Goal: Task Accomplishment & Management: Manage account settings

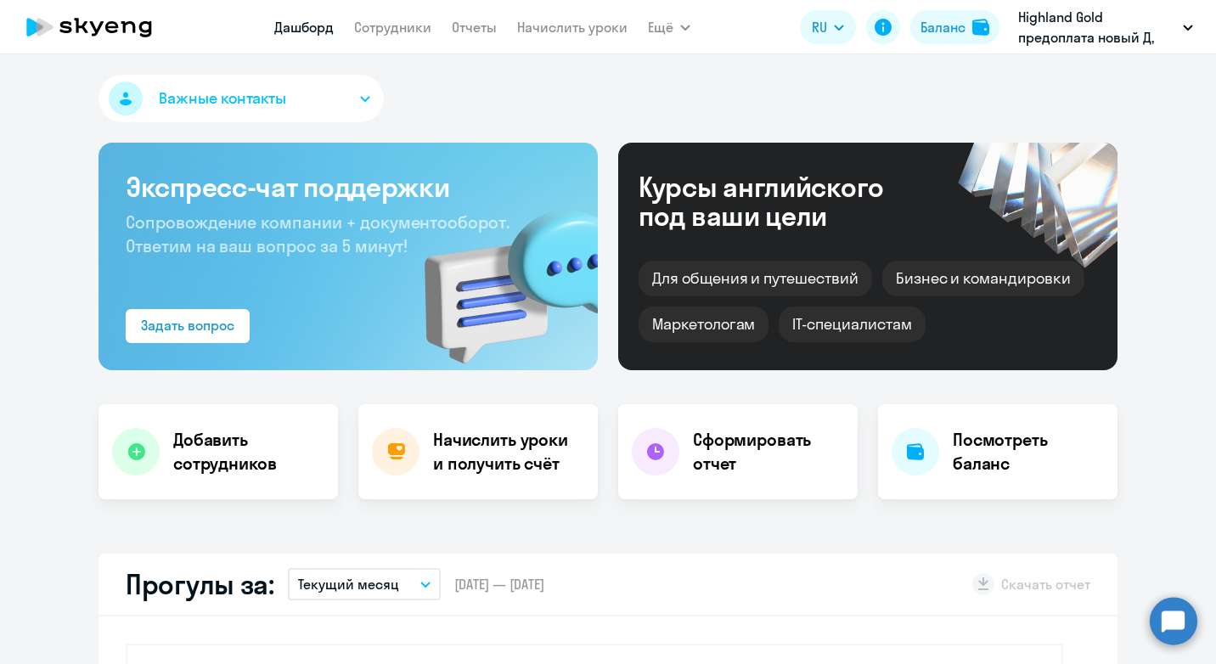
select select "30"
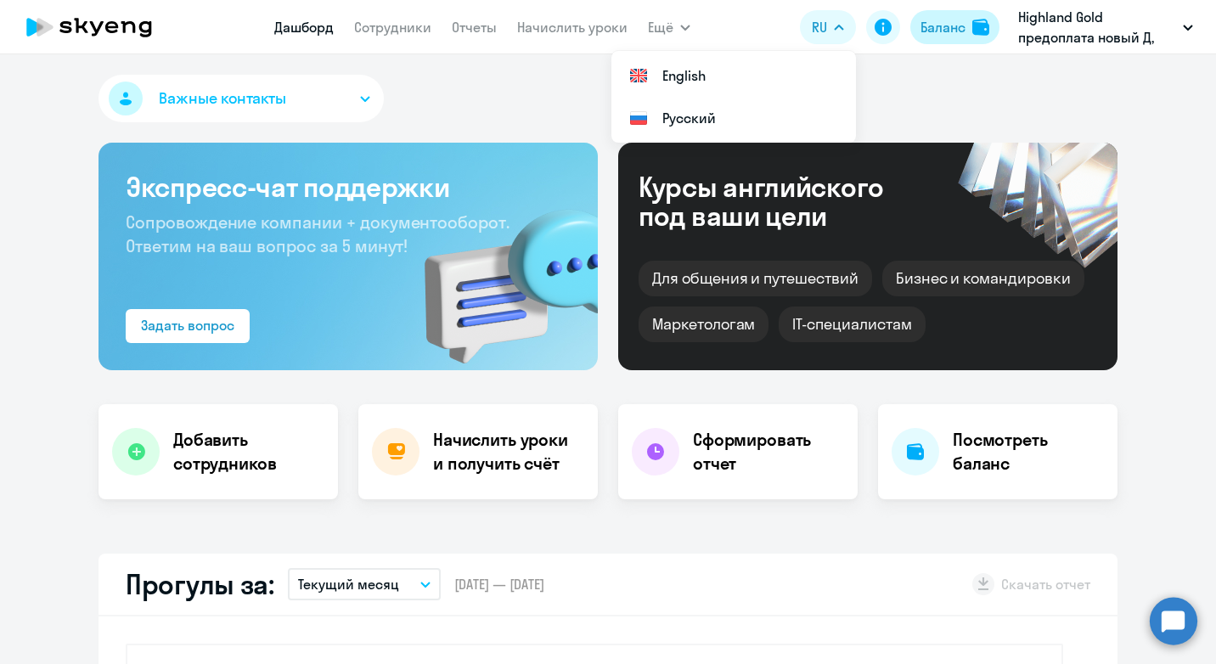
click at [960, 28] on div "Баланс" at bounding box center [942, 27] width 45 height 20
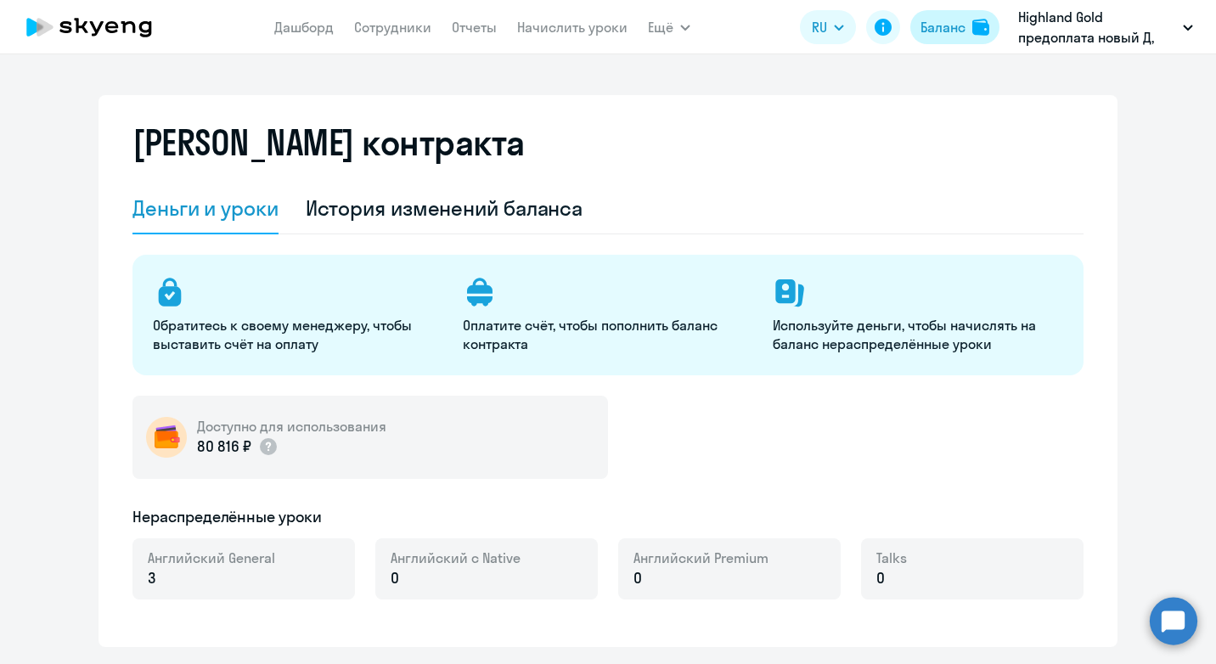
select select "english_adult_not_native_speaker"
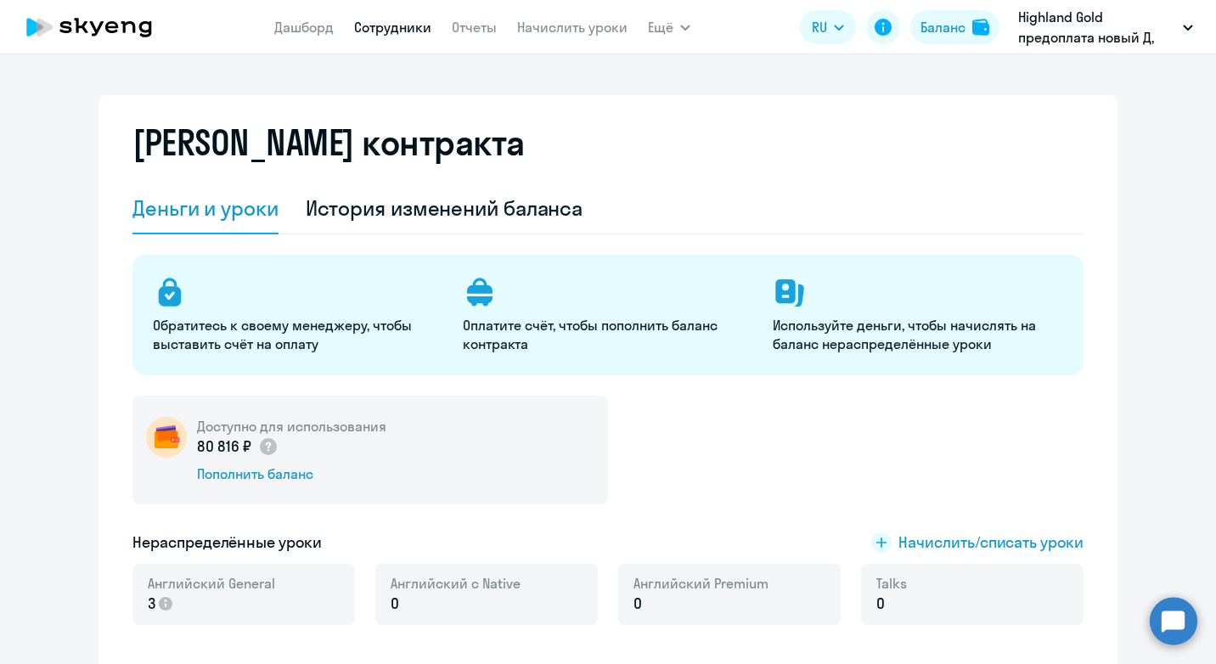
click at [380, 30] on link "Сотрудники" at bounding box center [392, 27] width 77 height 17
select select "30"
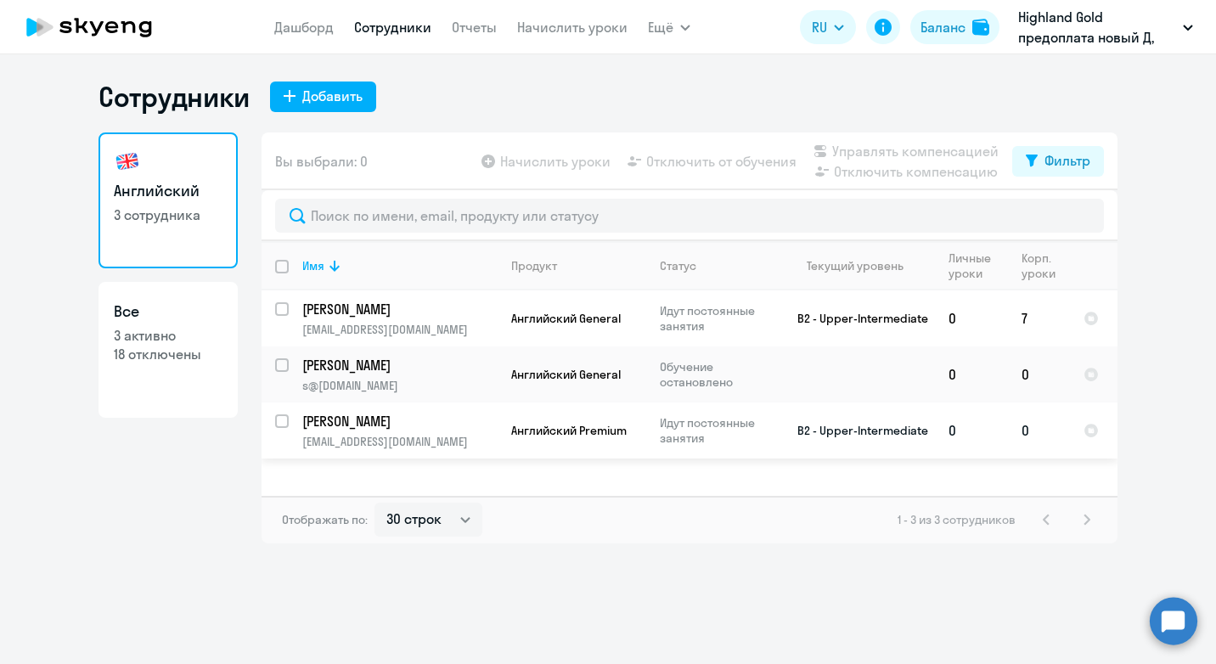
drag, startPoint x: 1029, startPoint y: 429, endPoint x: 1045, endPoint y: 424, distance: 16.7
click at [1029, 429] on td "0" at bounding box center [1039, 430] width 62 height 56
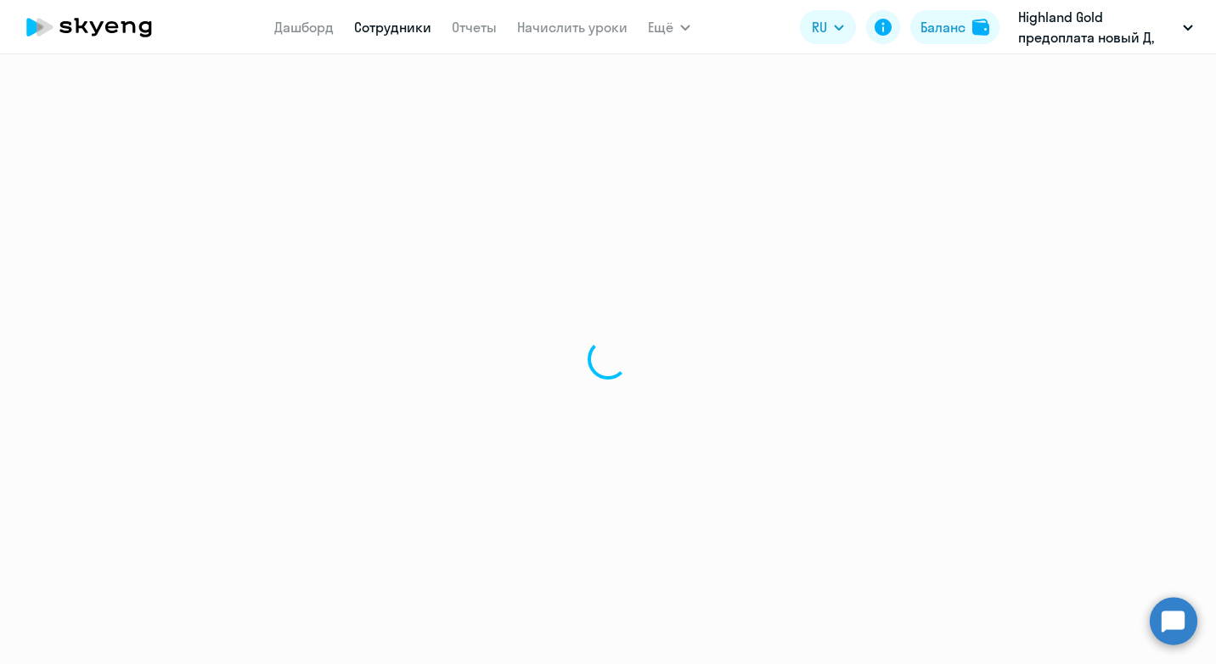
select select "english"
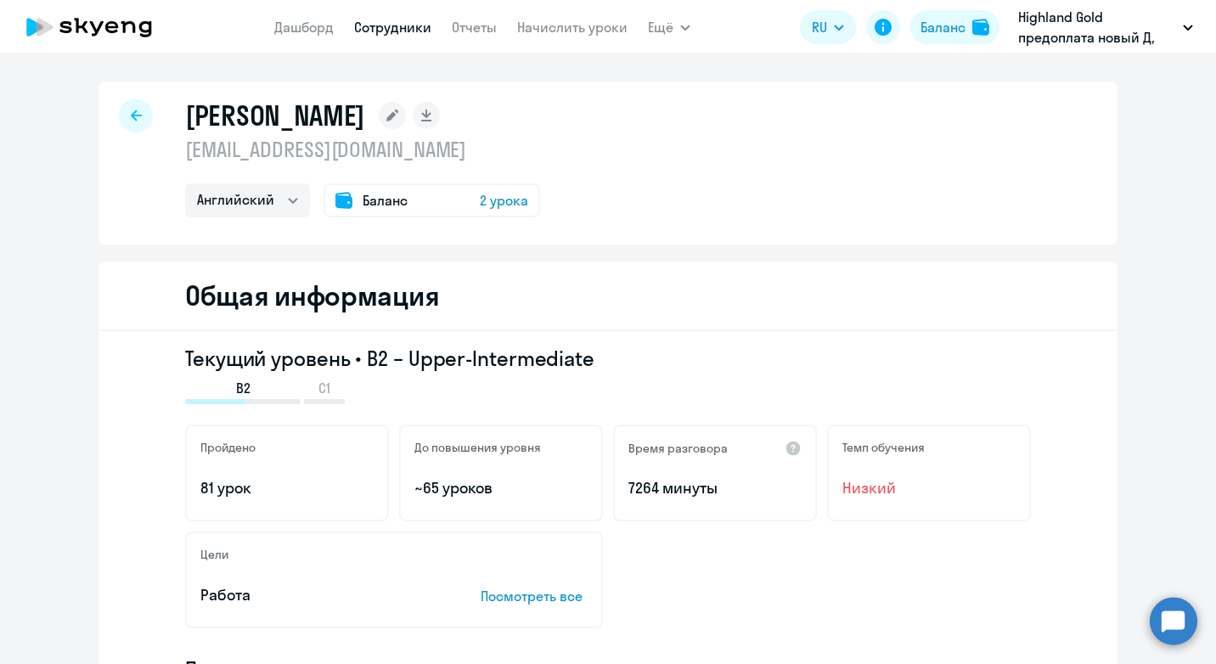
click at [131, 120] on icon at bounding box center [136, 116] width 11 height 12
select select "30"
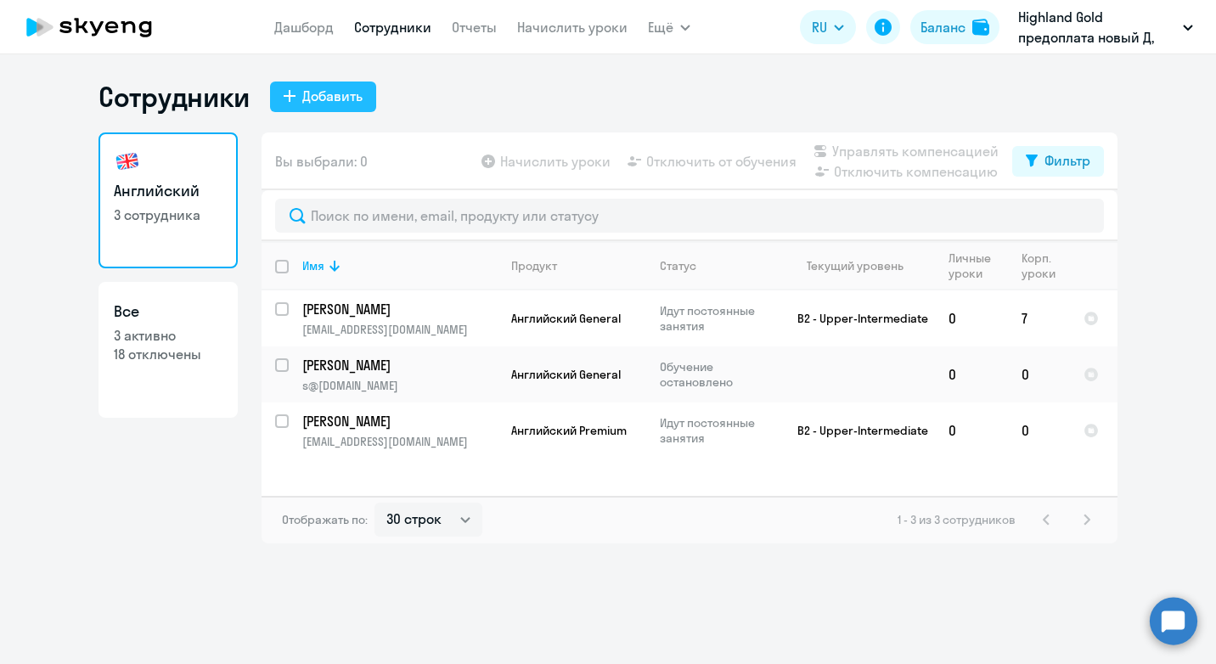
click at [331, 96] on div "Добавить" at bounding box center [332, 96] width 60 height 20
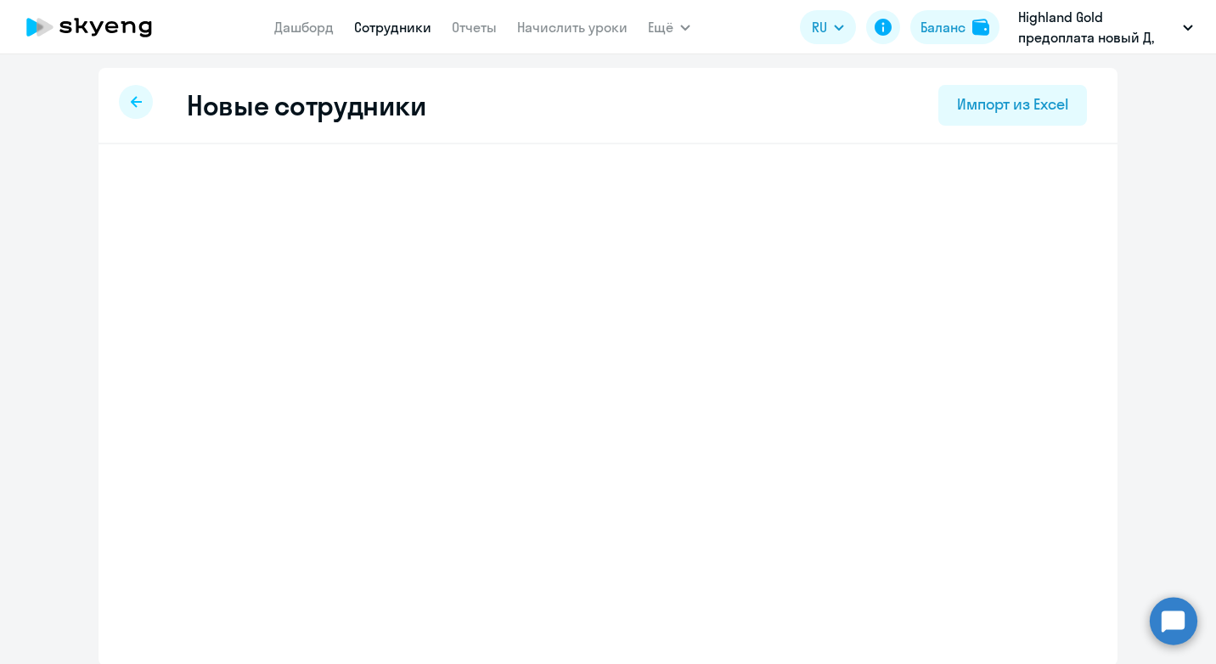
select select "english_adult_not_native_speaker"
select select "3"
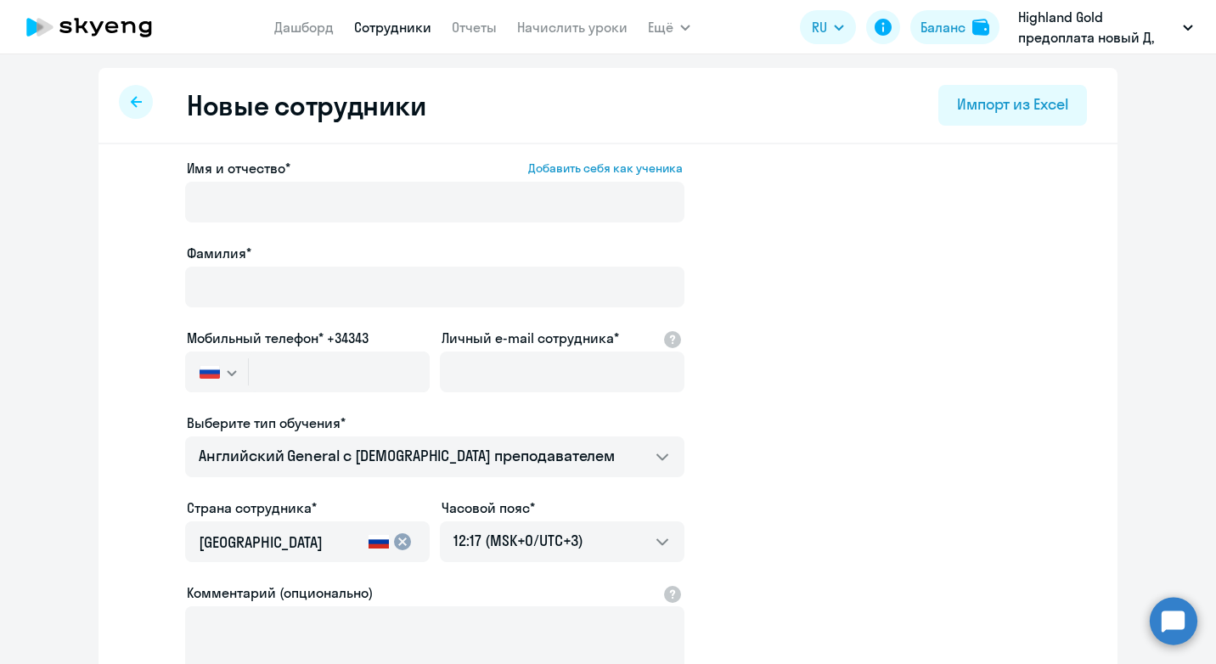
click at [120, 95] on div at bounding box center [136, 102] width 34 height 34
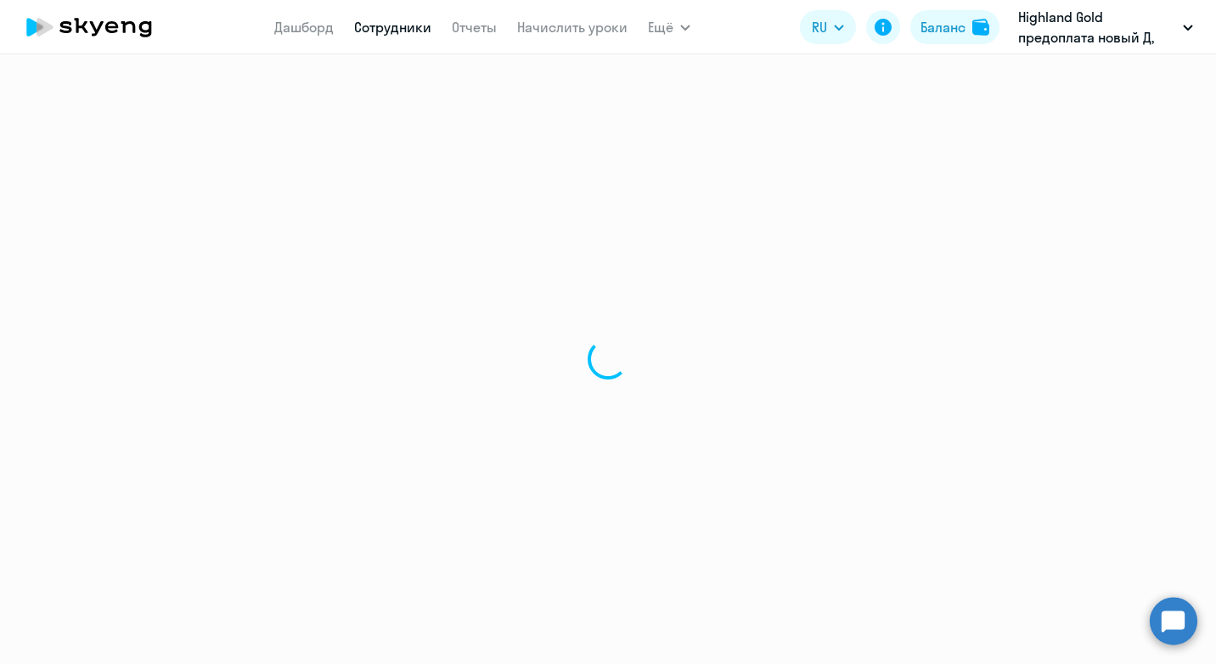
select select "30"
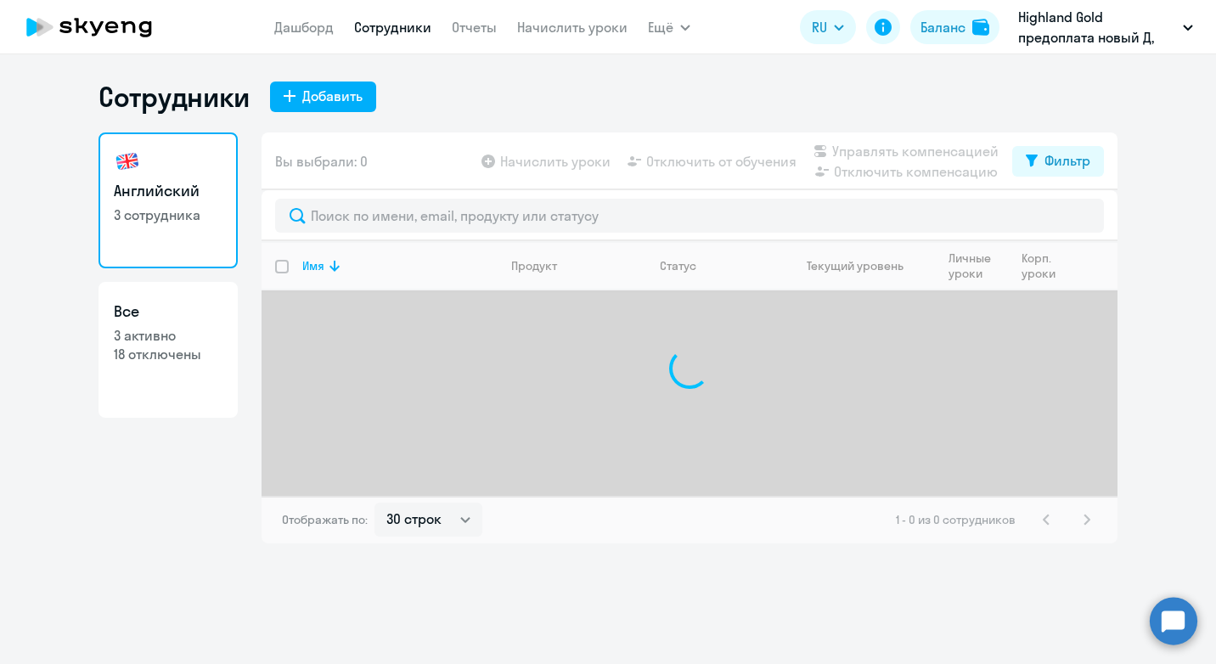
click at [537, 160] on app-table-action-button "Начислить уроки" at bounding box center [544, 161] width 132 height 20
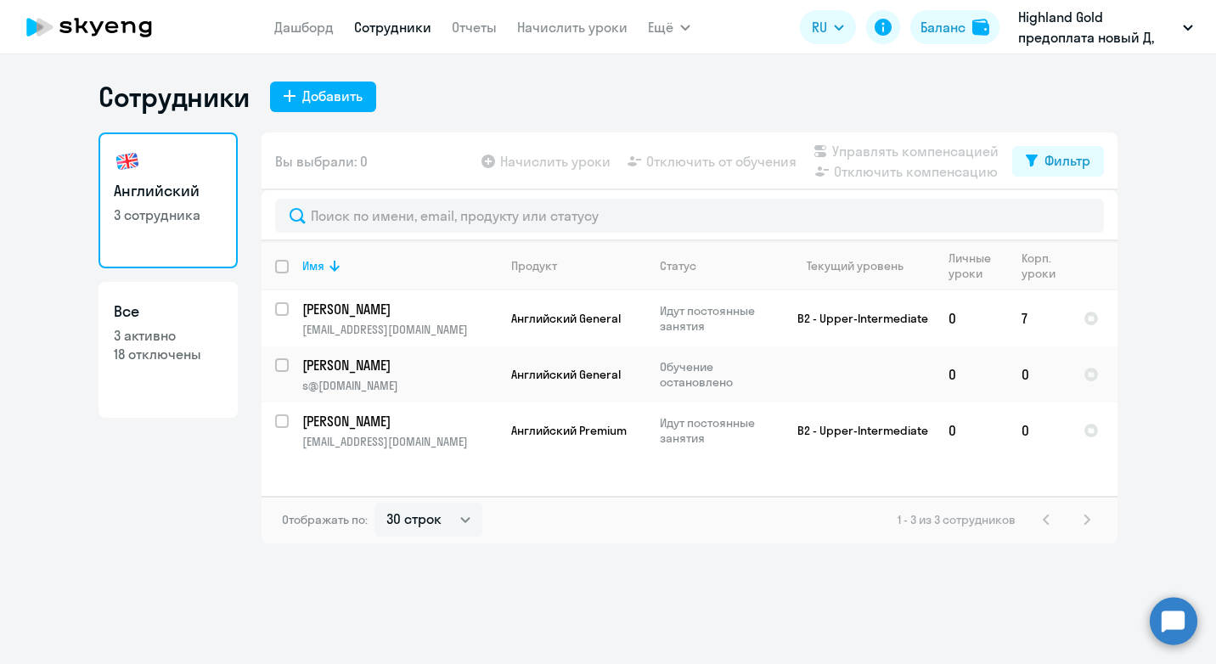
click at [542, 159] on app-table-action-button "Начислить уроки" at bounding box center [544, 161] width 132 height 20
click at [287, 419] on input "select row 5170659" at bounding box center [292, 431] width 34 height 34
checkbox input "true"
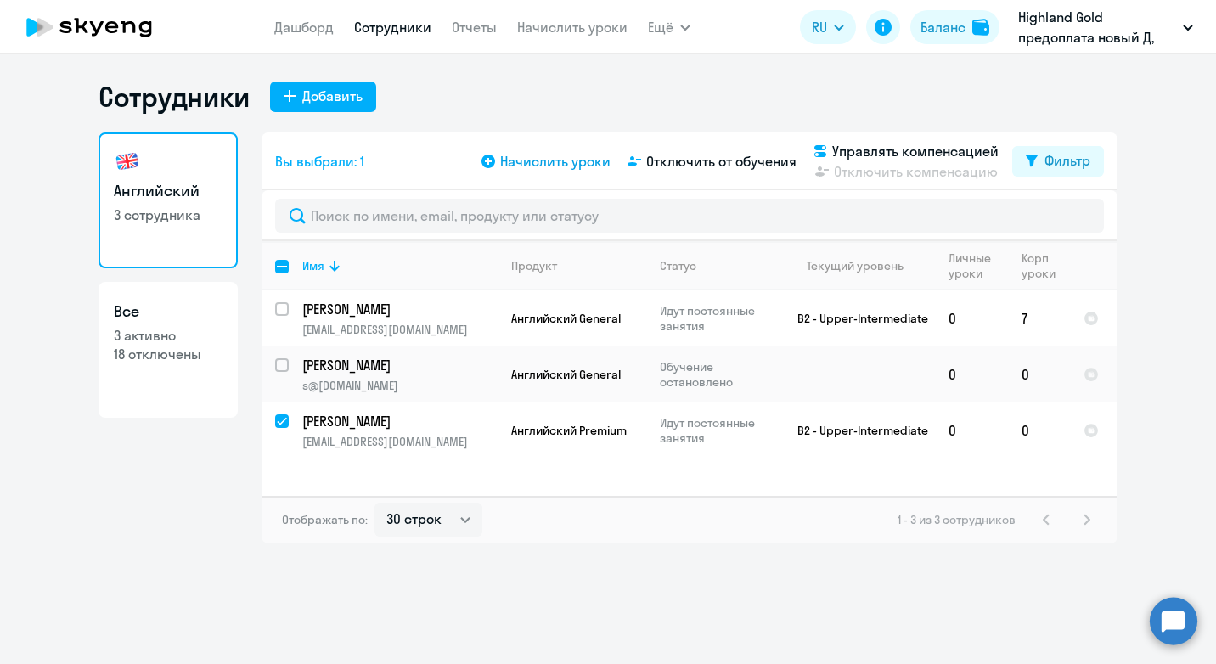
click at [540, 161] on span "Начислить уроки" at bounding box center [555, 161] width 110 height 20
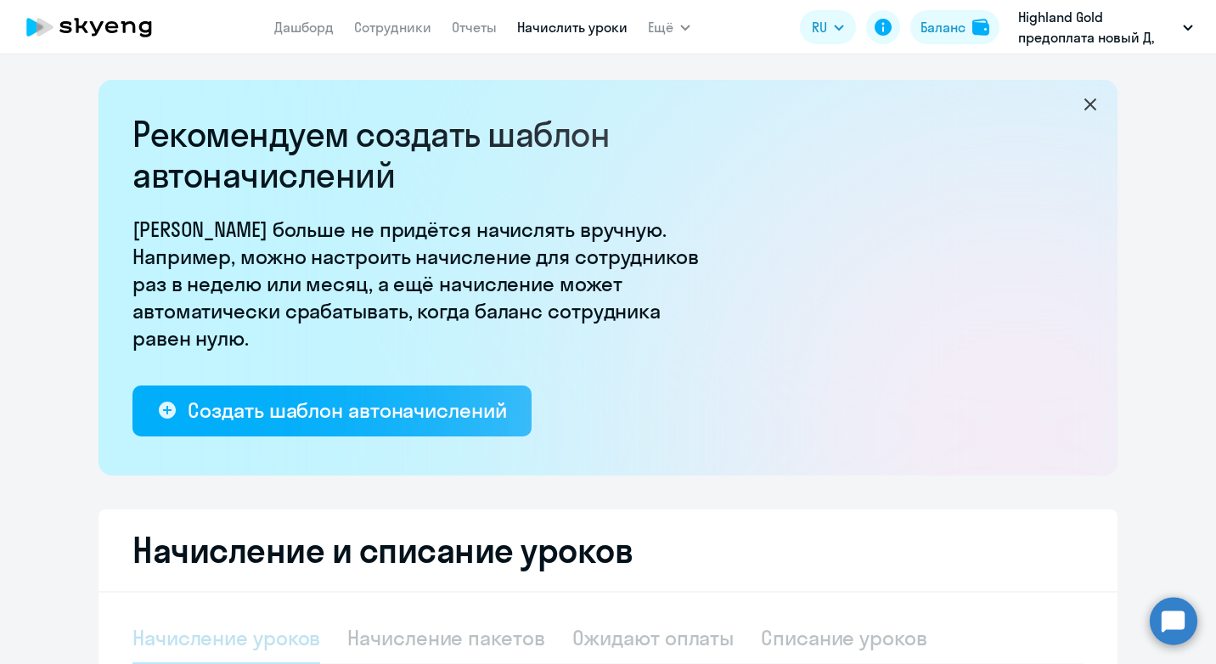
select select "10"
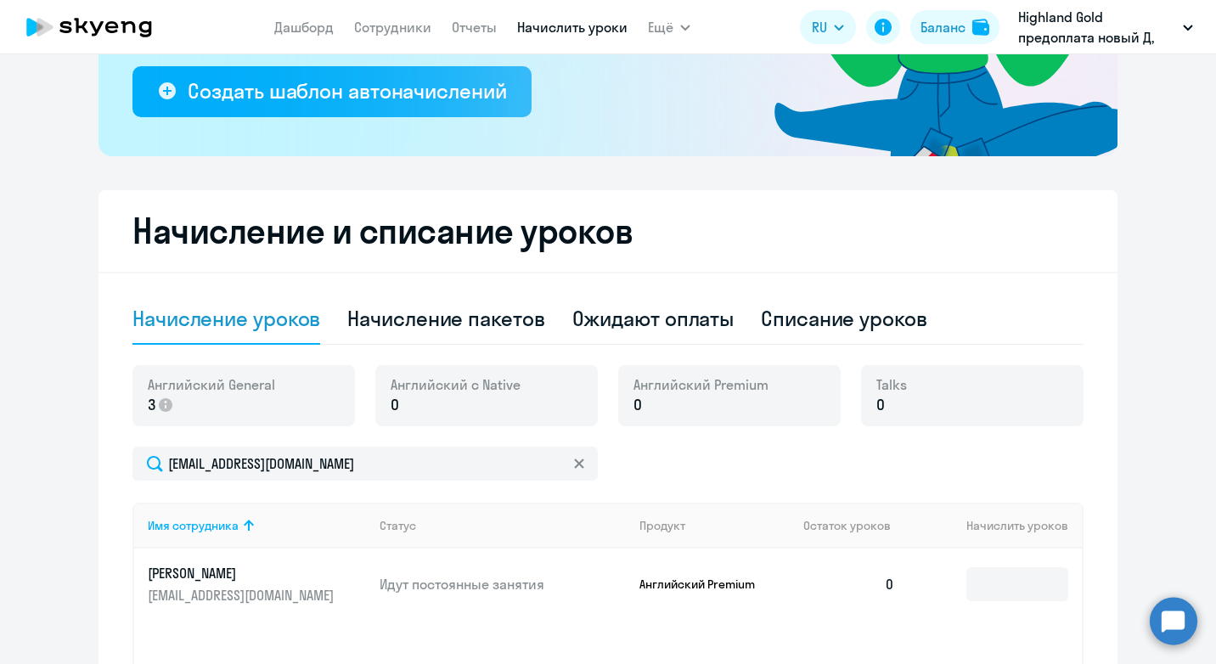
scroll to position [301, 0]
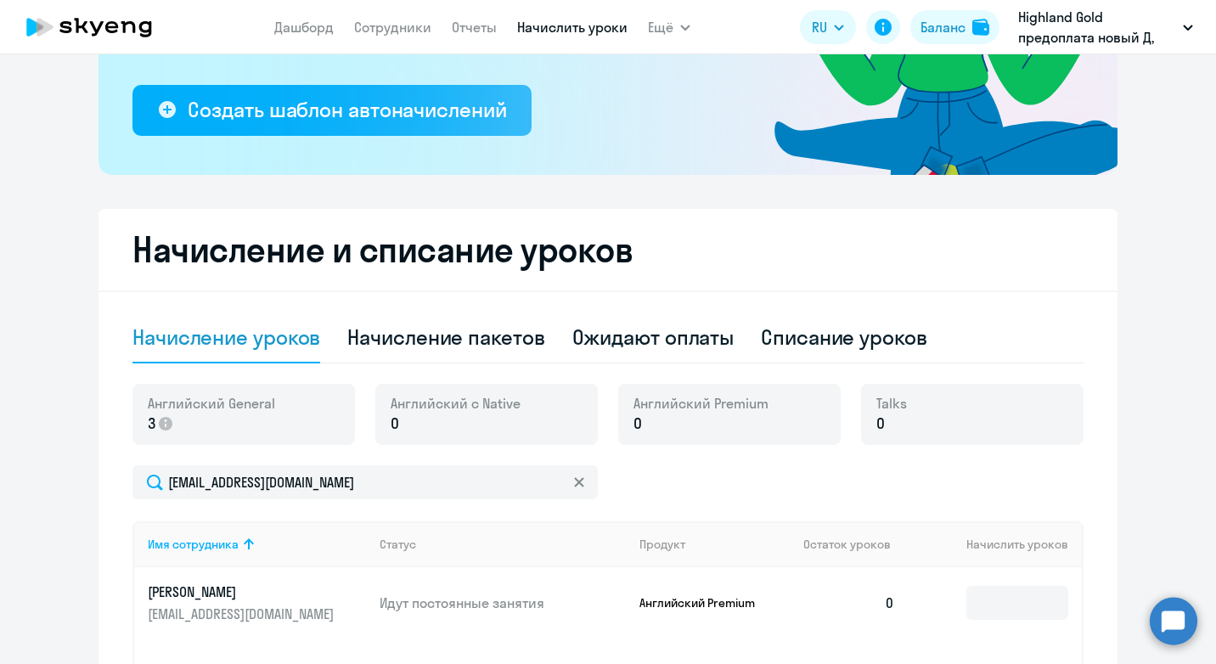
click at [151, 421] on p "3" at bounding box center [211, 424] width 127 height 22
click at [149, 424] on p "3" at bounding box center [211, 424] width 127 height 22
click at [148, 424] on span "3" at bounding box center [152, 424] width 8 height 22
drag, startPoint x: 144, startPoint y: 424, endPoint x: 130, endPoint y: 424, distance: 14.4
click at [132, 424] on div "Английский General 3" at bounding box center [243, 414] width 222 height 61
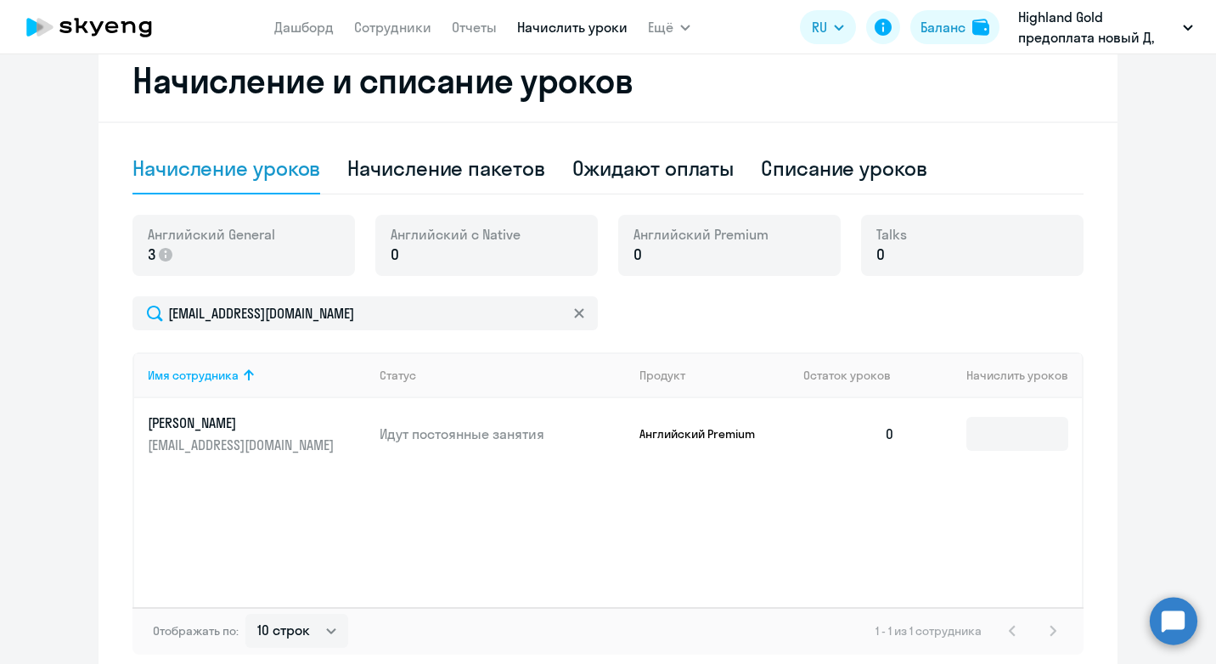
scroll to position [470, 0]
click at [1043, 440] on input at bounding box center [1017, 433] width 102 height 34
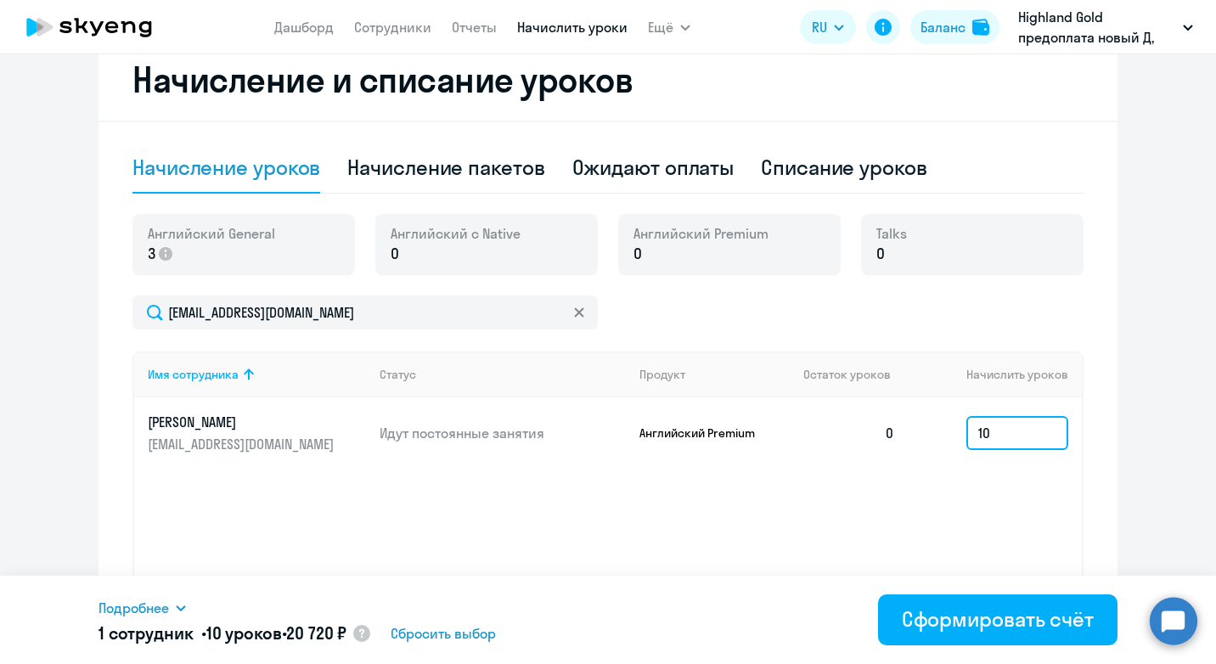
drag, startPoint x: 989, startPoint y: 429, endPoint x: 947, endPoint y: 433, distance: 41.8
click at [947, 433] on td "10" at bounding box center [994, 432] width 173 height 71
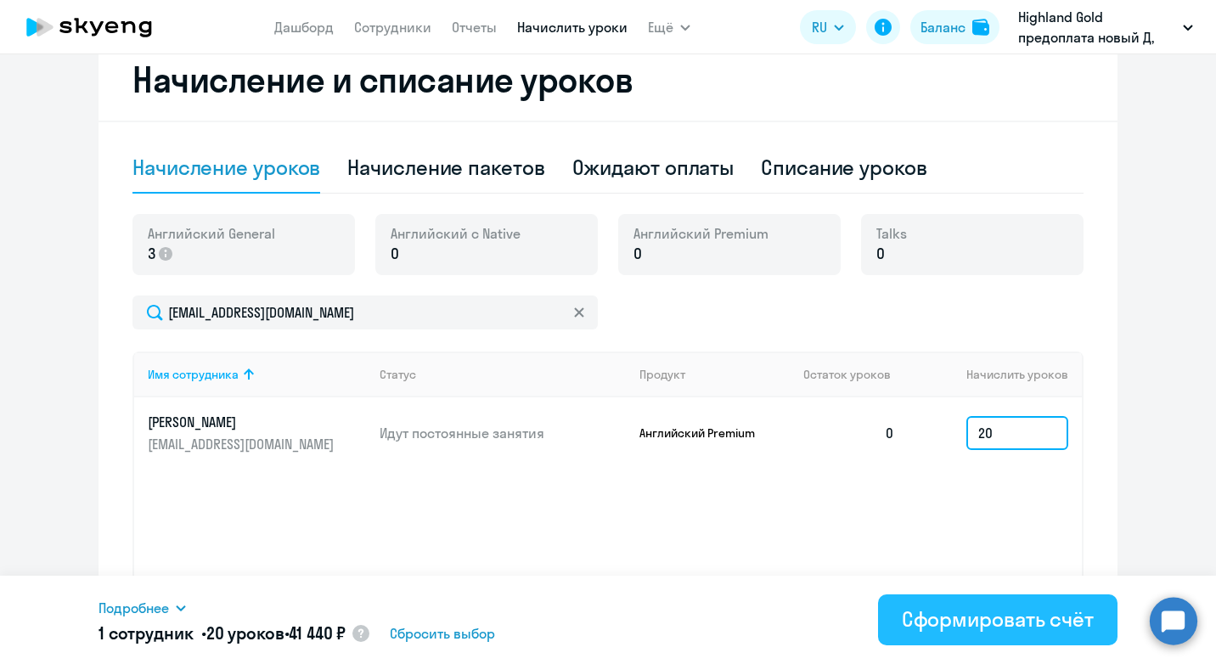
type input "20"
click at [1018, 623] on div "Сформировать счёт" at bounding box center [998, 618] width 192 height 27
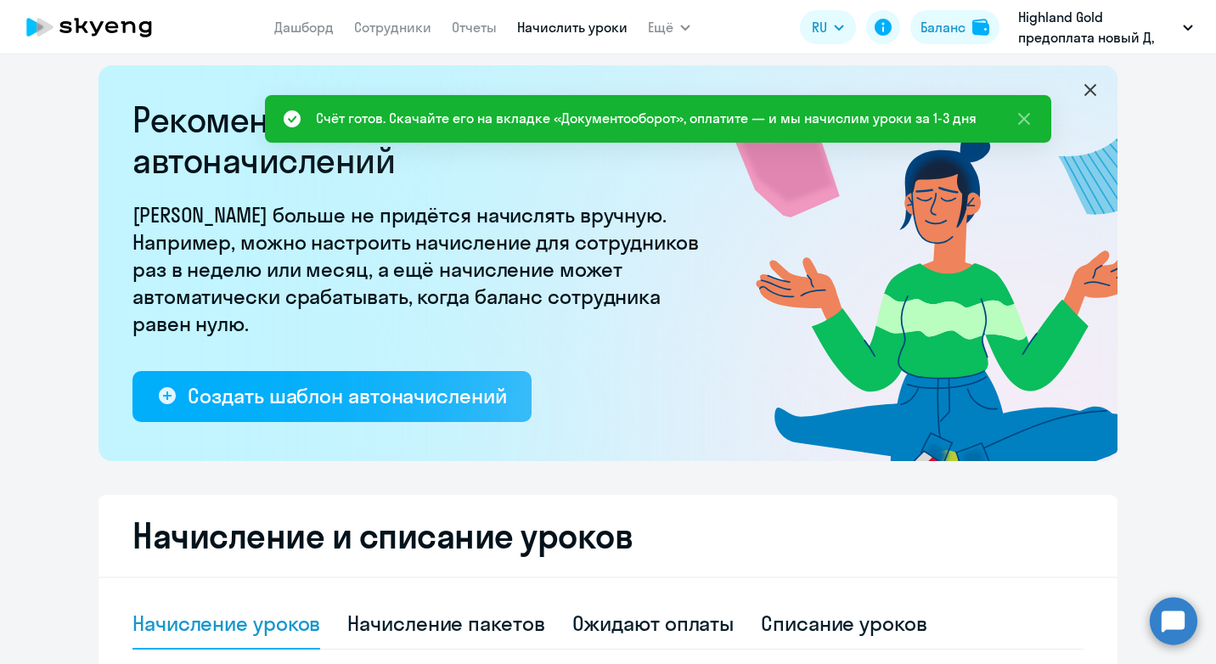
scroll to position [0, 0]
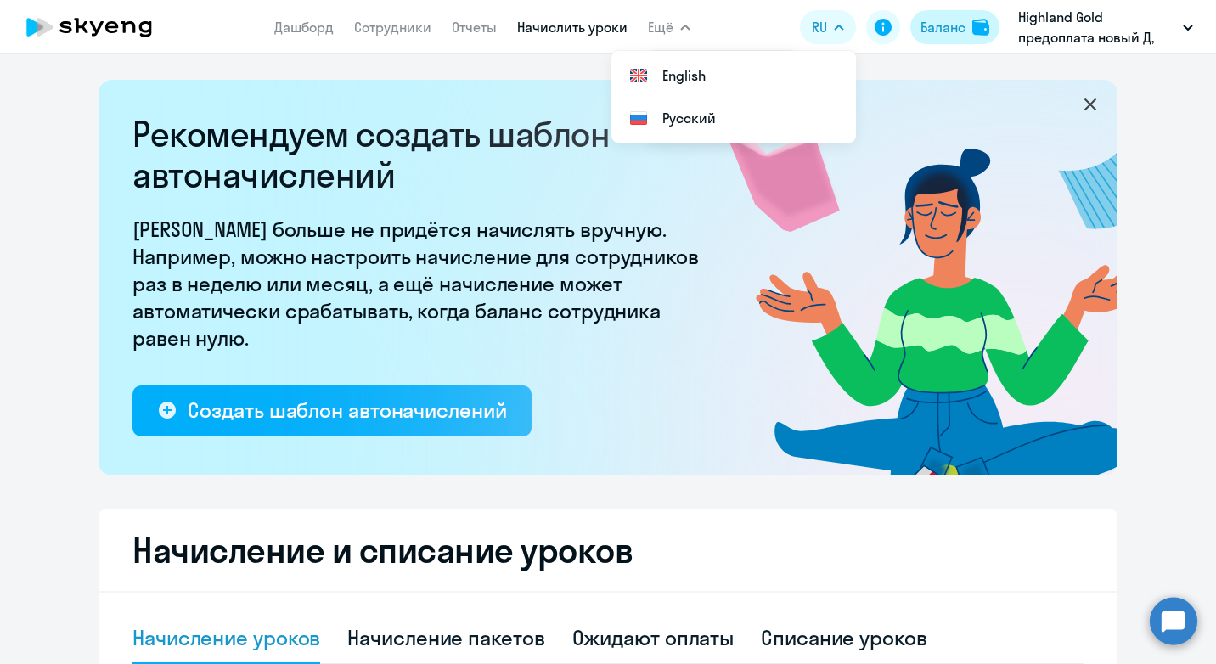
click at [962, 25] on div "Баланс" at bounding box center [942, 27] width 45 height 20
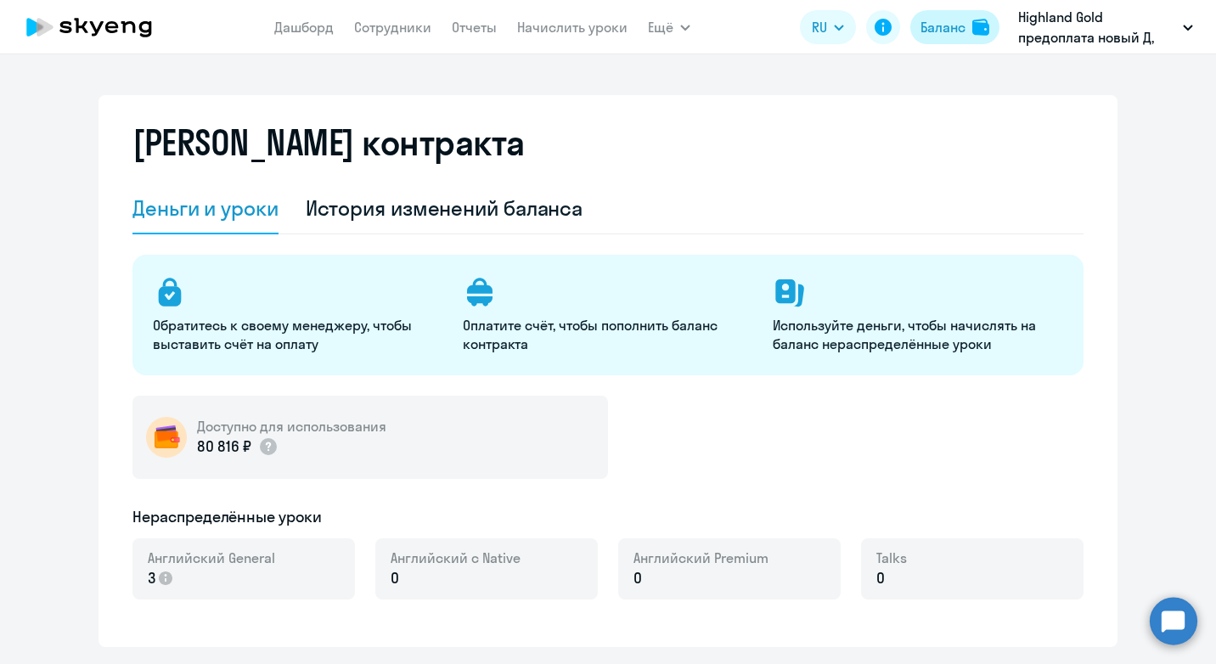
select select "english_adult_not_native_speaker"
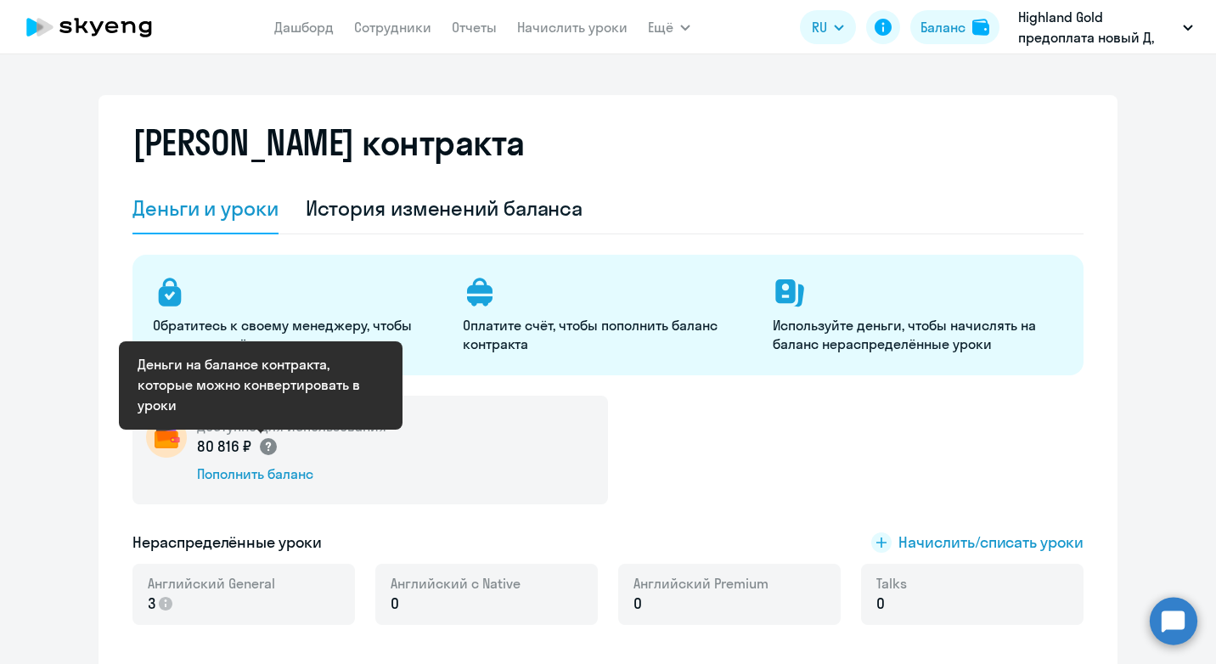
click at [262, 449] on circle at bounding box center [268, 446] width 17 height 17
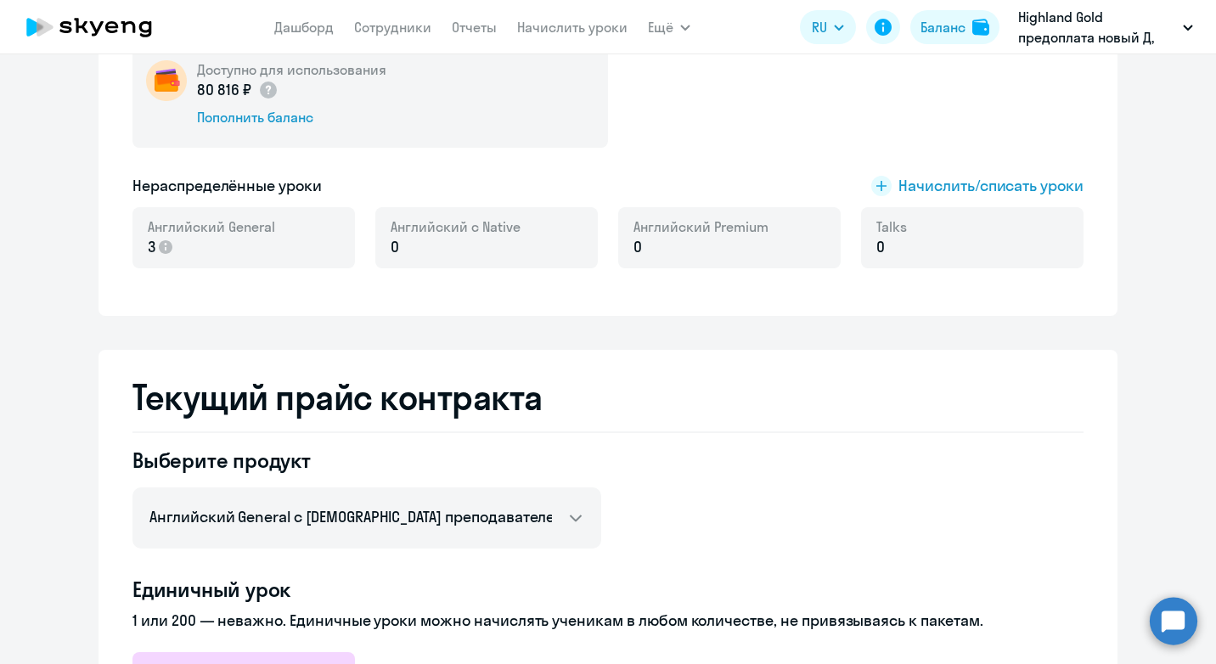
scroll to position [340, 0]
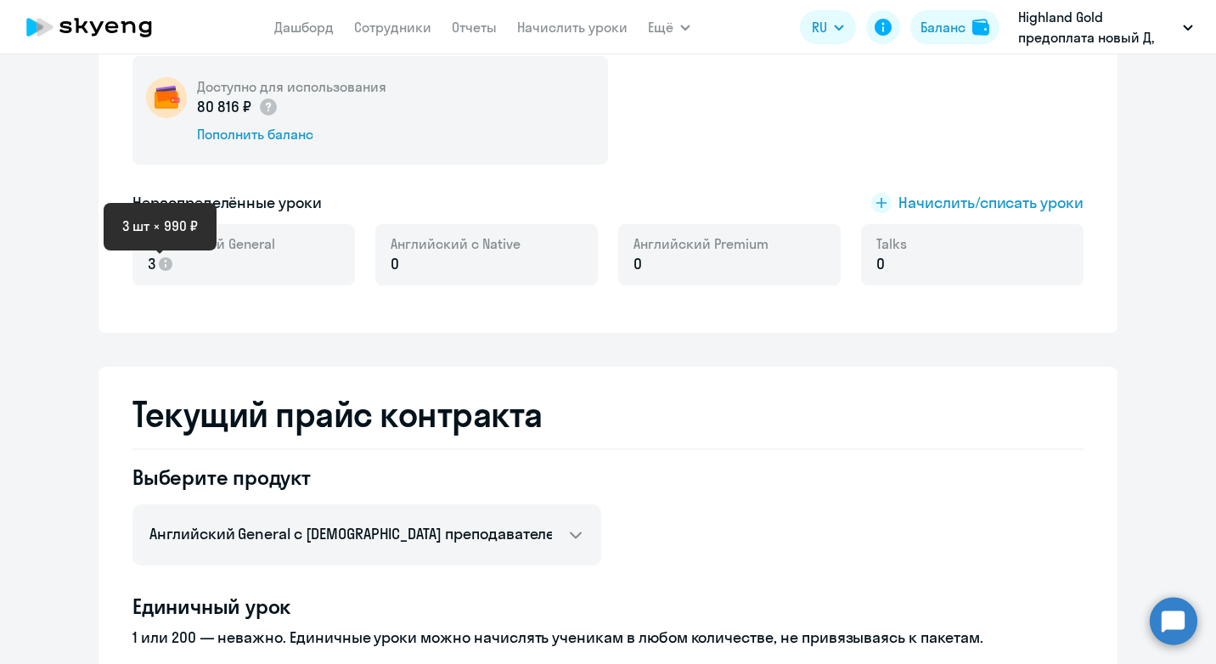
click at [148, 268] on span "3" at bounding box center [152, 264] width 8 height 22
click at [160, 259] on icon at bounding box center [166, 264] width 14 height 14
click at [978, 211] on span "Начислить/списать уроки" at bounding box center [990, 203] width 185 height 22
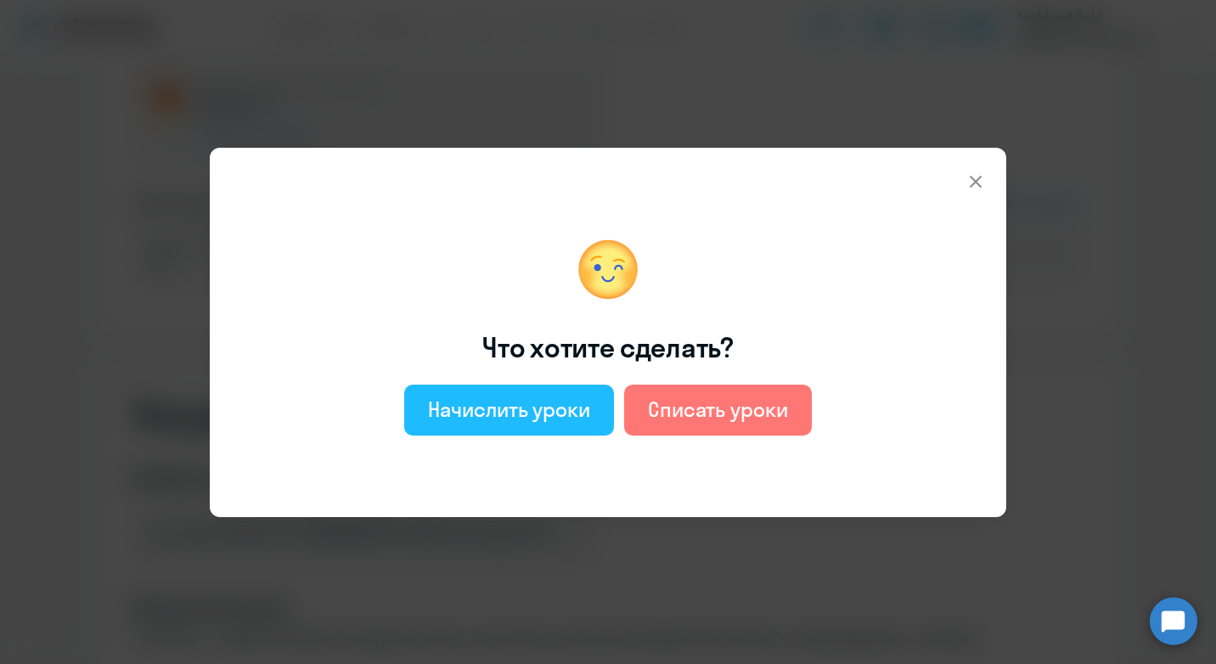
click at [509, 409] on div "Начислить уроки" at bounding box center [509, 409] width 162 height 27
select select "english_adult_not_native_speaker"
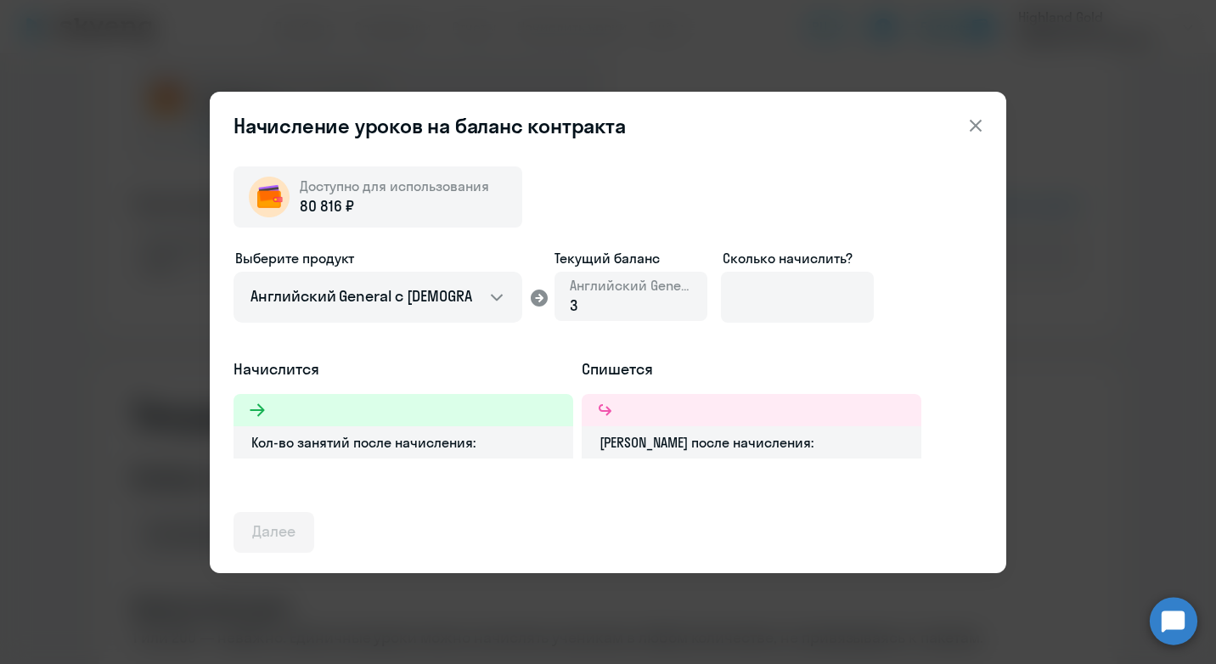
click at [605, 306] on div "3" at bounding box center [631, 306] width 122 height 22
click at [581, 309] on div "3" at bounding box center [631, 306] width 122 height 22
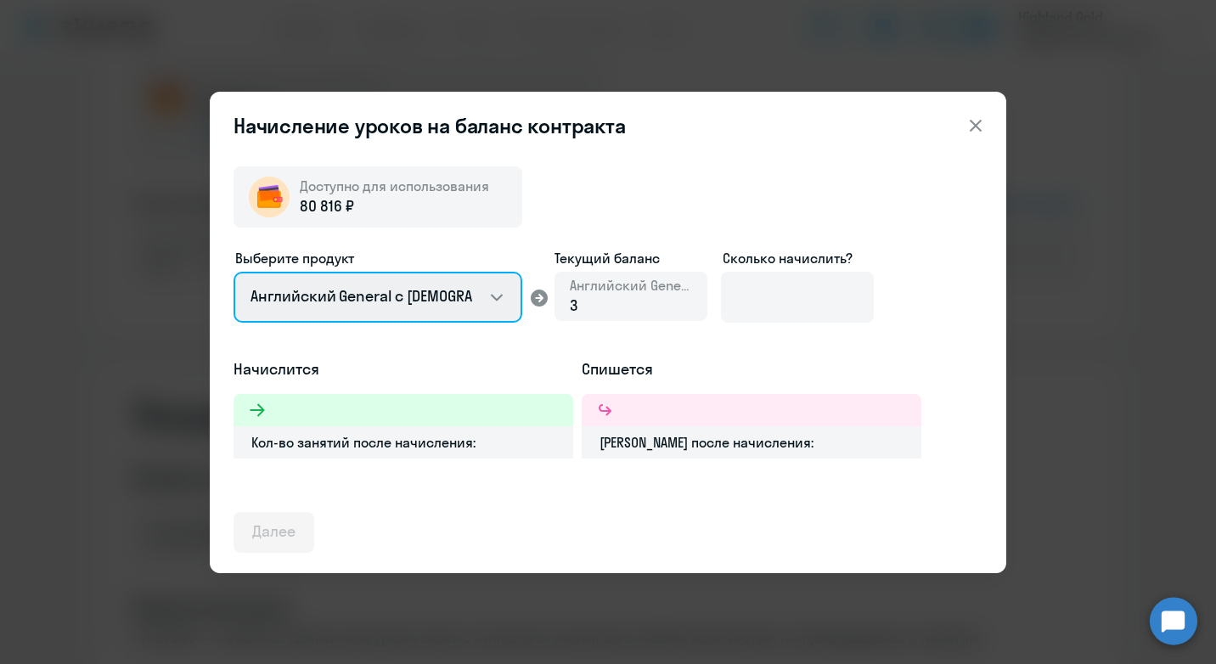
click at [480, 295] on select "Английский General с [DEMOGRAPHIC_DATA] преподавателем Английский General с [DE…" at bounding box center [377, 297] width 289 height 51
click at [233, 272] on select "Английский General с [DEMOGRAPHIC_DATA] преподавателем Английский General с [DE…" at bounding box center [377, 297] width 289 height 51
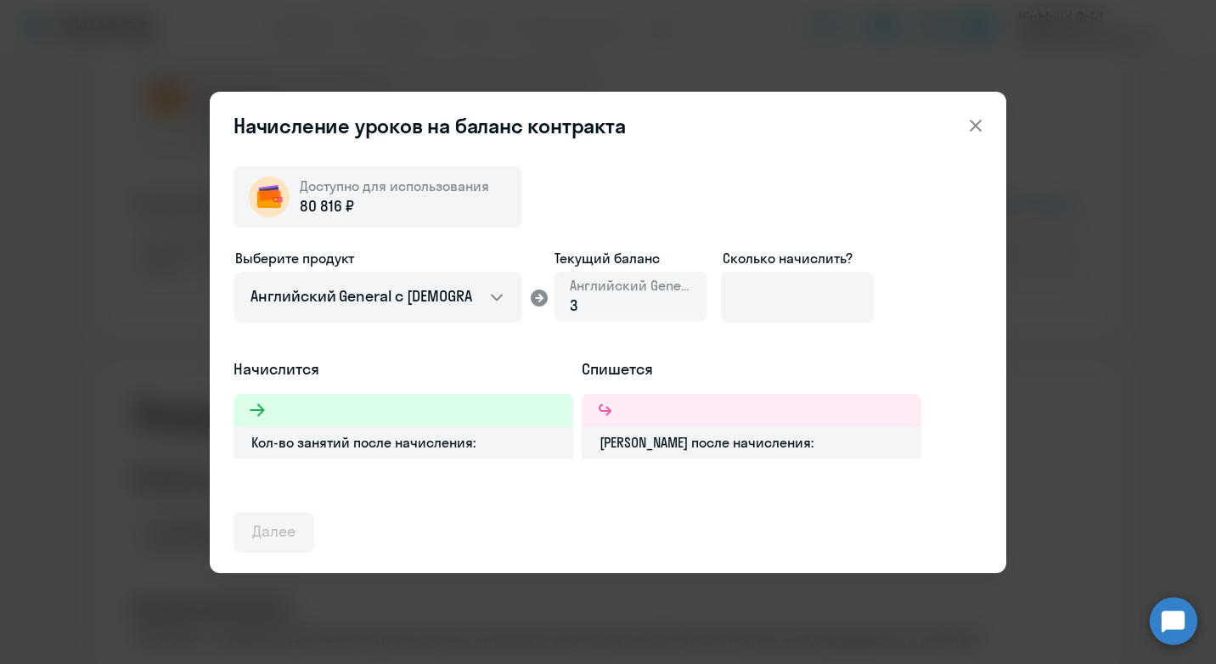
click at [977, 116] on icon at bounding box center [975, 125] width 20 height 20
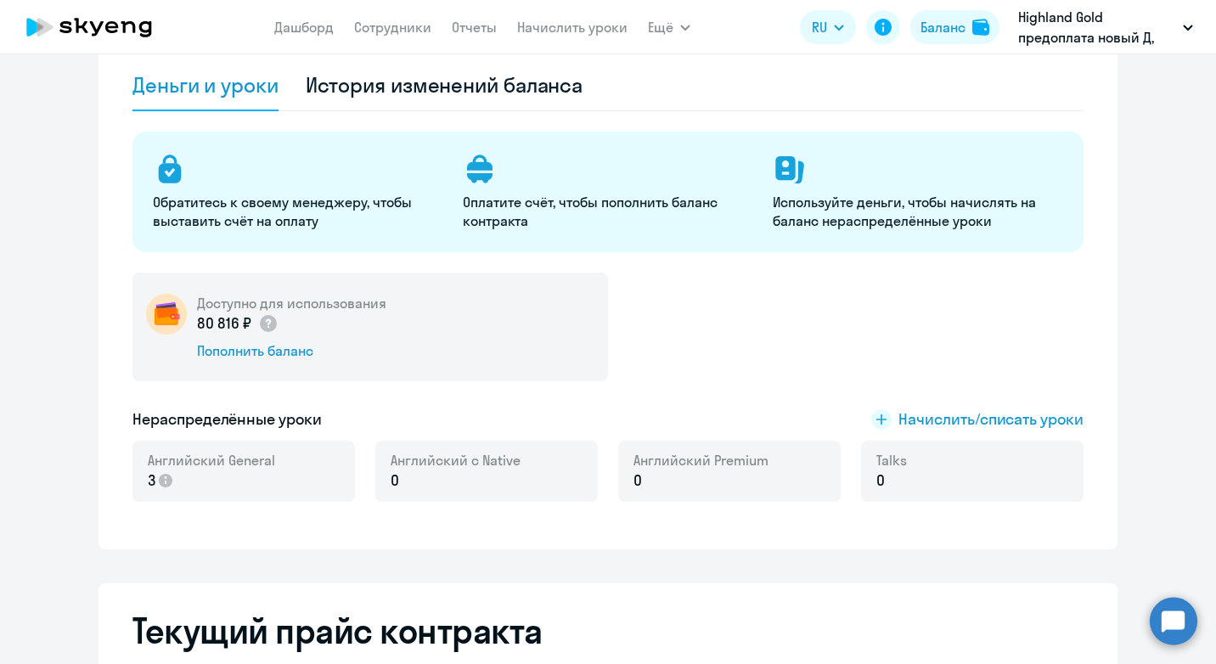
scroll to position [0, 0]
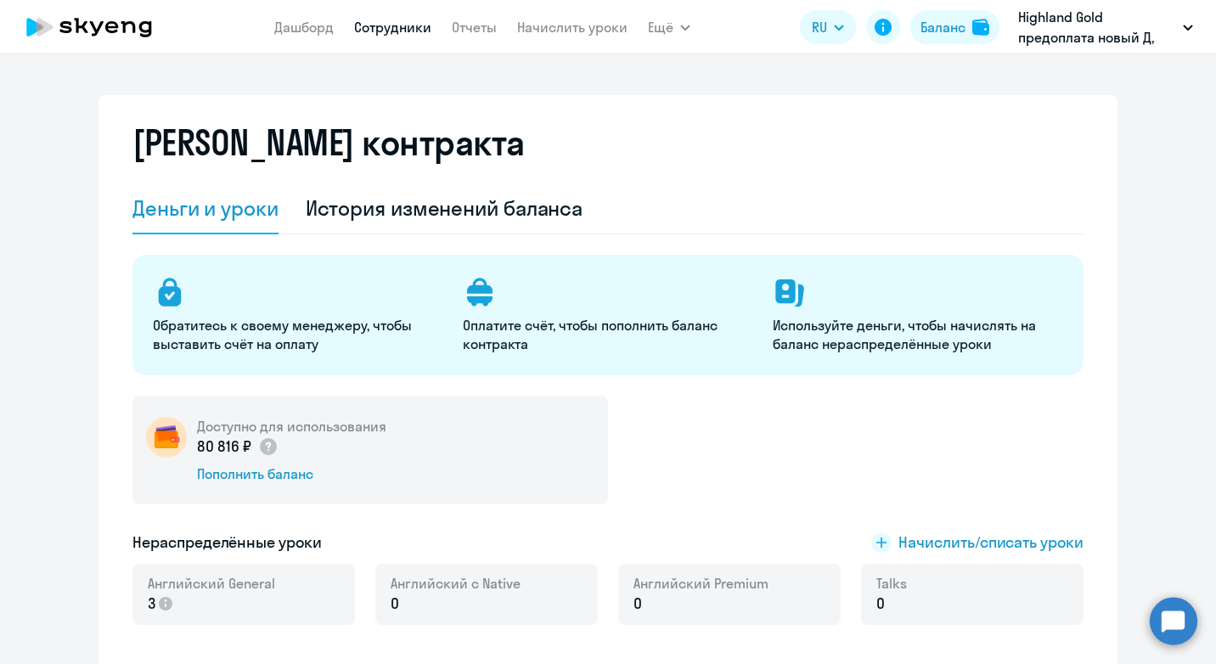
click at [379, 22] on link "Сотрудники" at bounding box center [392, 27] width 77 height 17
select select "30"
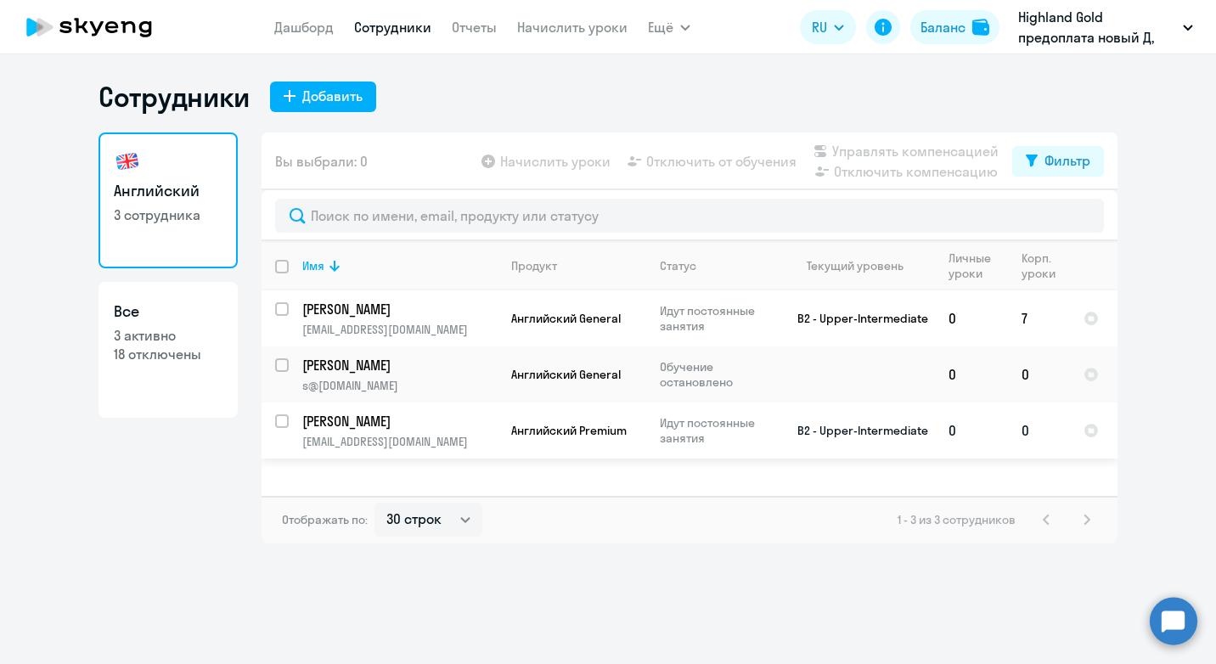
click at [603, 430] on span "Английский Premium" at bounding box center [568, 430] width 115 height 15
select select "english"
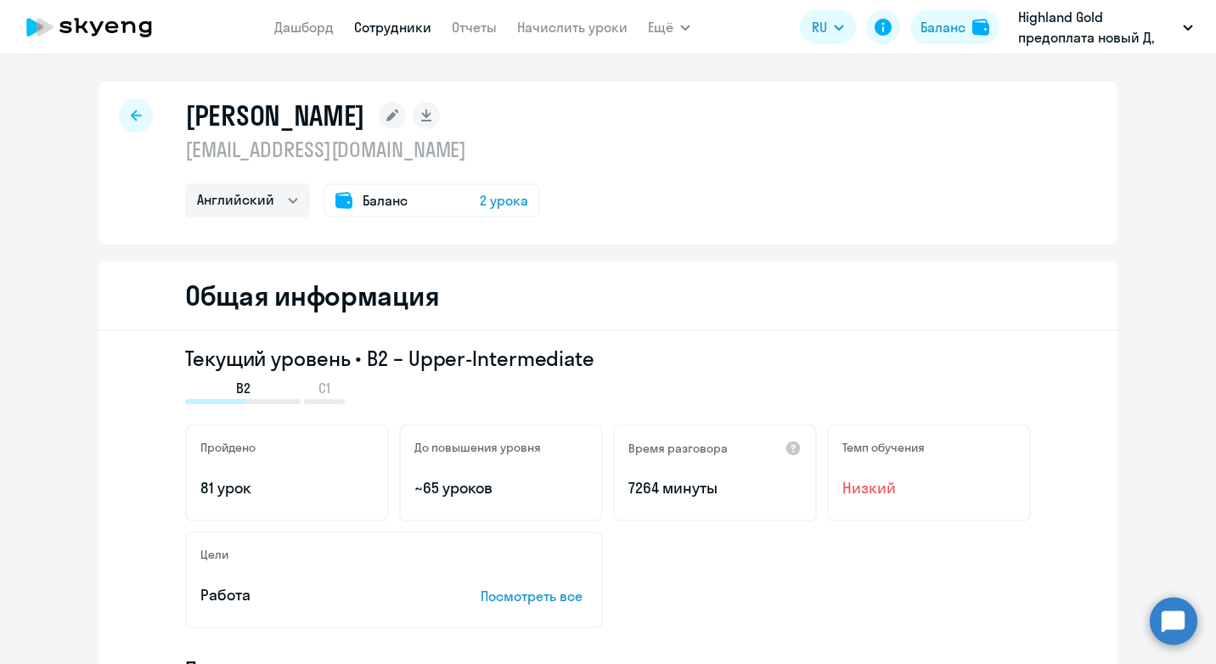
click at [402, 31] on link "Сотрудники" at bounding box center [392, 27] width 77 height 17
select select "30"
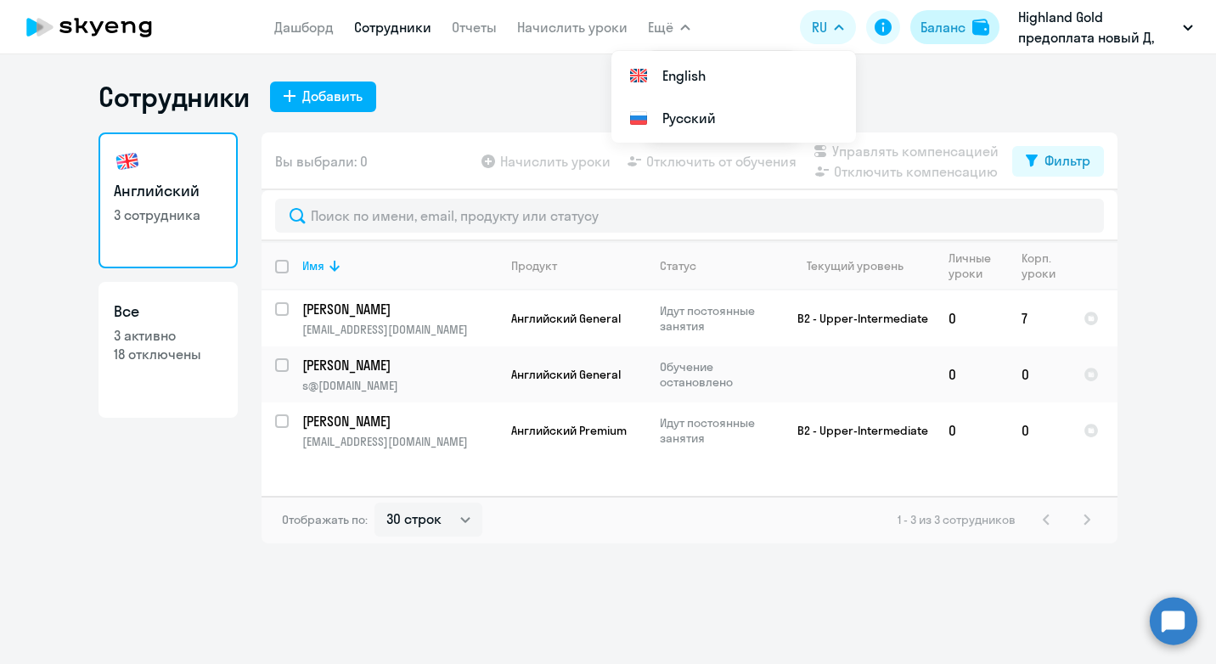
click at [922, 24] on div "Баланс" at bounding box center [942, 27] width 45 height 20
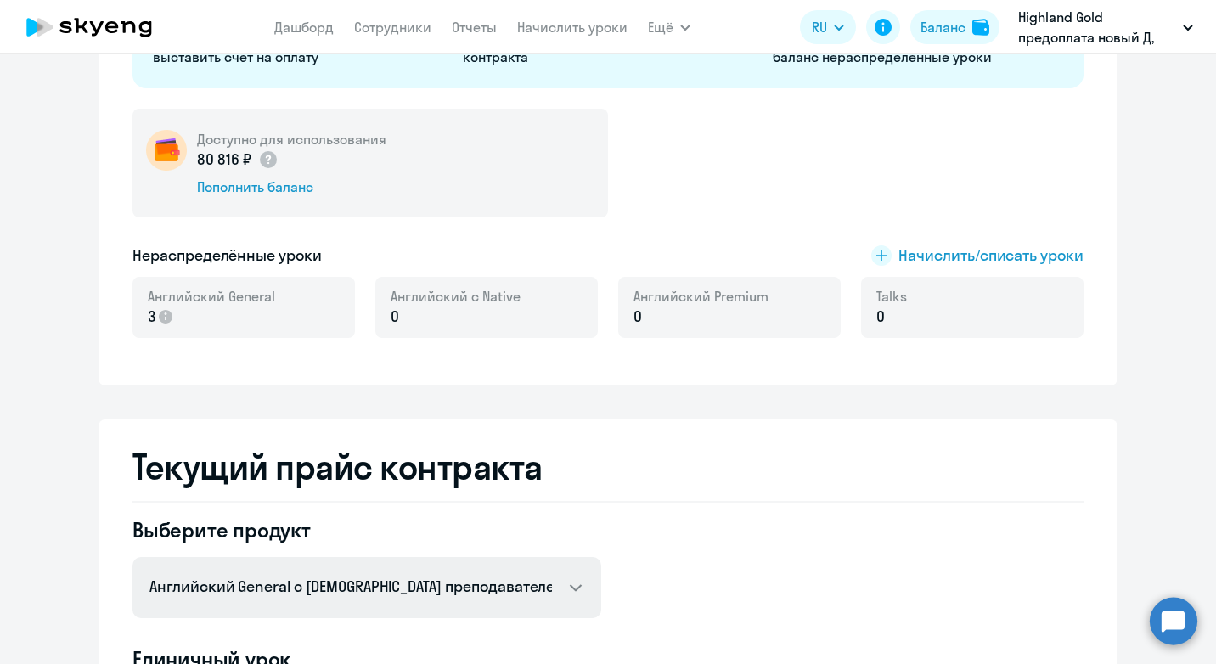
scroll to position [340, 0]
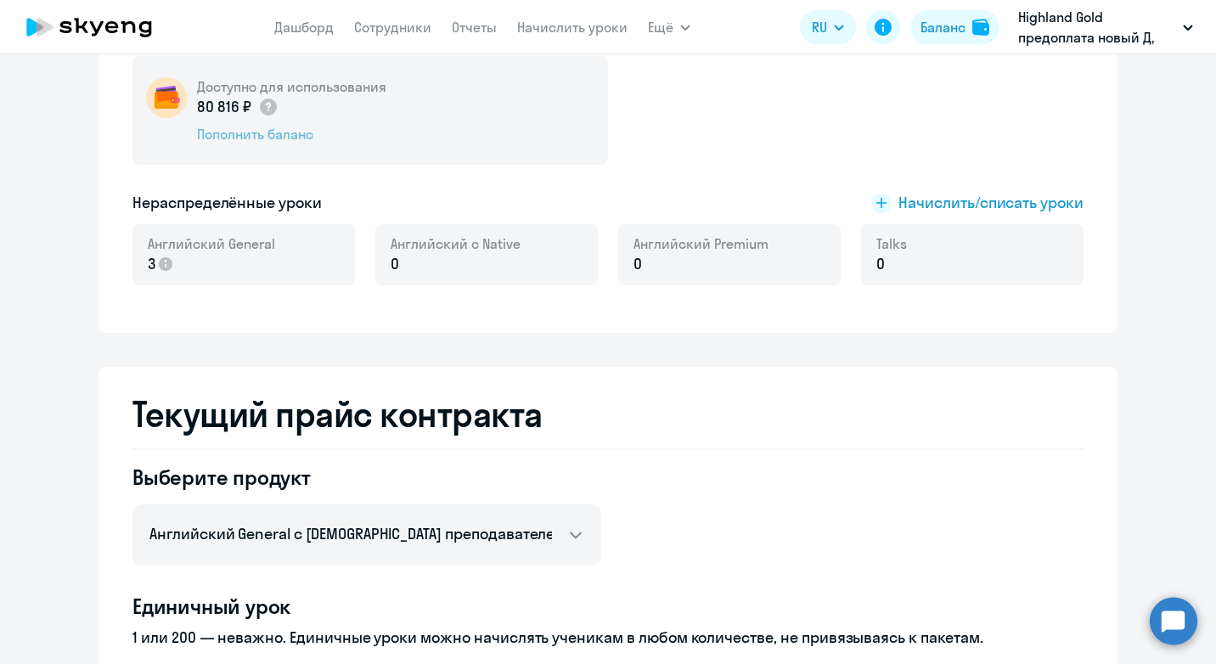
click at [220, 134] on div "Пополнить баланс" at bounding box center [291, 134] width 189 height 19
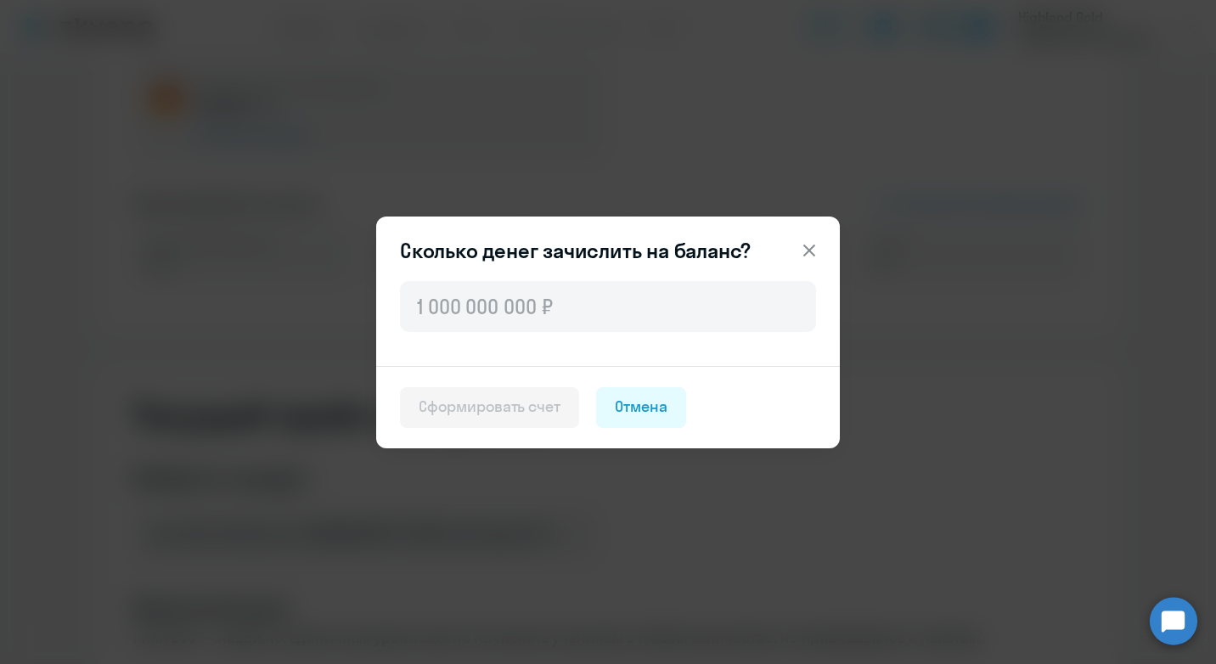
click at [803, 250] on icon at bounding box center [809, 250] width 20 height 20
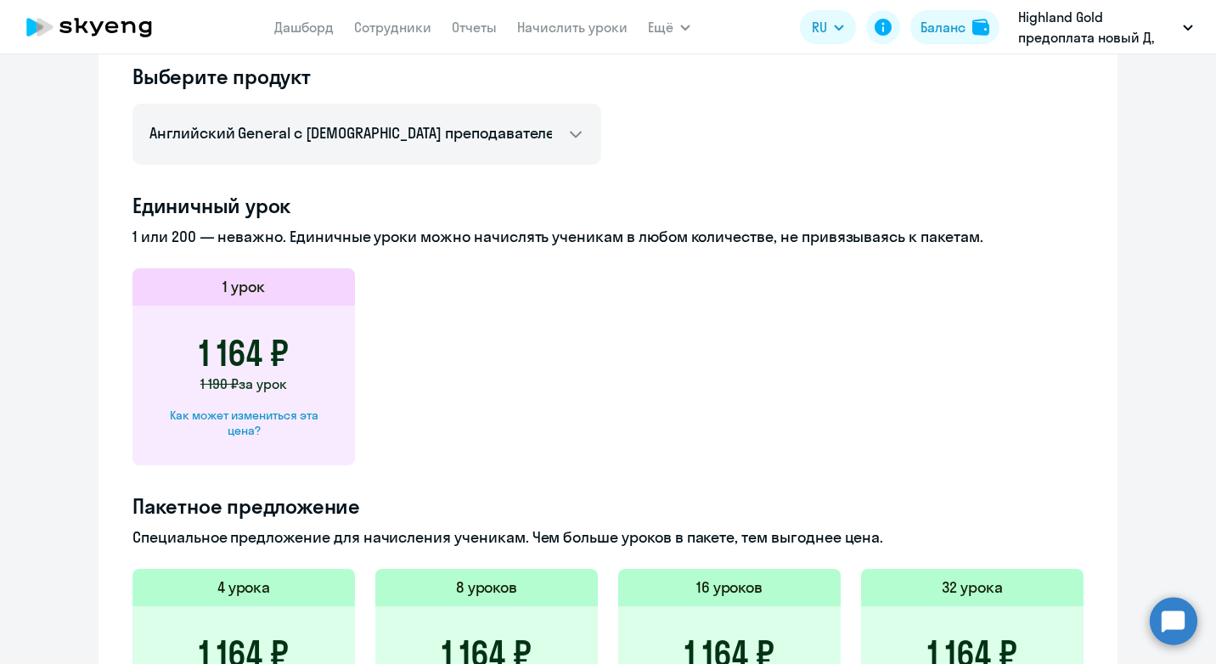
scroll to position [486, 0]
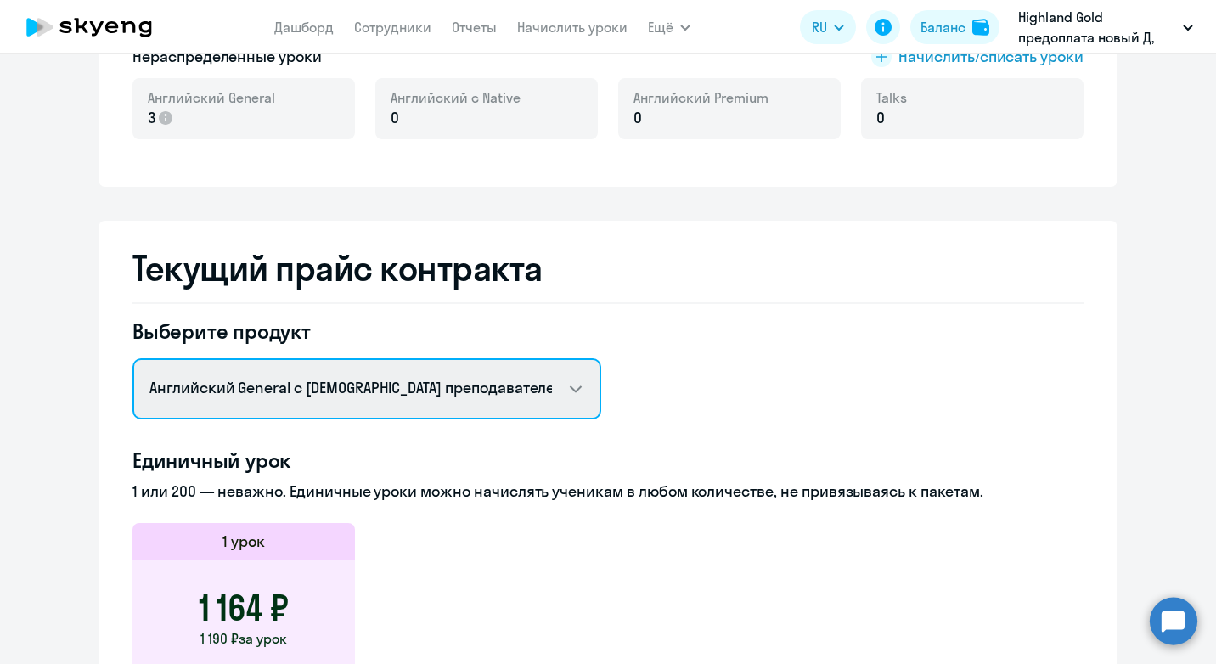
click at [311, 387] on select "Английский General с русскоговорящим преподавателем Английский General с [DEMOG…" at bounding box center [366, 388] width 469 height 61
select select "english_adult_not_native_speaker_premium"
click at [132, 358] on select "Английский General с русскоговорящим преподавателем Английский General с [DEMOG…" at bounding box center [366, 388] width 469 height 61
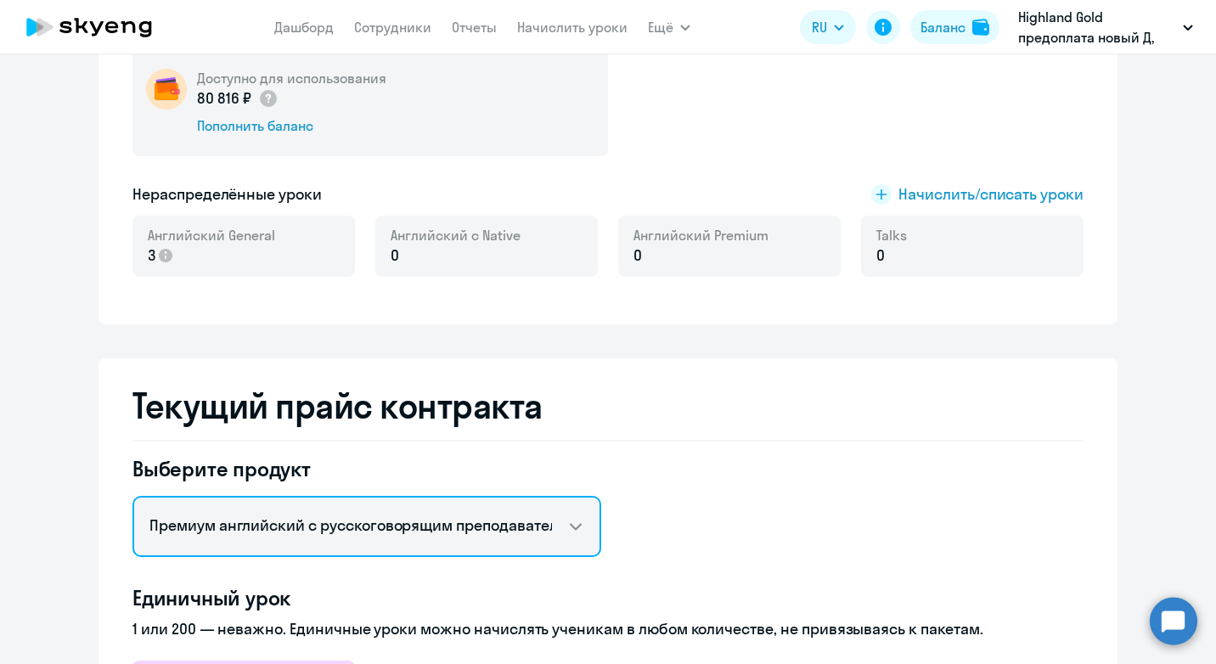
scroll to position [146, 0]
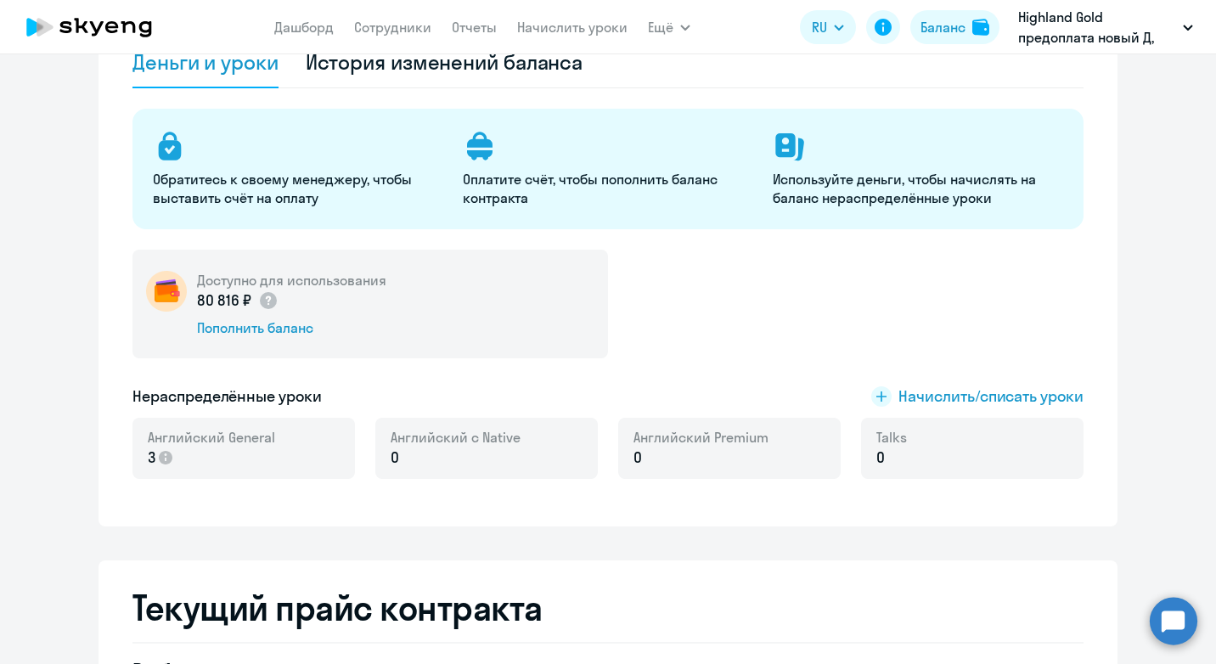
drag, startPoint x: 244, startPoint y: 461, endPoint x: 250, endPoint y: 451, distance: 11.8
click at [244, 461] on p "3" at bounding box center [211, 458] width 127 height 22
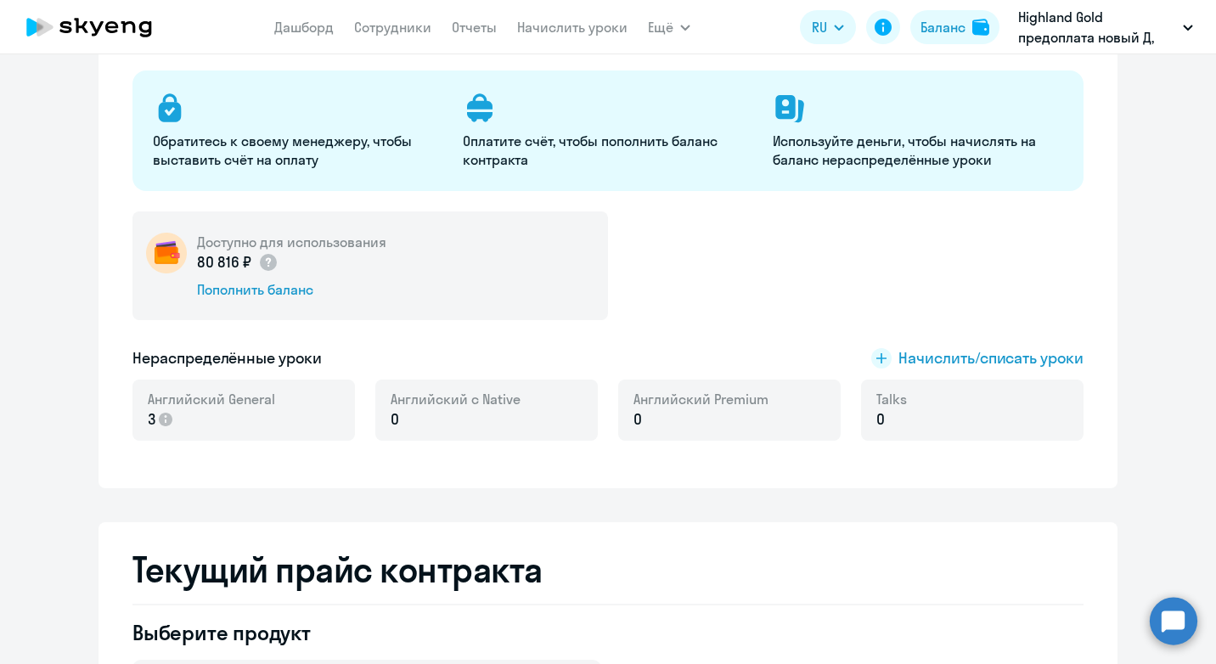
scroll to position [340, 0]
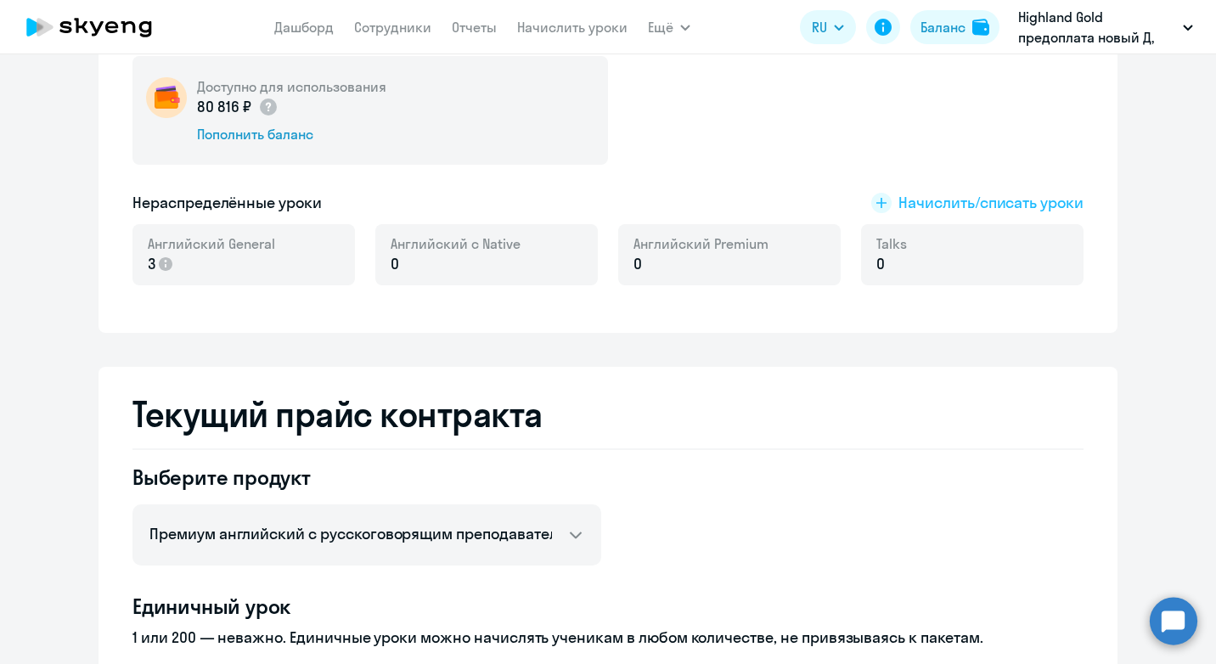
click at [932, 199] on span "Начислить/списать уроки" at bounding box center [990, 203] width 185 height 22
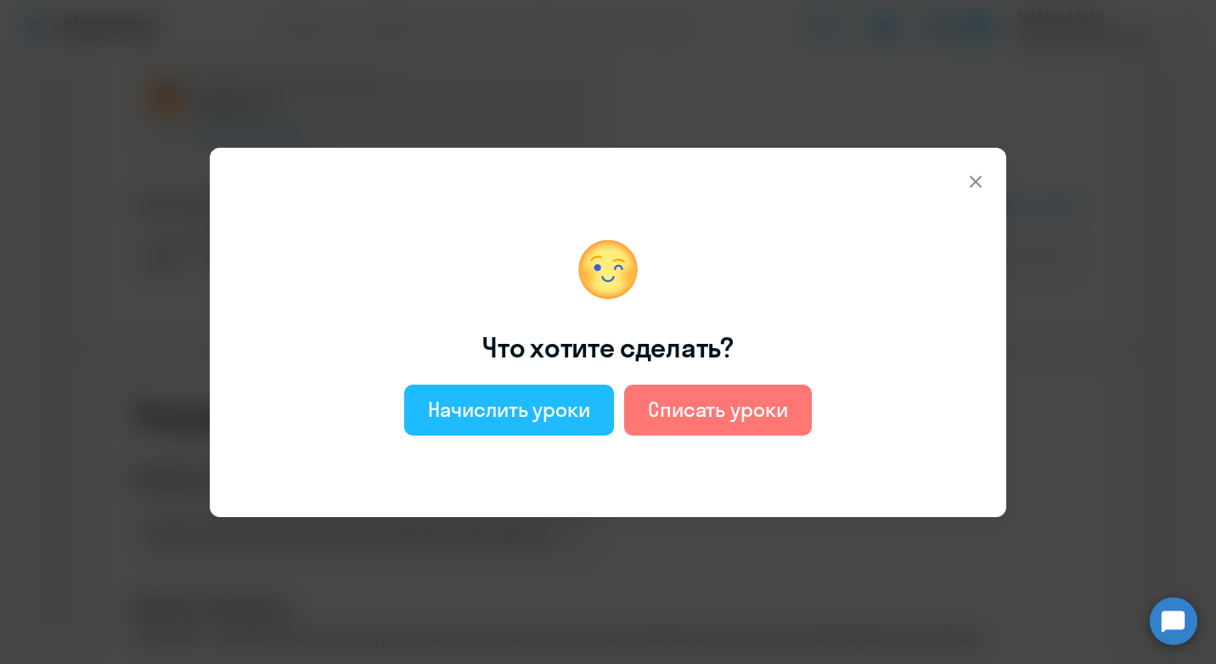
click at [539, 406] on div "Начислить уроки" at bounding box center [509, 409] width 162 height 27
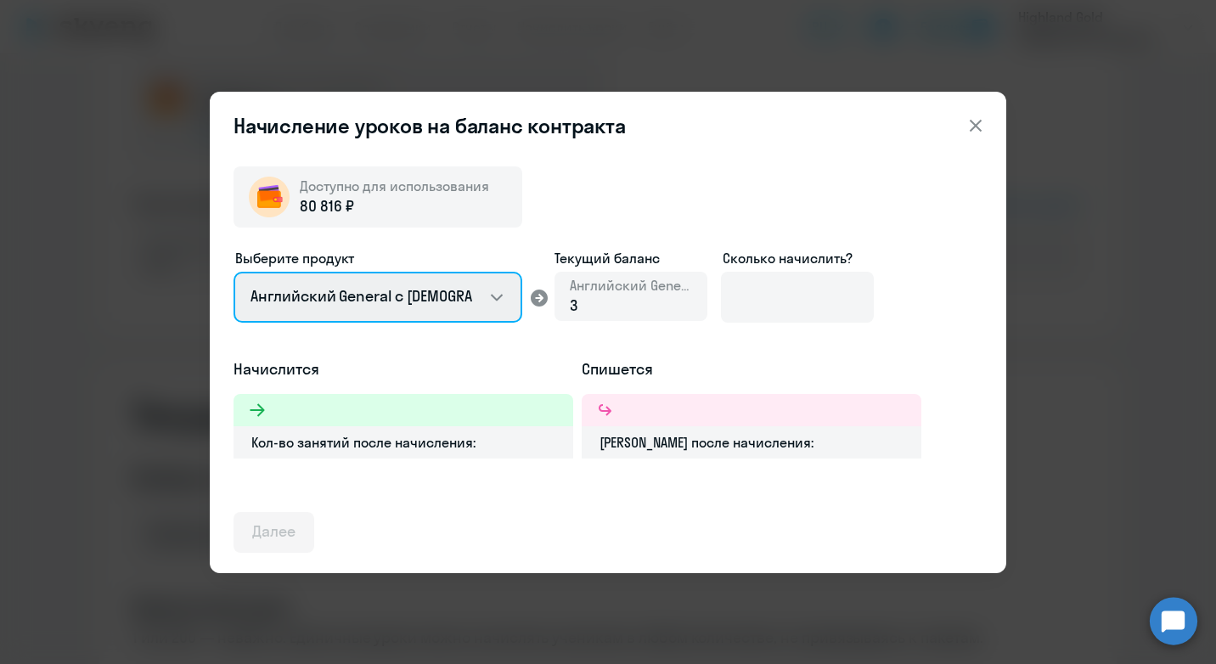
click at [475, 313] on select "Английский General с [DEMOGRAPHIC_DATA] преподавателем Английский General с [DE…" at bounding box center [377, 297] width 289 height 51
select select "english_adult_not_native_speaker_premium"
click at [233, 272] on select "Английский General с [DEMOGRAPHIC_DATA] преподавателем Английский General с [DE…" at bounding box center [377, 297] width 289 height 51
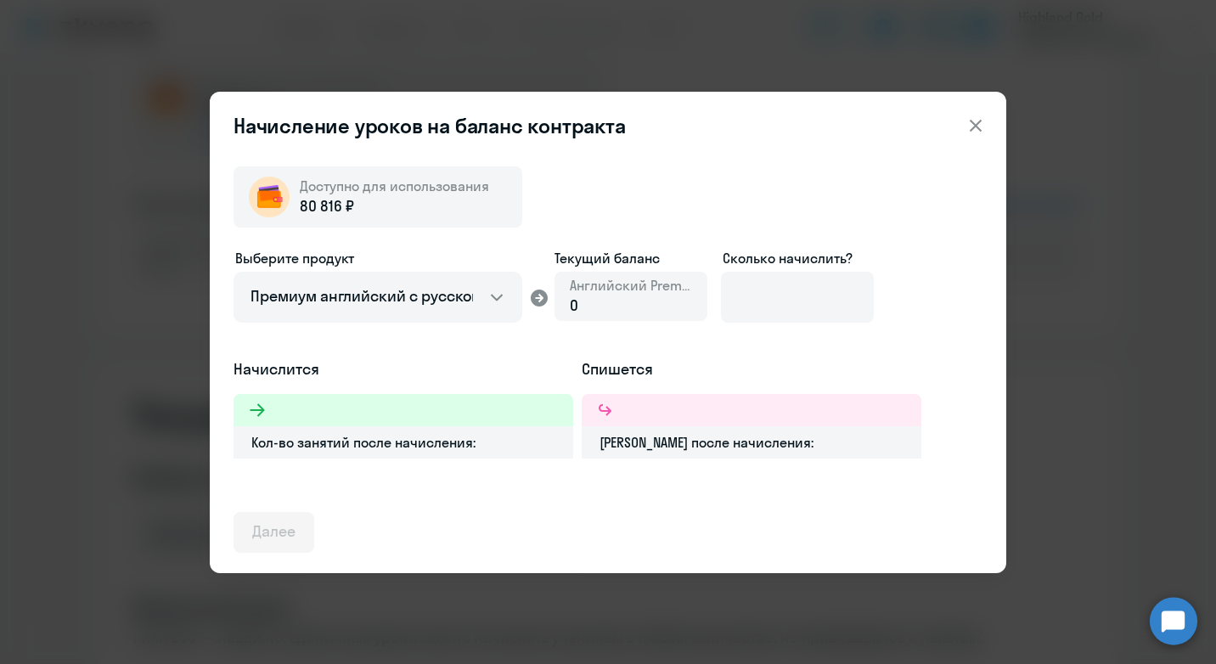
click at [584, 310] on div "0" at bounding box center [631, 306] width 122 height 22
drag, startPoint x: 574, startPoint y: 303, endPoint x: 562, endPoint y: 302, distance: 11.9
click at [562, 302] on div "Английский Premium 0" at bounding box center [630, 296] width 153 height 49
drag, startPoint x: 562, startPoint y: 302, endPoint x: 611, endPoint y: 295, distance: 49.8
click at [611, 295] on div "0" at bounding box center [631, 306] width 122 height 22
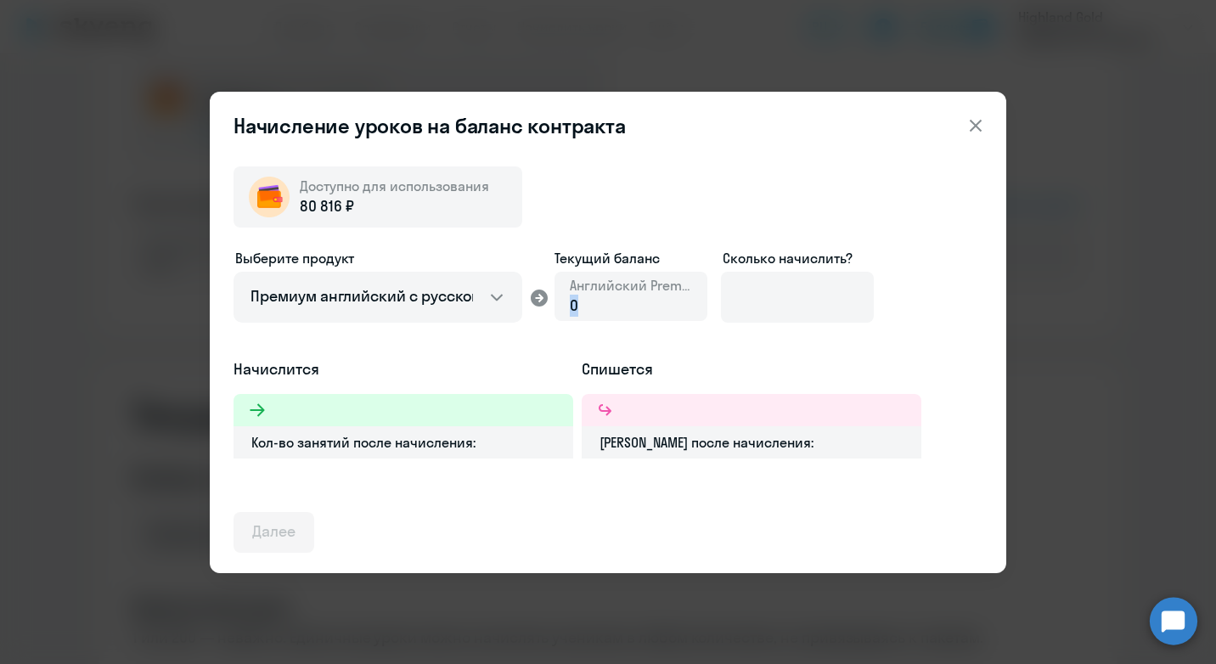
click at [573, 314] on span "0" at bounding box center [574, 305] width 8 height 20
click at [570, 304] on span "0" at bounding box center [574, 305] width 8 height 20
click at [574, 304] on span "0" at bounding box center [574, 305] width 8 height 20
click at [574, 306] on span "0" at bounding box center [574, 305] width 8 height 20
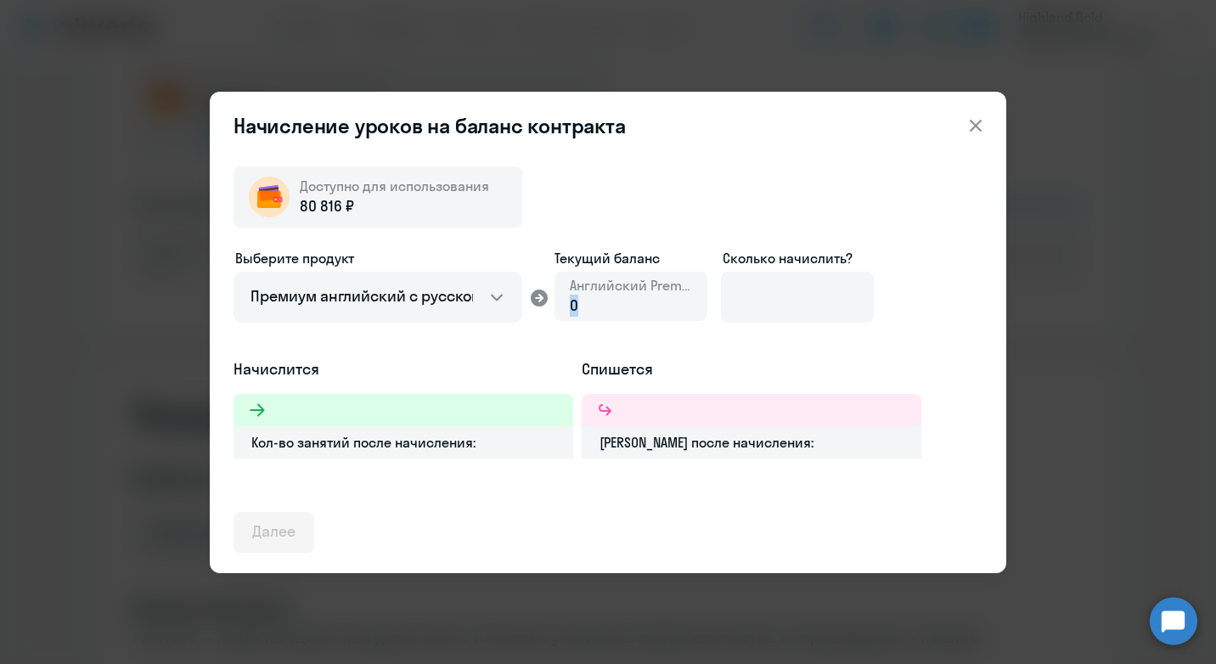
drag, startPoint x: 572, startPoint y: 306, endPoint x: 588, endPoint y: 308, distance: 16.3
click at [588, 308] on div "0" at bounding box center [631, 306] width 122 height 22
click at [795, 298] on input at bounding box center [797, 297] width 153 height 51
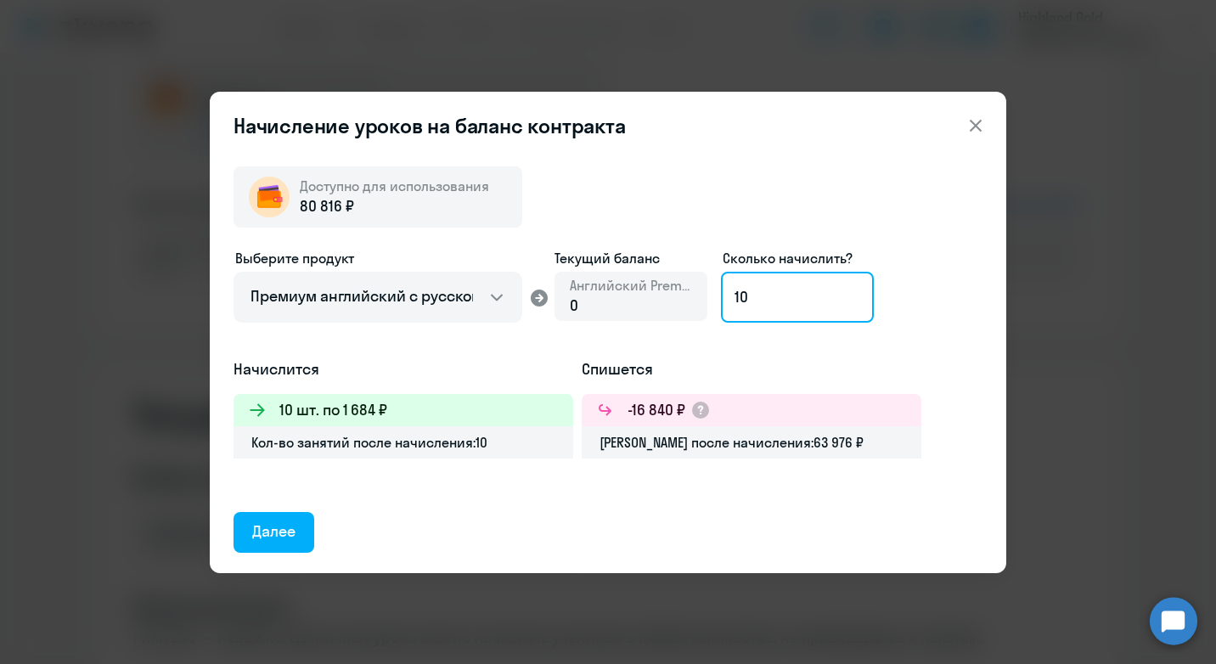
type input "1"
type input "20"
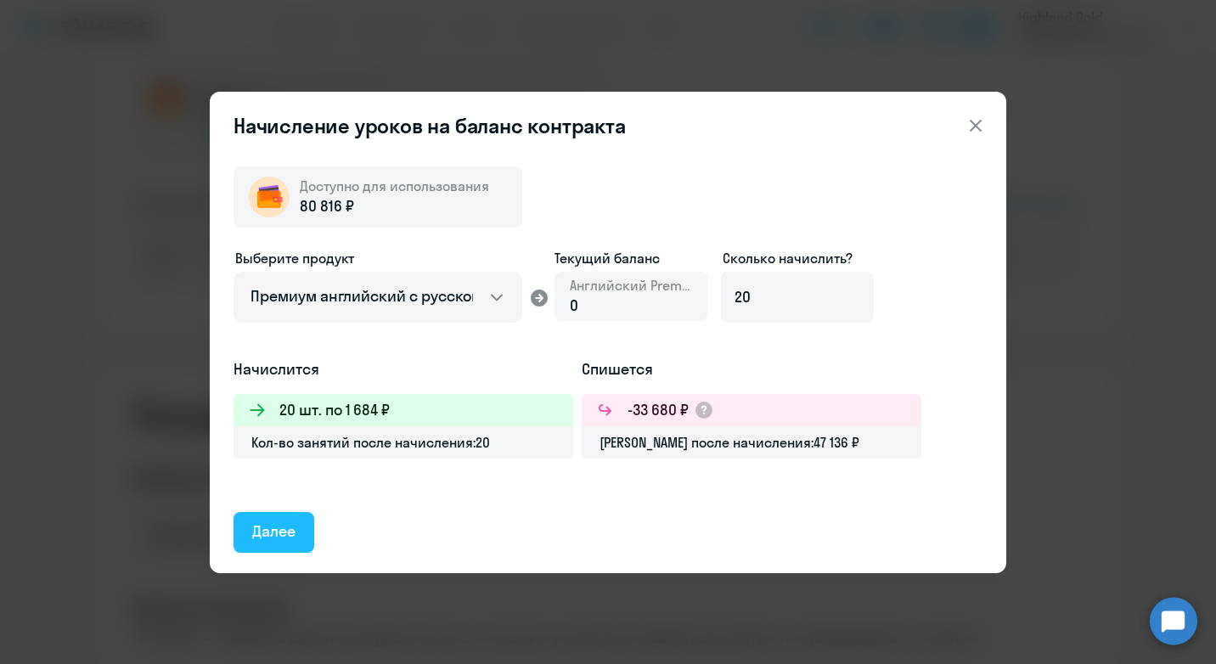
click at [281, 534] on div "Далее" at bounding box center [273, 531] width 43 height 22
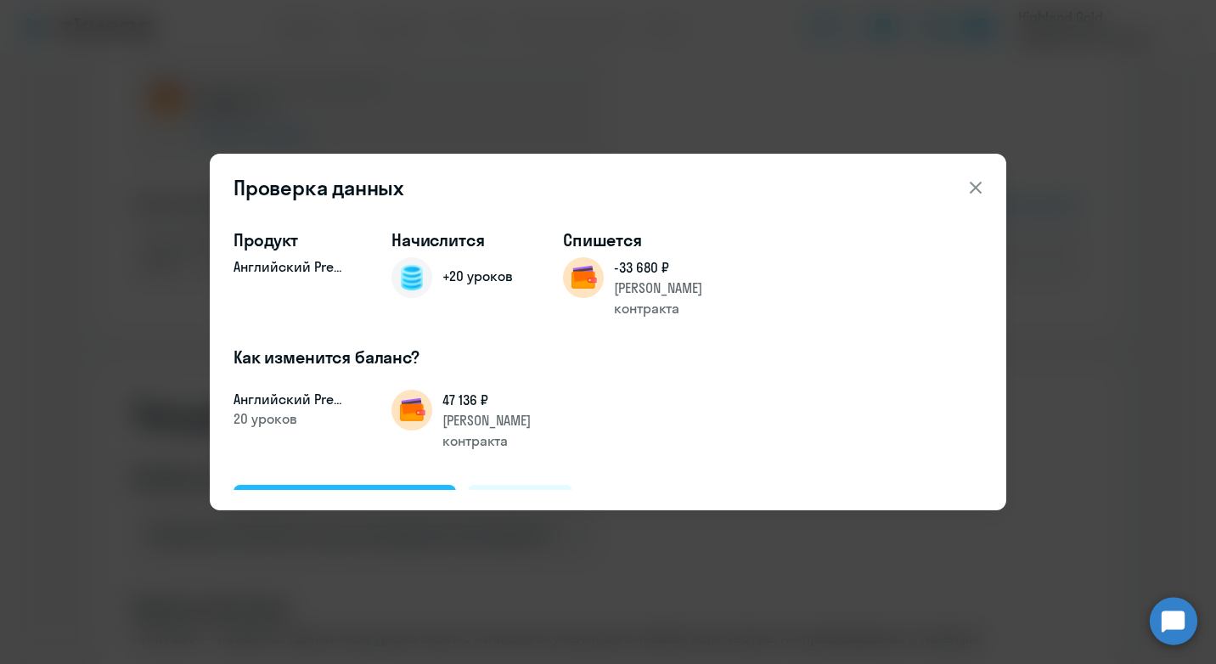
click at [347, 493] on div "Подтвердить и начислить" at bounding box center [344, 504] width 185 height 22
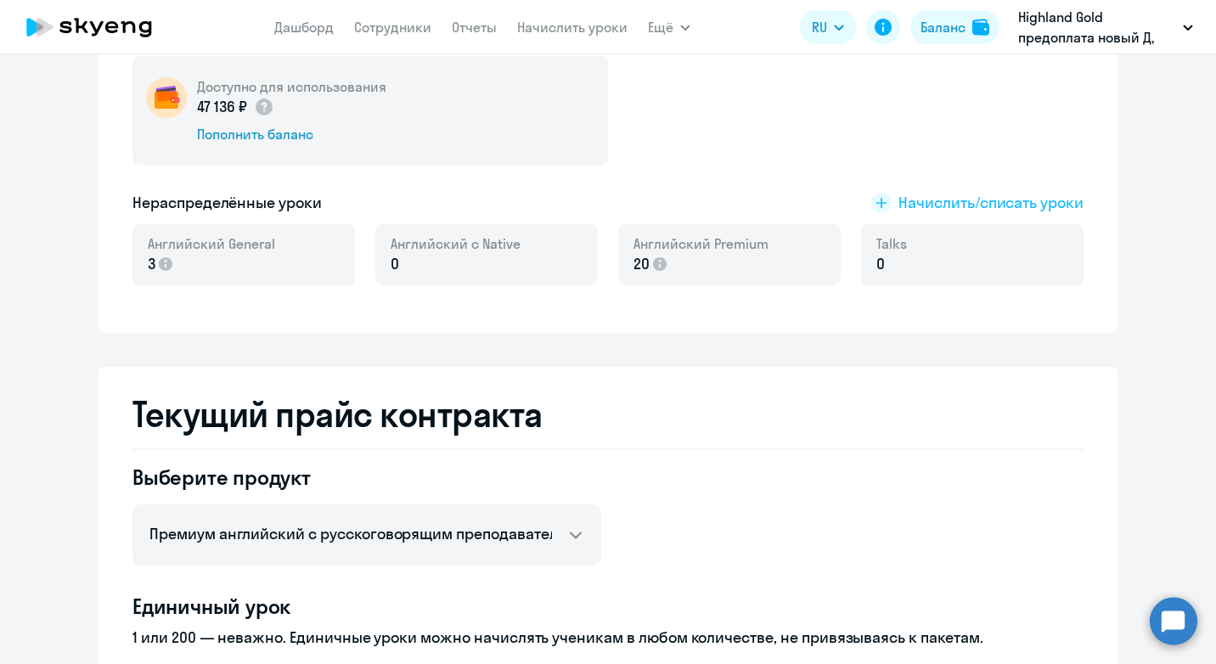
click at [964, 205] on span "Начислить/списать уроки" at bounding box center [990, 203] width 185 height 22
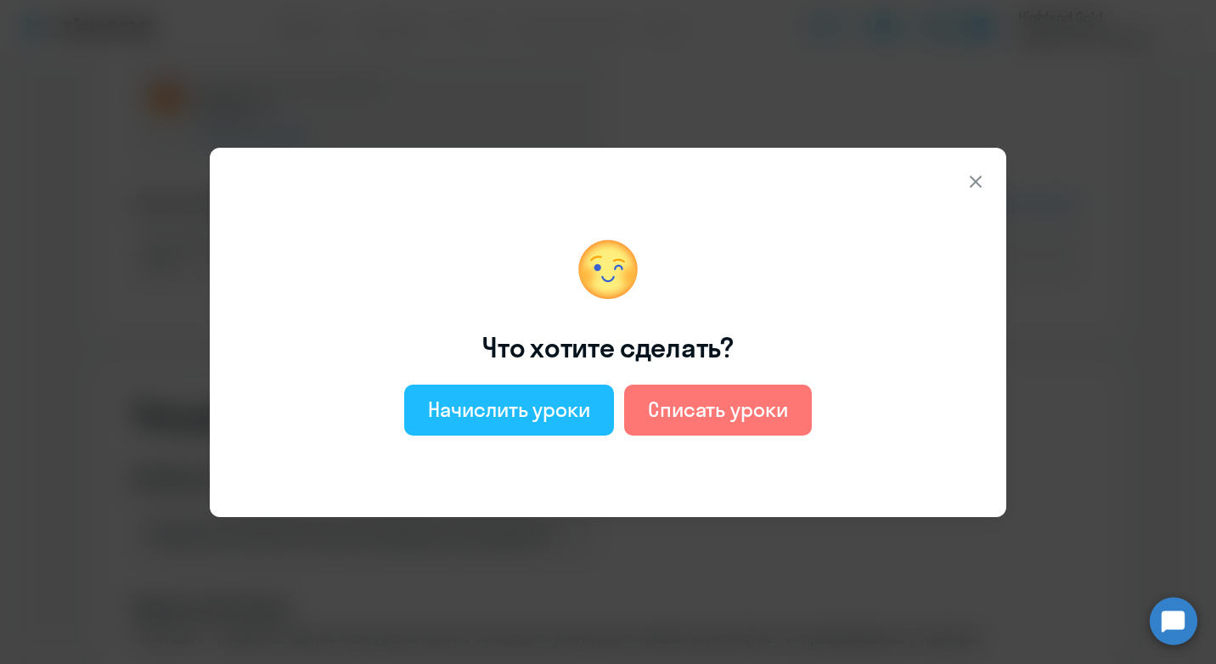
click at [564, 420] on div "Начислить уроки" at bounding box center [509, 409] width 162 height 27
select select "english_adult_not_native_speaker"
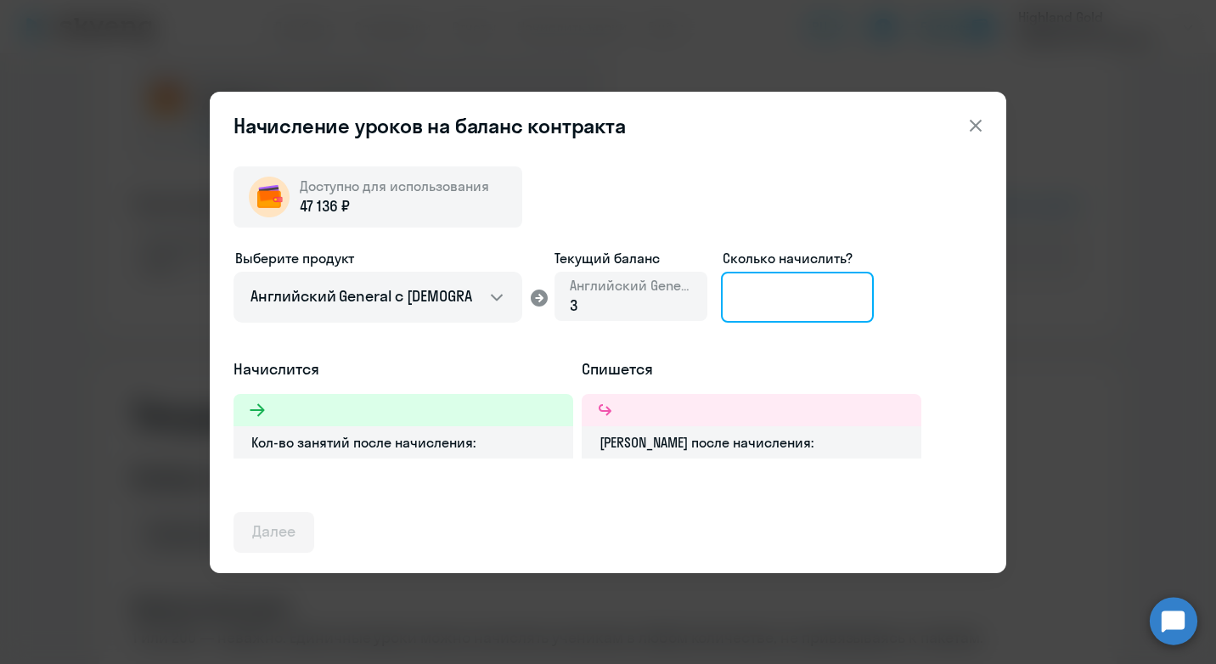
click at [765, 302] on input at bounding box center [797, 297] width 153 height 51
type input "7"
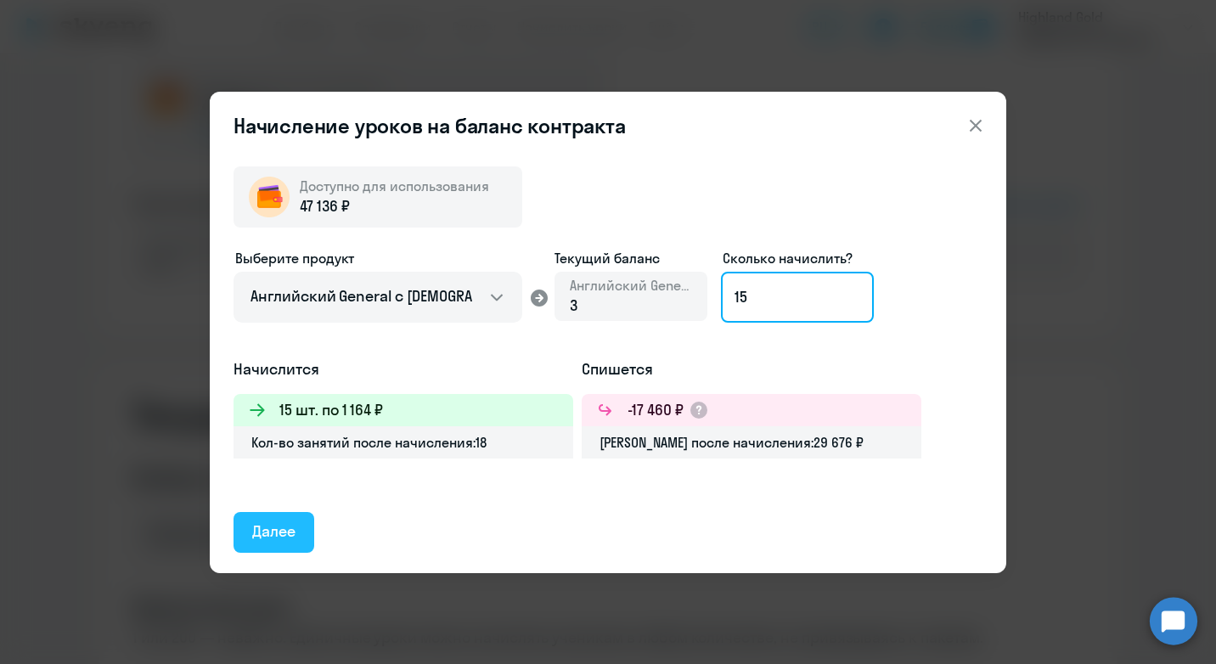
type input "15"
click at [260, 531] on div "Далее" at bounding box center [273, 531] width 43 height 22
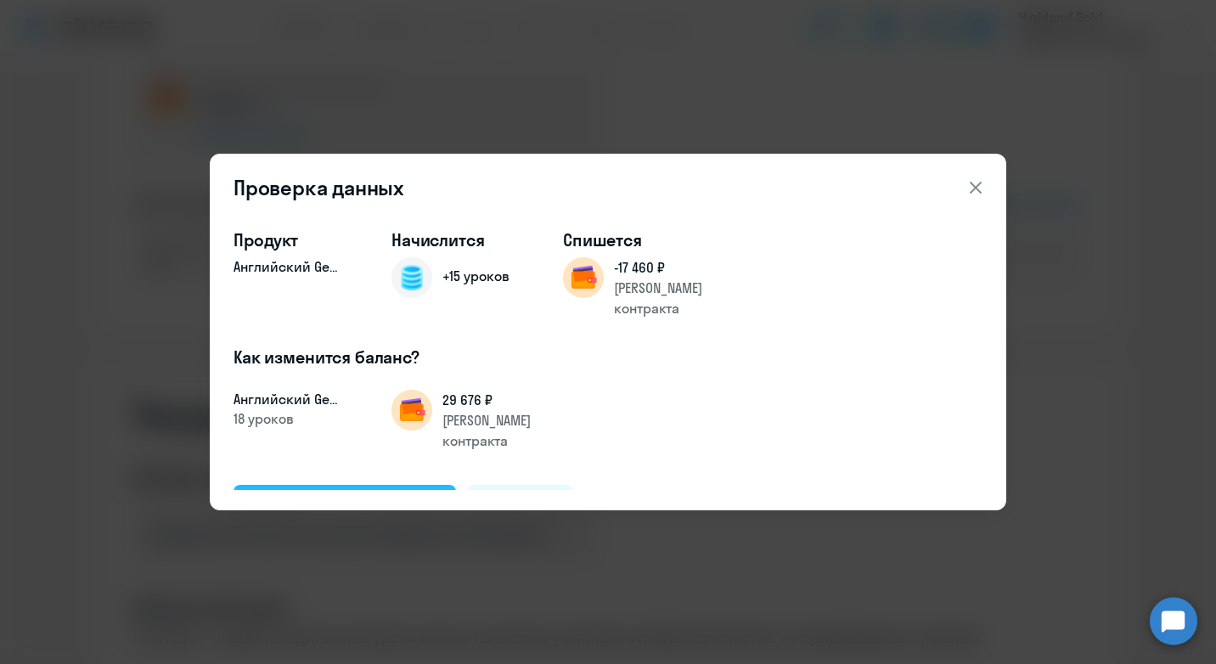
click at [361, 493] on div "Подтвердить и начислить" at bounding box center [344, 504] width 185 height 22
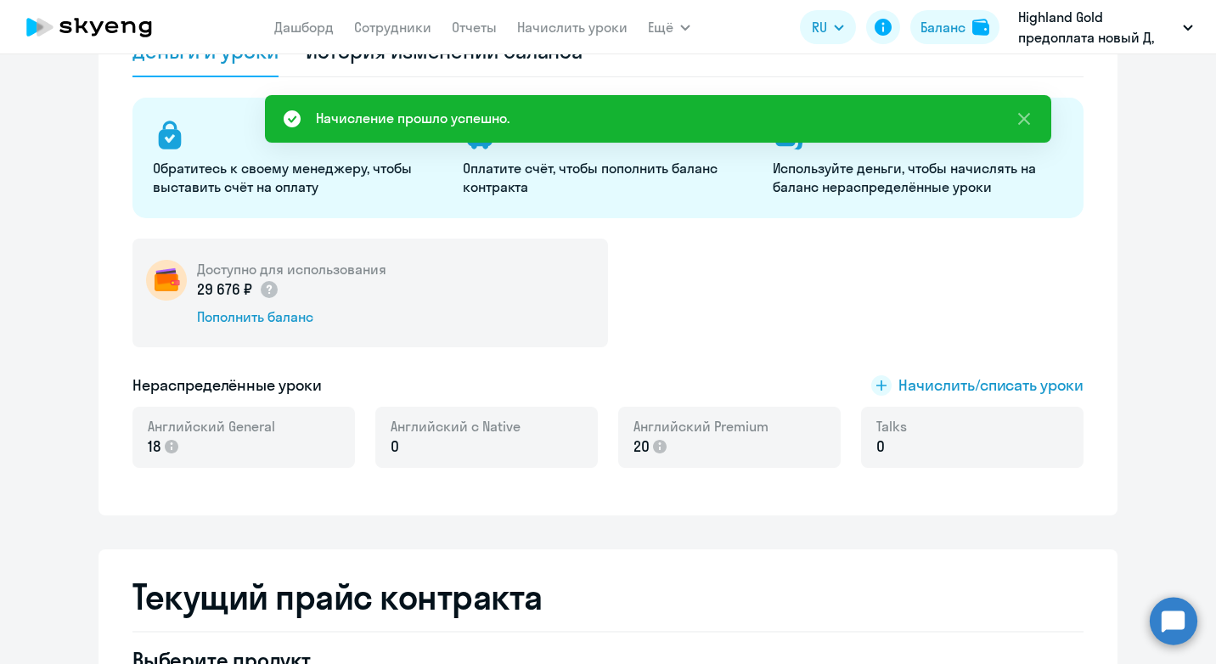
scroll to position [85, 0]
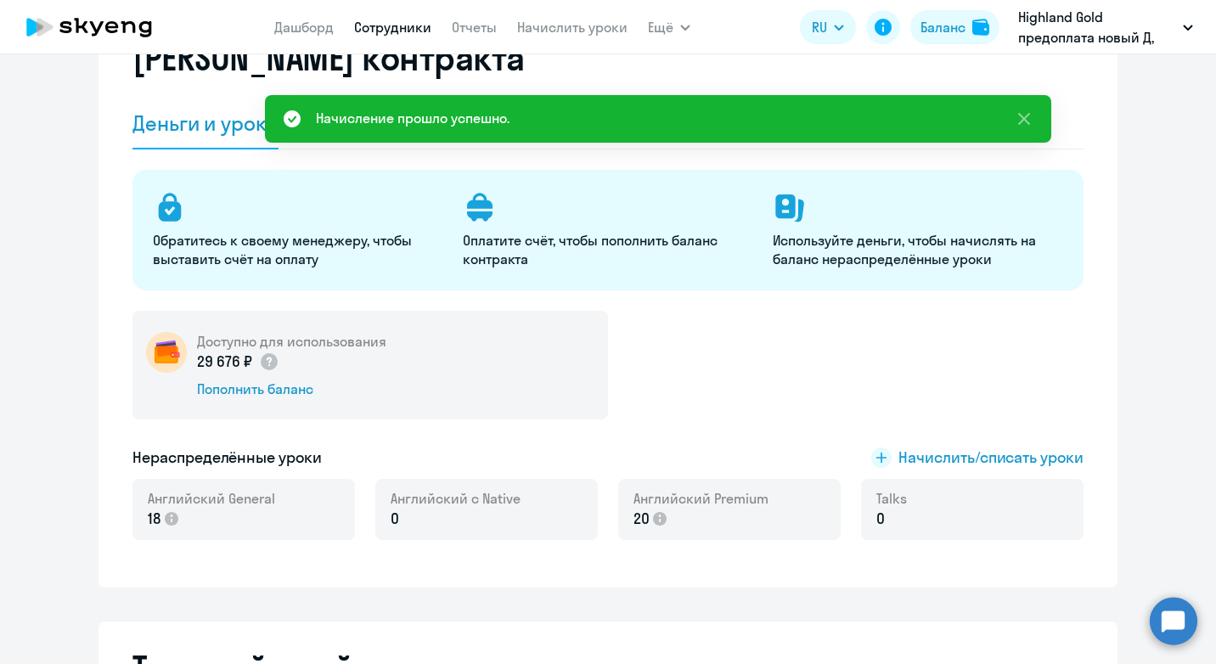
click at [401, 24] on link "Сотрудники" at bounding box center [392, 27] width 77 height 17
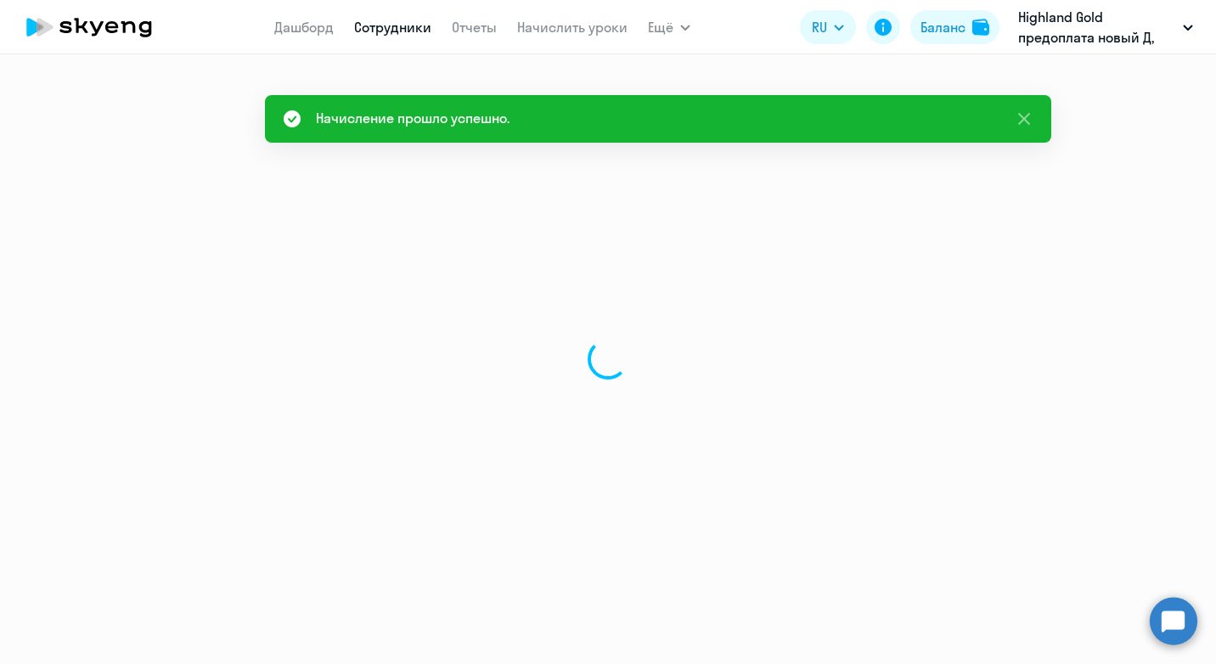
select select "30"
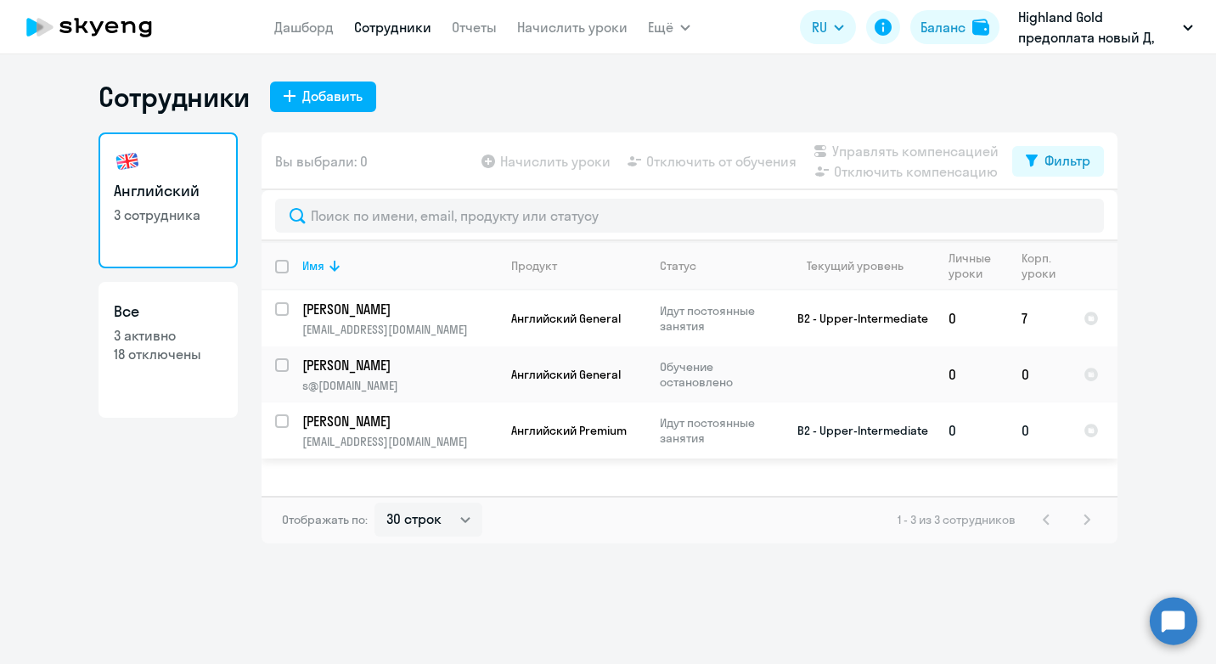
click at [447, 435] on p "[EMAIL_ADDRESS][DOMAIN_NAME]" at bounding box center [399, 441] width 194 height 15
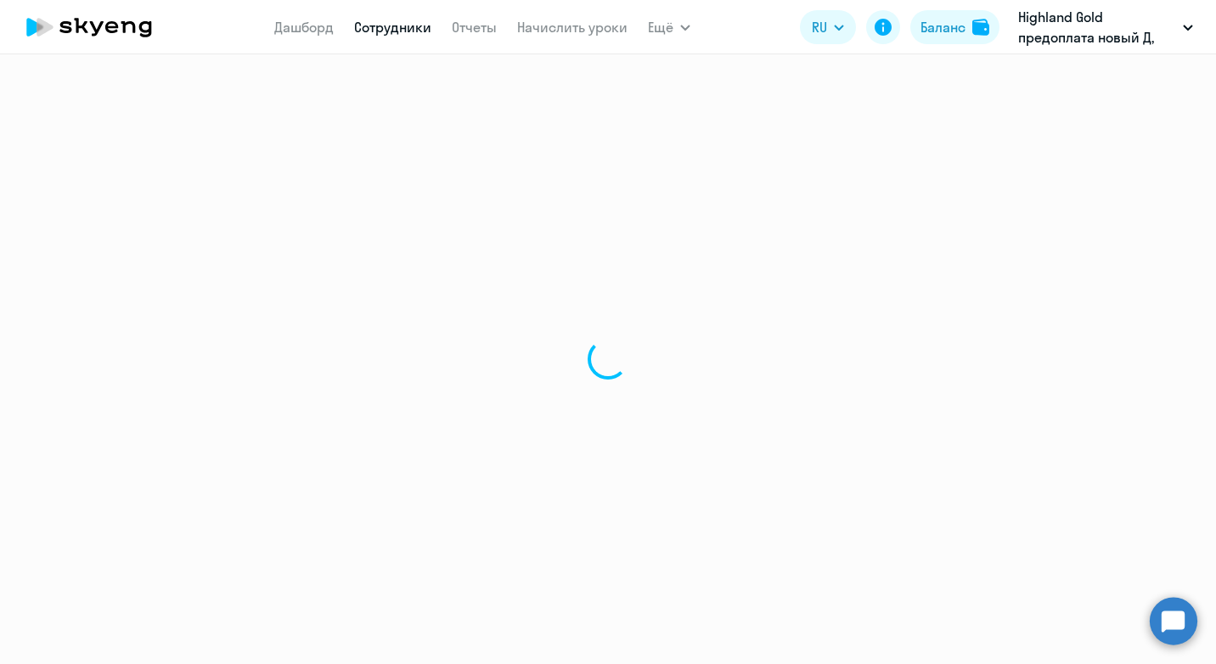
select select "english"
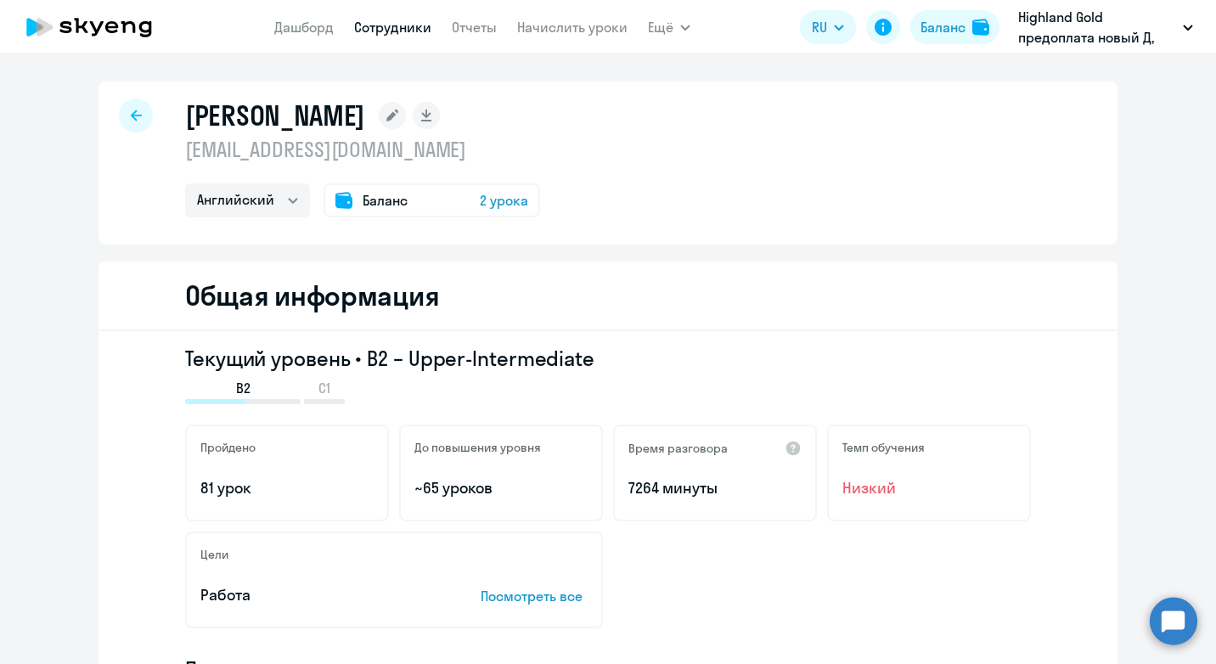
click at [131, 110] on icon at bounding box center [136, 116] width 11 height 12
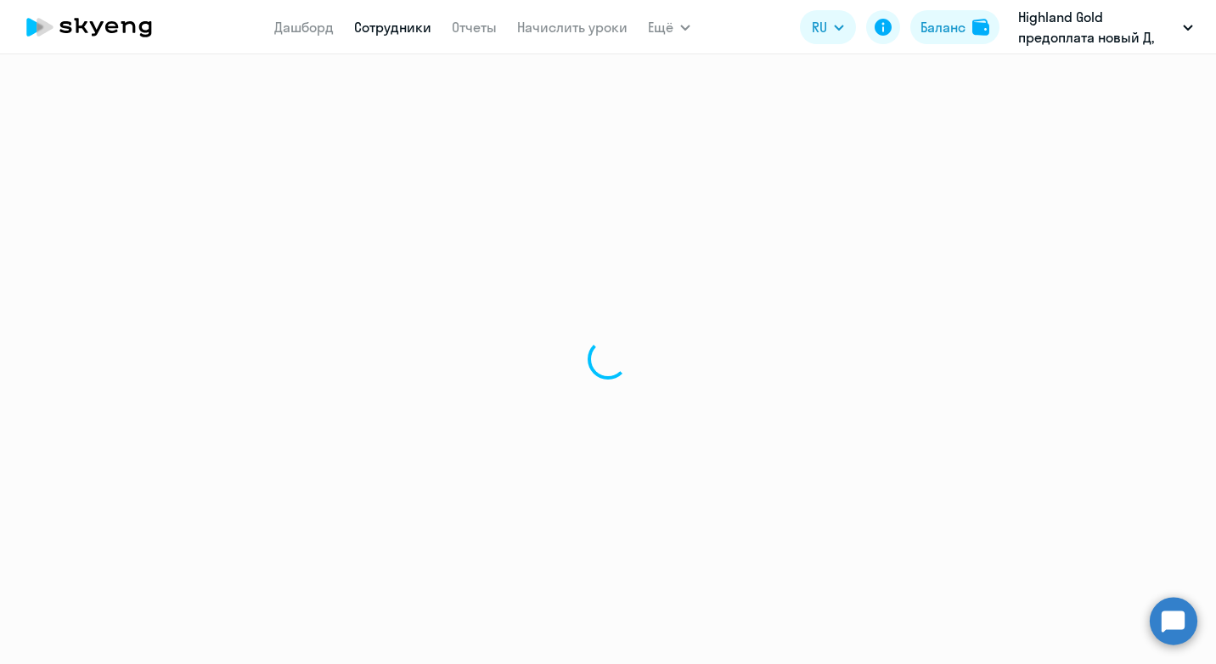
select select "30"
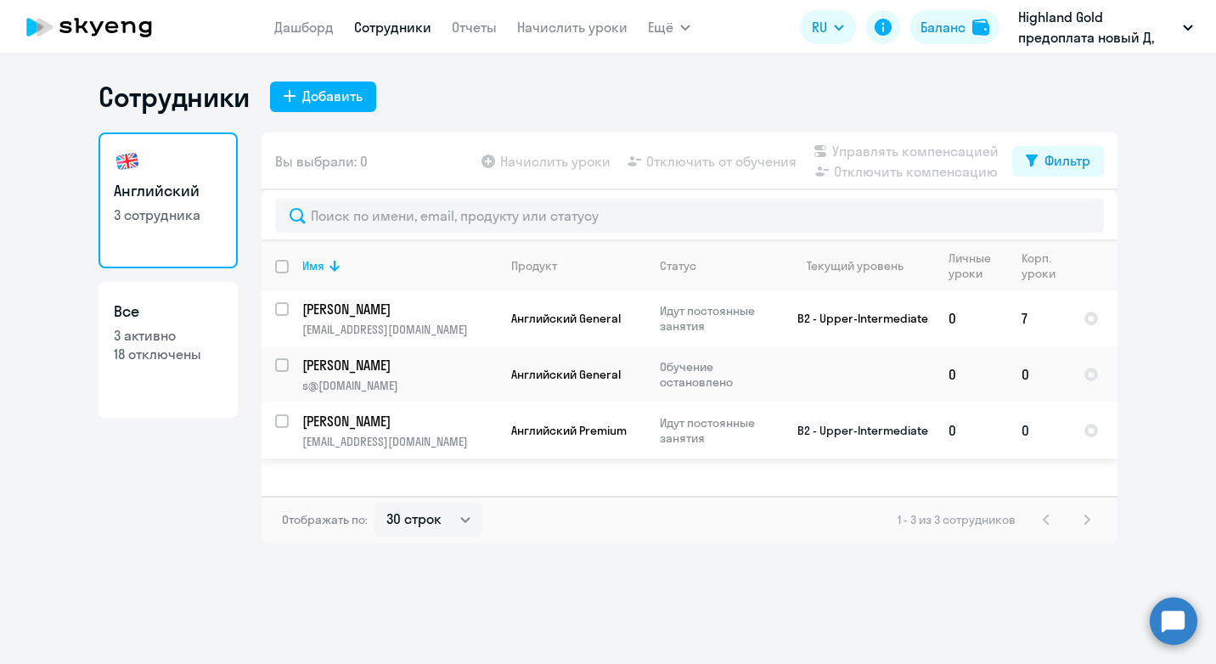
click at [289, 422] on td "[PERSON_NAME] [EMAIL_ADDRESS][DOMAIN_NAME]" at bounding box center [393, 430] width 209 height 56
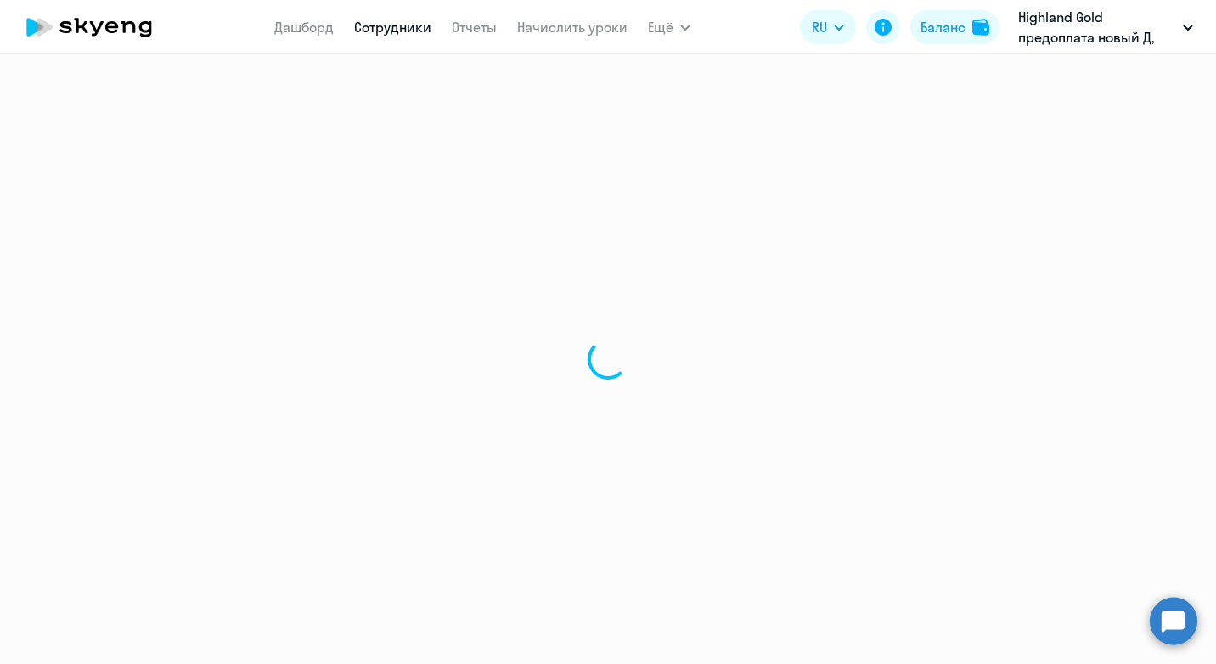
select select "english"
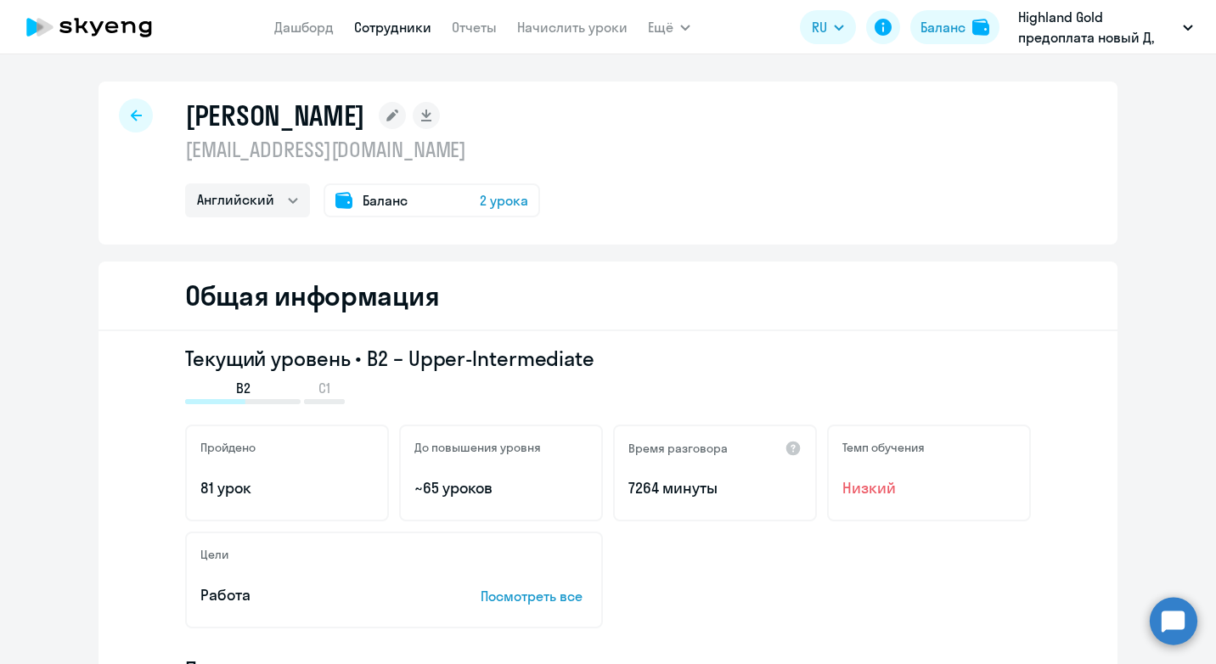
click at [111, 118] on div "[PERSON_NAME] [EMAIL_ADDRESS][DOMAIN_NAME] Английский Баланс 2 урока" at bounding box center [607, 162] width 1019 height 163
click at [123, 107] on div at bounding box center [136, 115] width 34 height 34
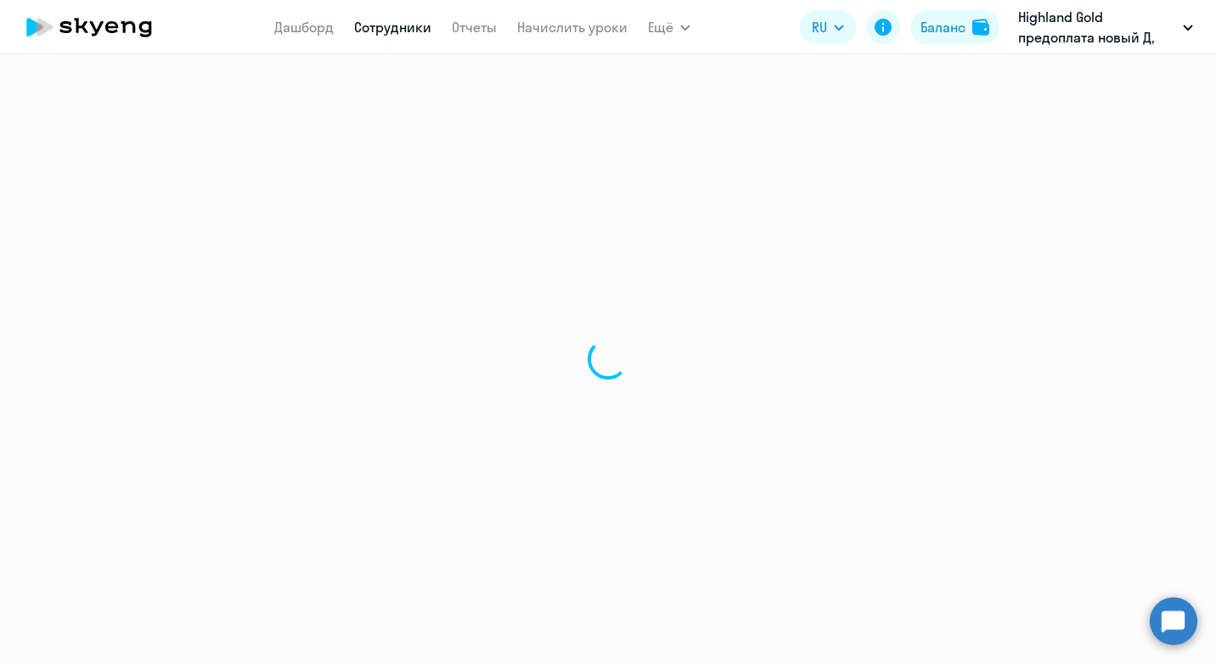
select select "30"
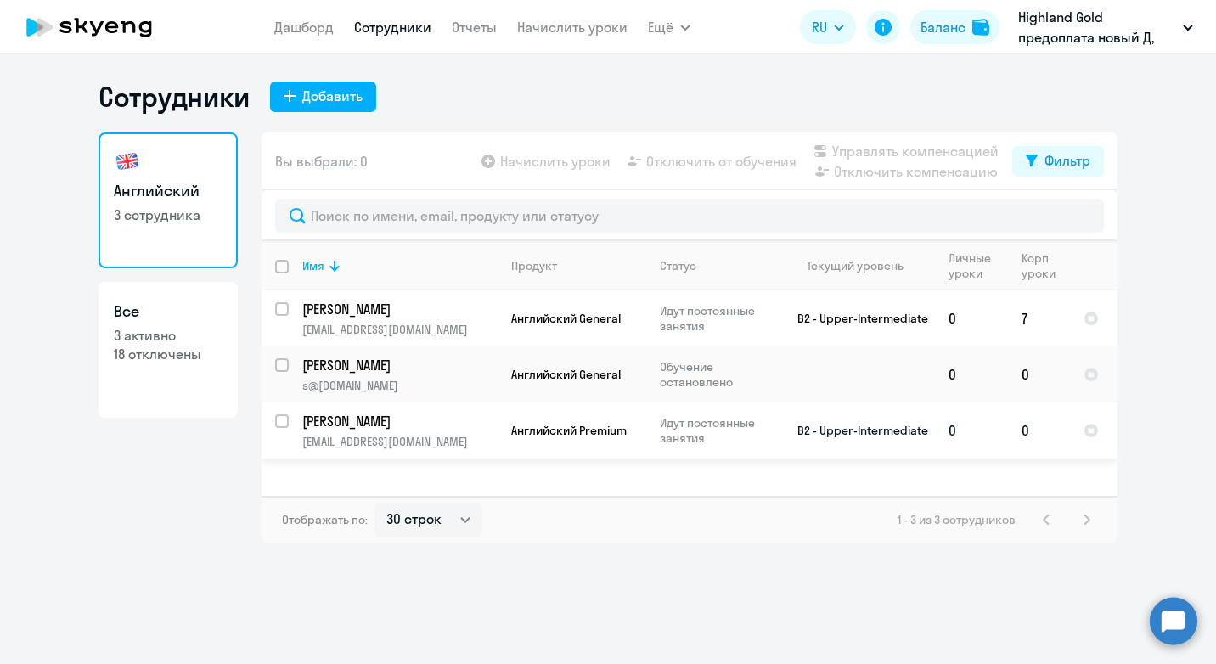
click at [282, 418] on input "select row 5170659" at bounding box center [292, 431] width 34 height 34
checkbox input "true"
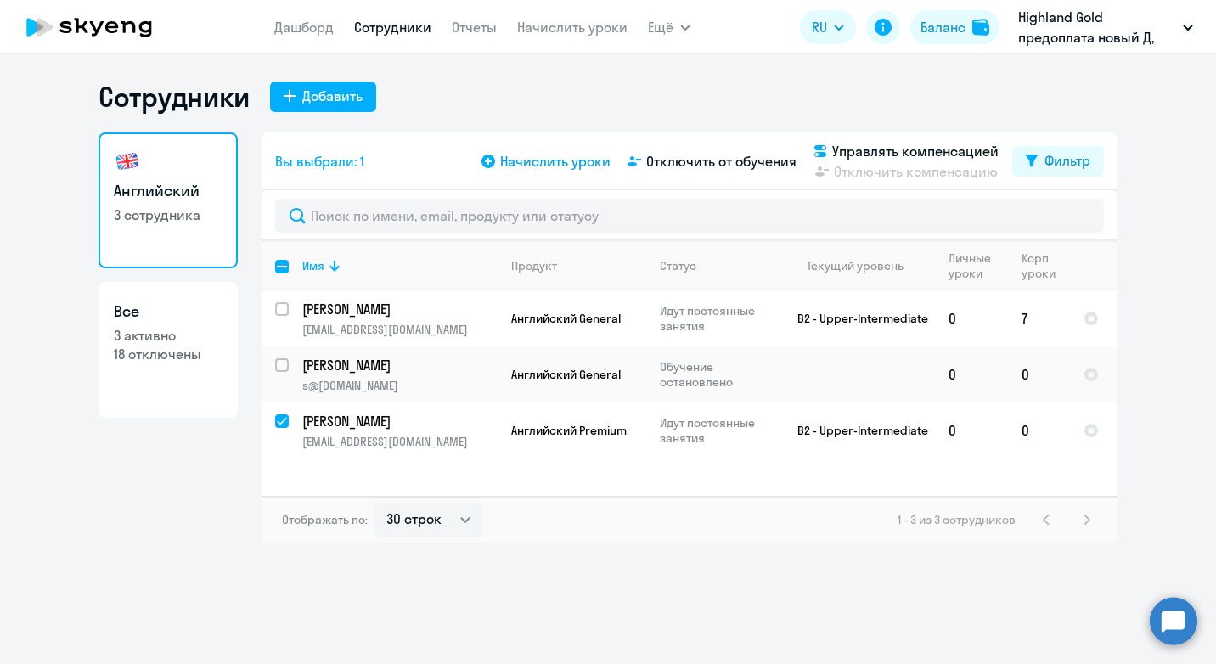
click at [593, 159] on span "Начислить уроки" at bounding box center [555, 161] width 110 height 20
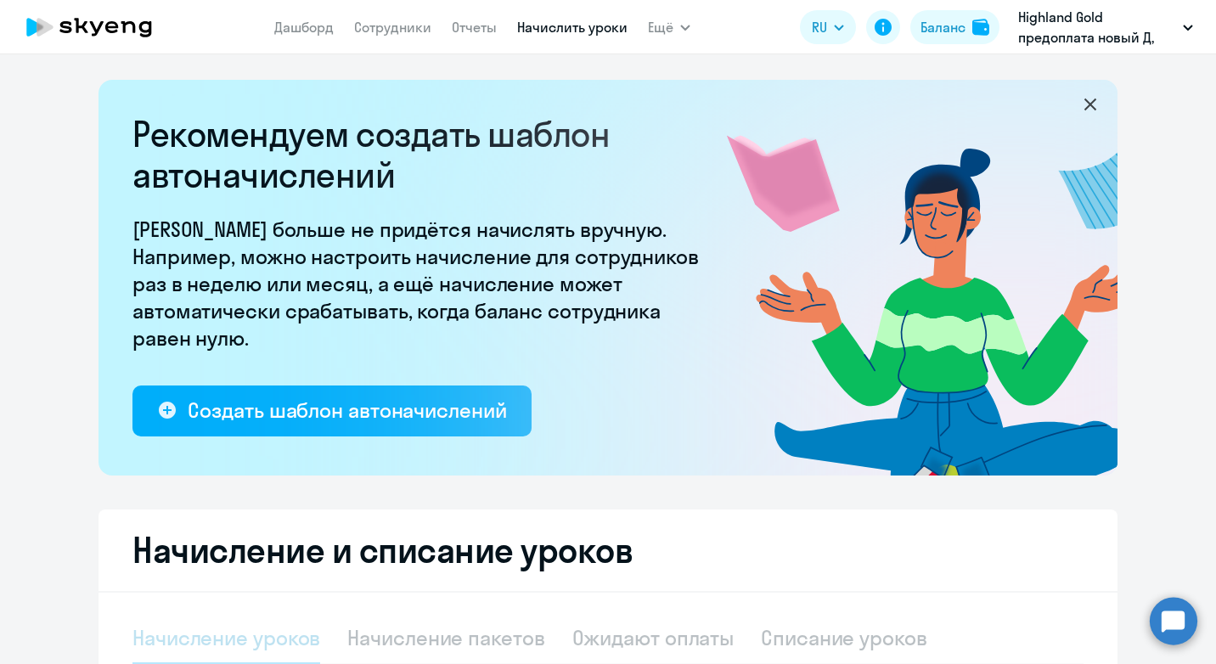
select select "10"
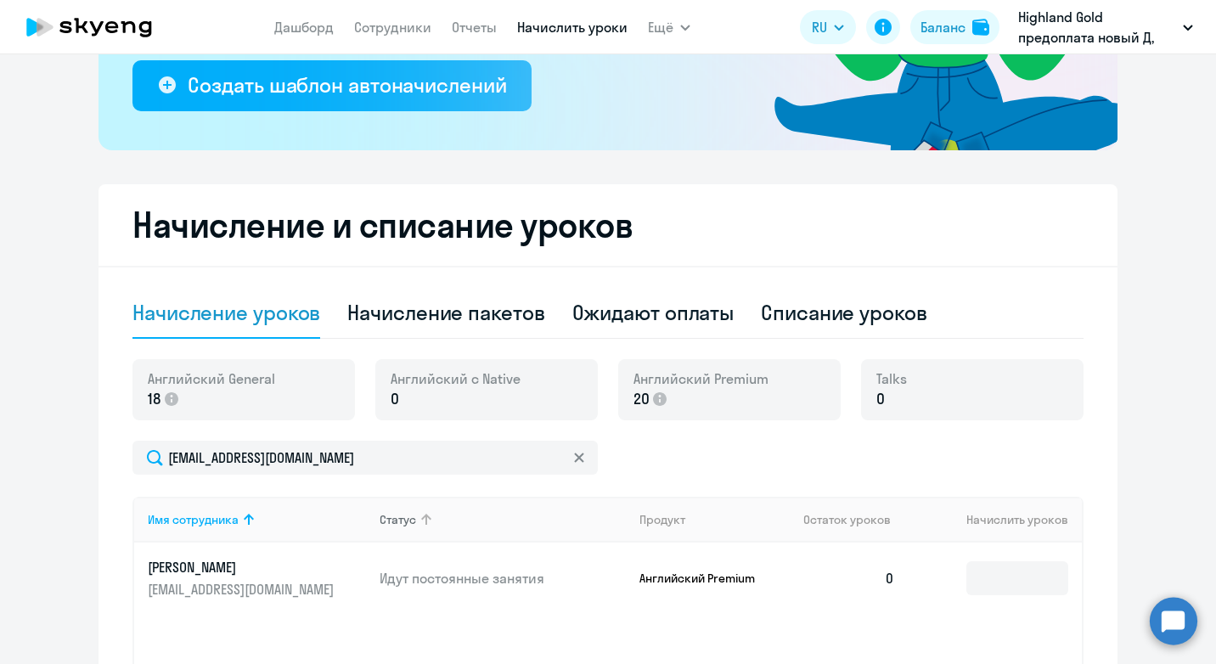
scroll to position [509, 0]
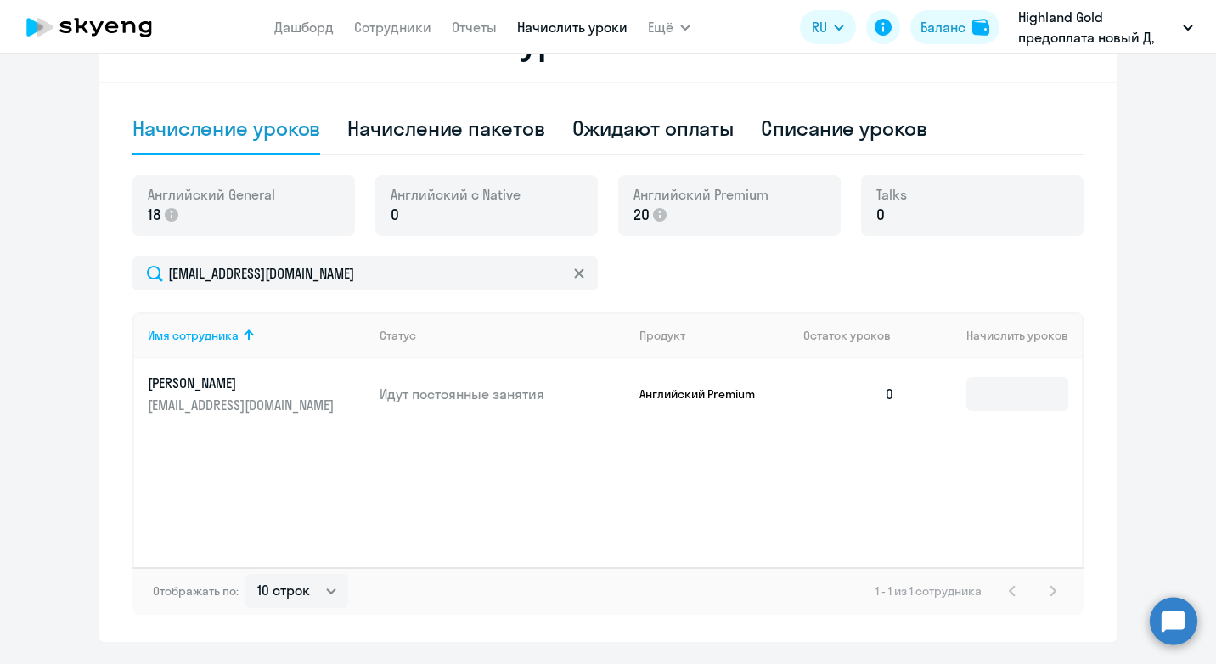
click at [183, 214] on p "18" at bounding box center [211, 215] width 127 height 22
click at [708, 209] on p "20" at bounding box center [700, 215] width 135 height 22
click at [997, 389] on input at bounding box center [1017, 394] width 102 height 34
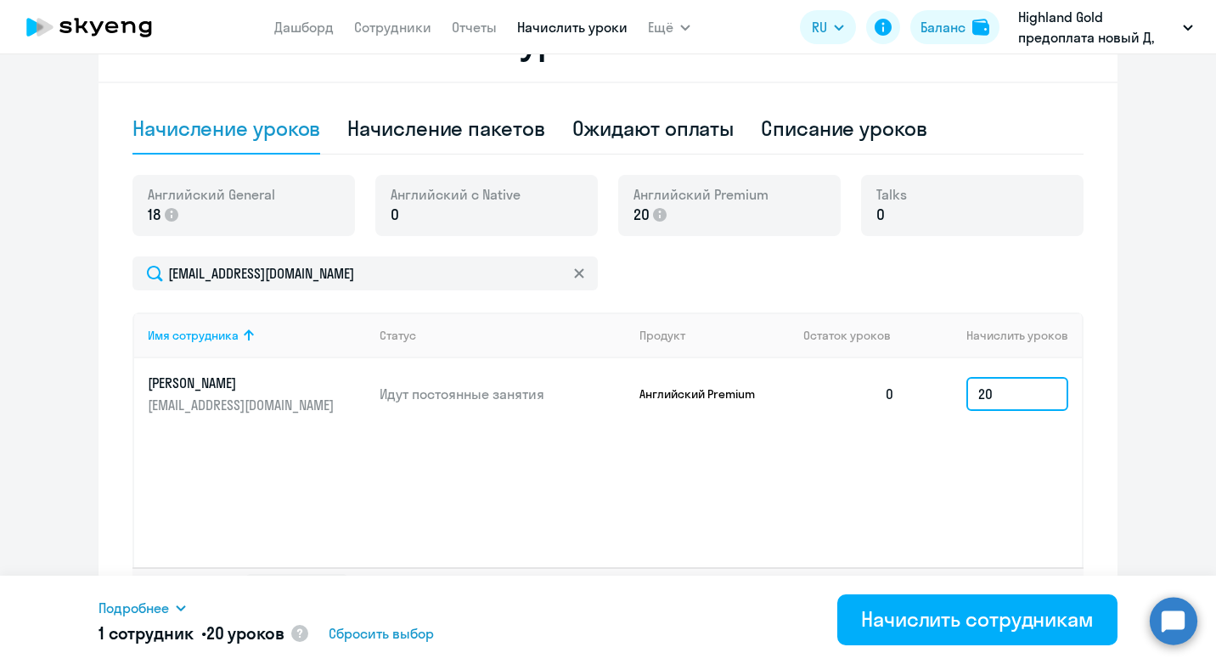
scroll to position [555, 0]
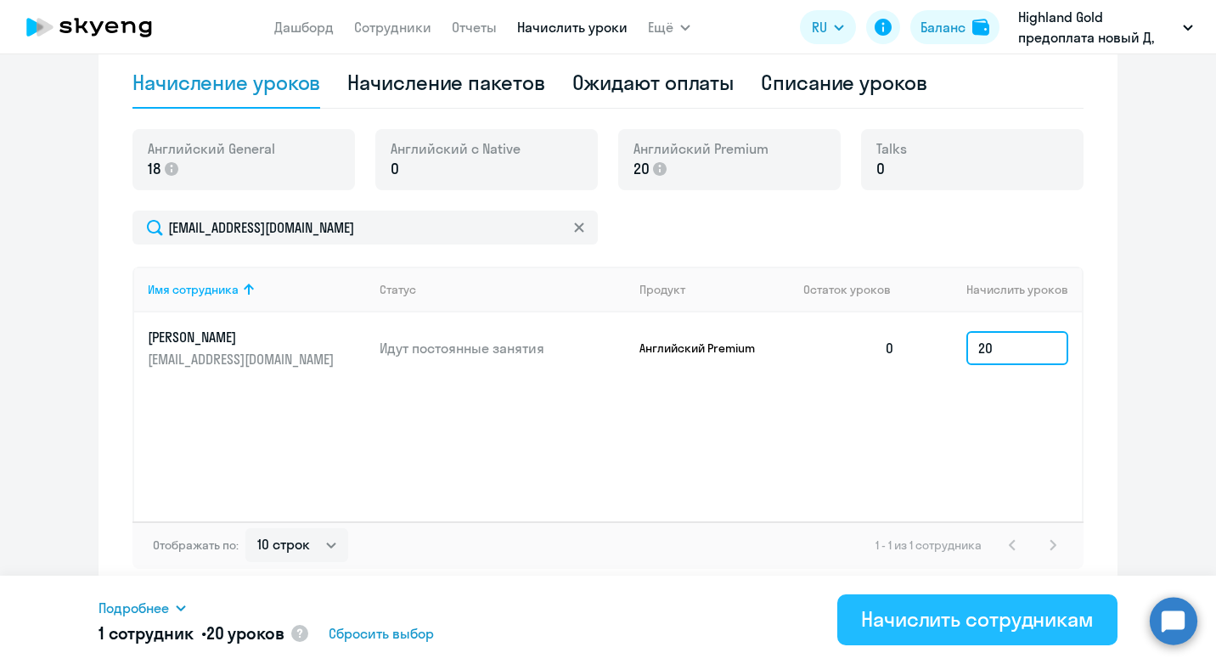
type input "20"
click at [969, 627] on div "Начислить сотрудникам" at bounding box center [977, 618] width 233 height 27
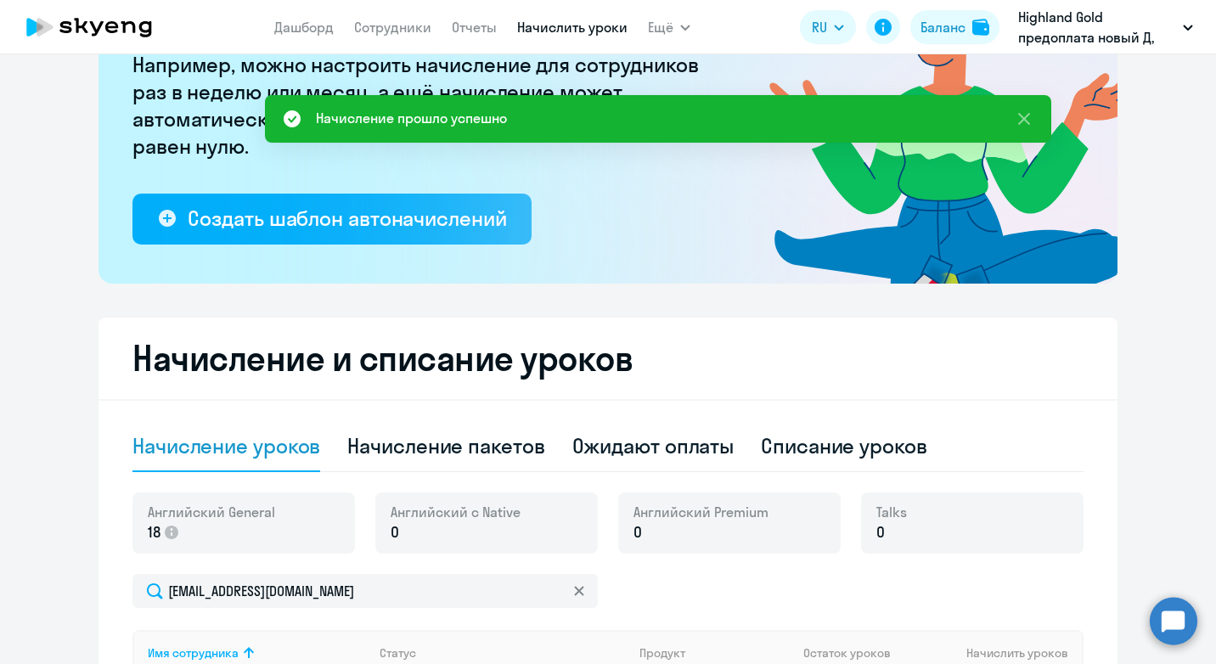
scroll to position [46, 0]
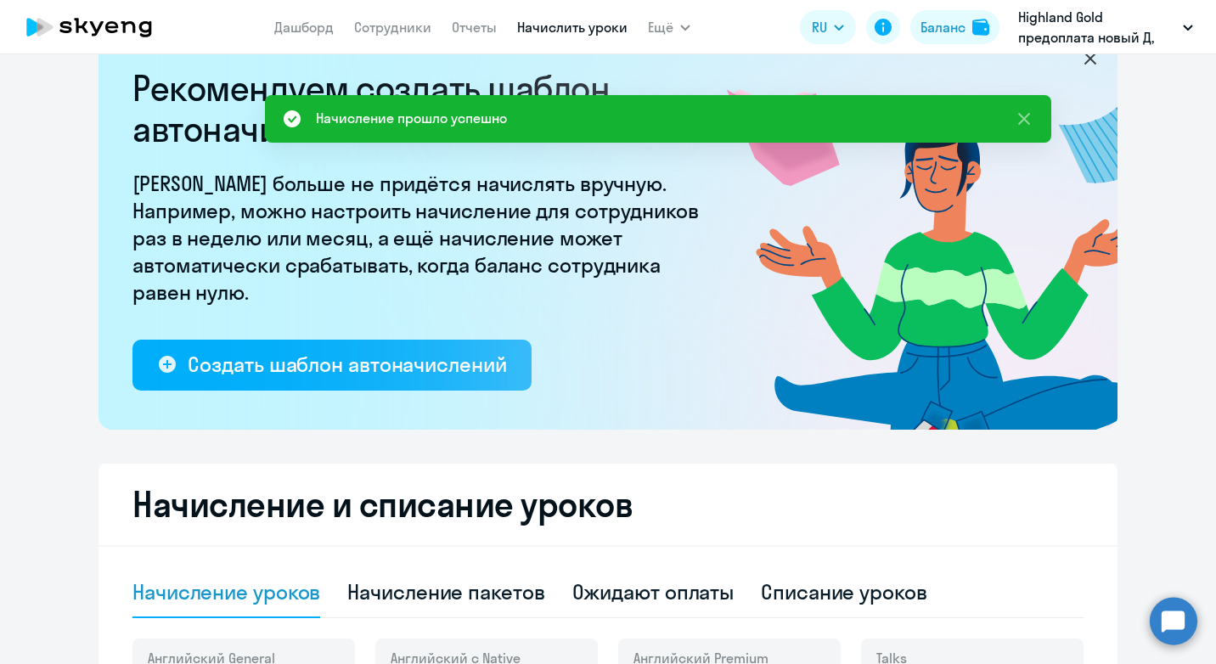
click at [390, 37] on app-menu-item-link "Сотрудники" at bounding box center [392, 27] width 77 height 21
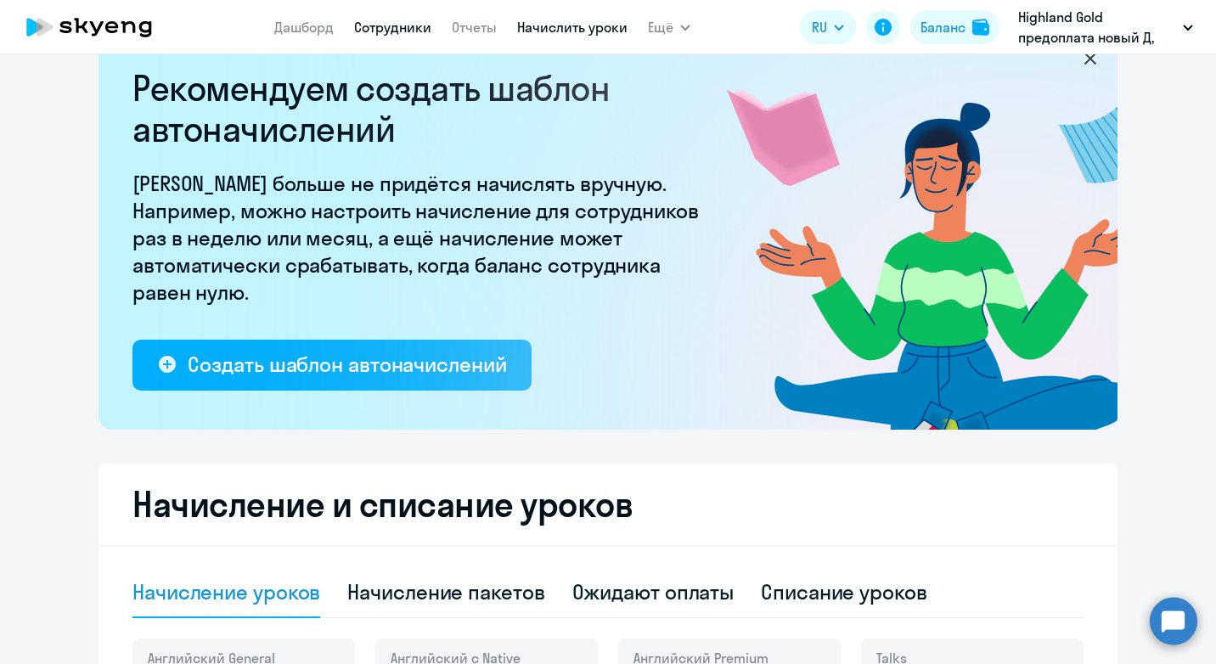
click at [392, 19] on link "Сотрудники" at bounding box center [392, 27] width 77 height 17
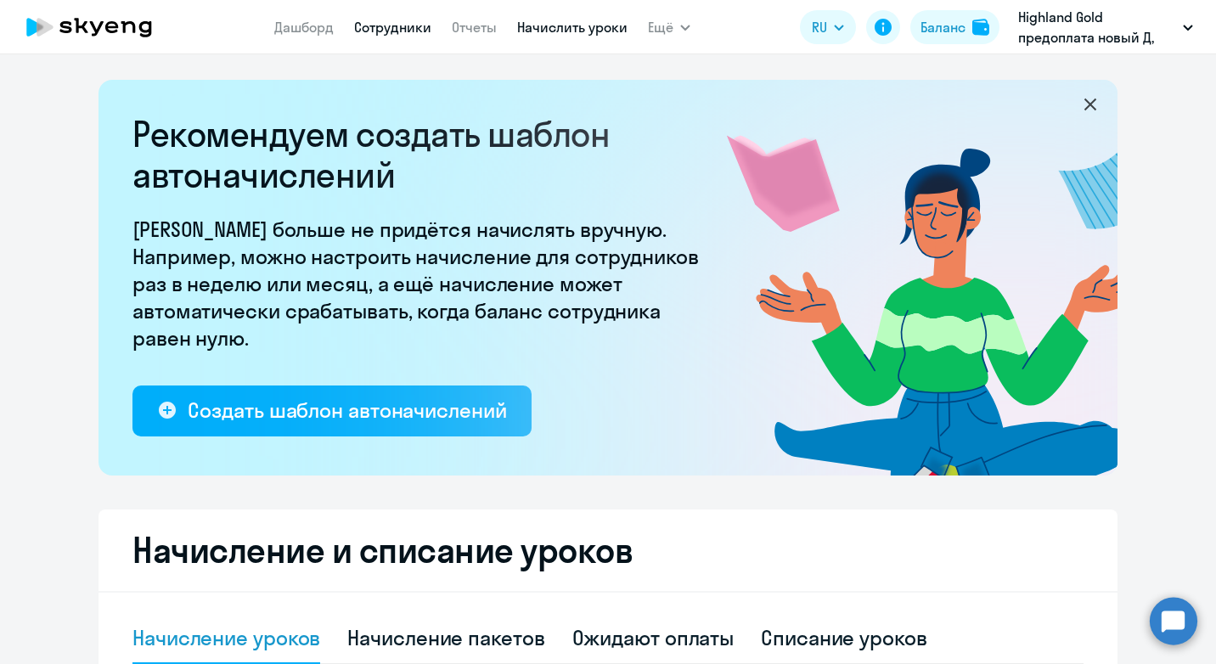
select select "30"
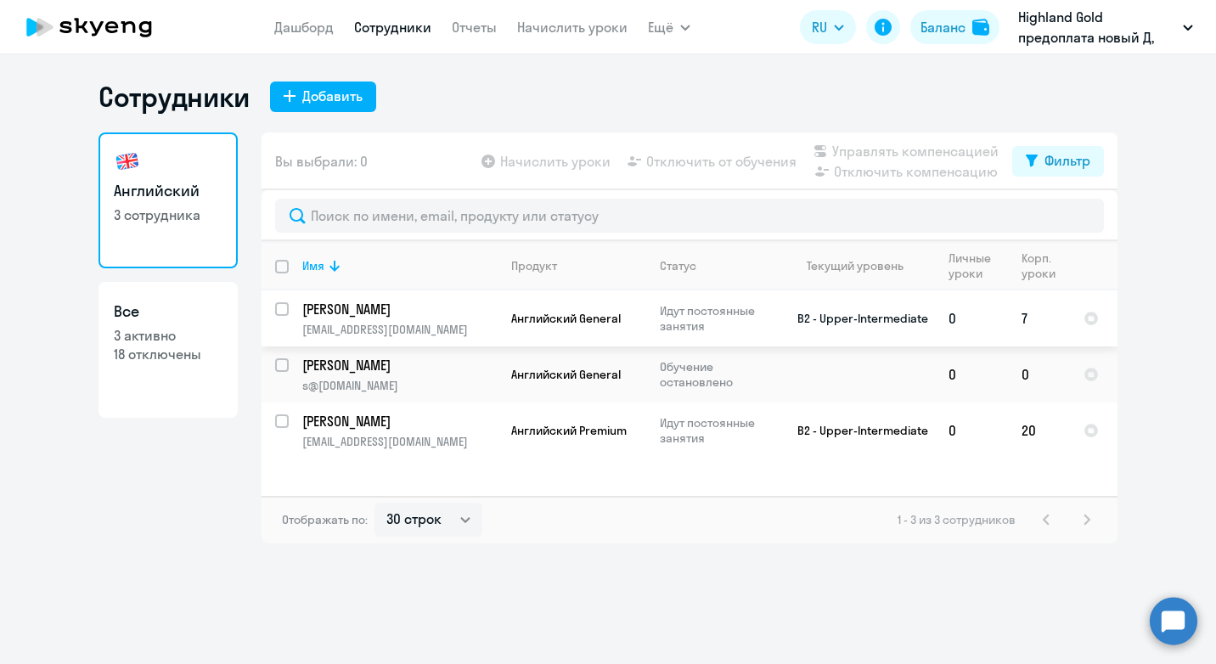
click at [379, 309] on p "[PERSON_NAME]" at bounding box center [398, 309] width 192 height 19
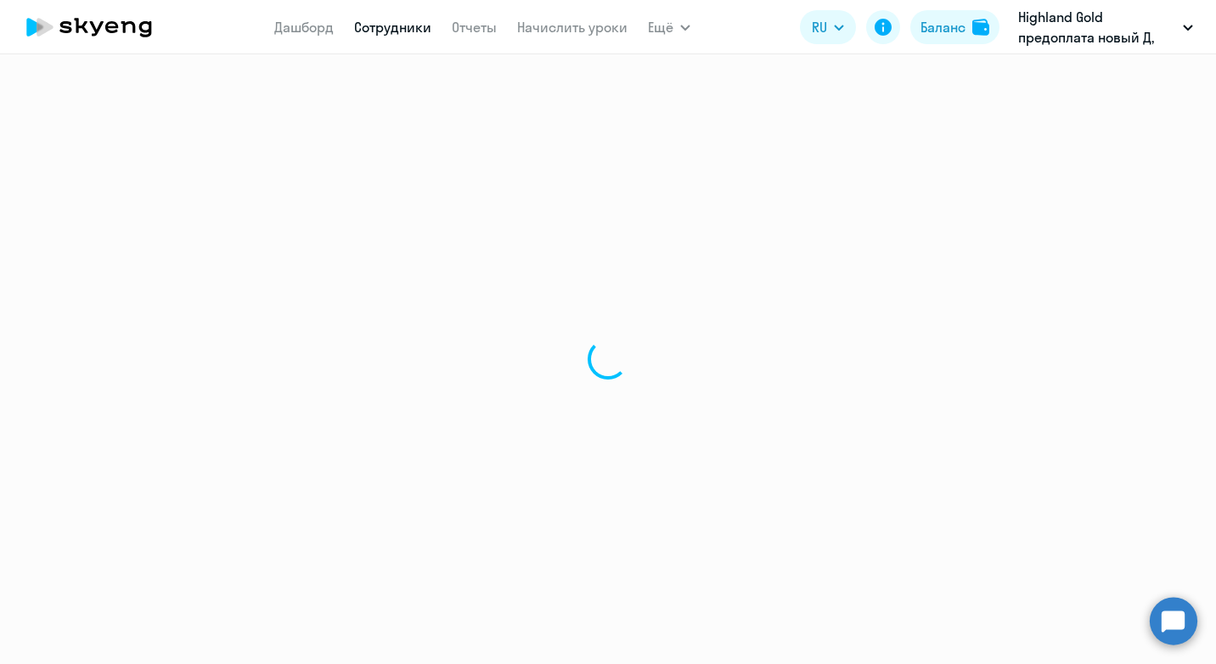
select select "english"
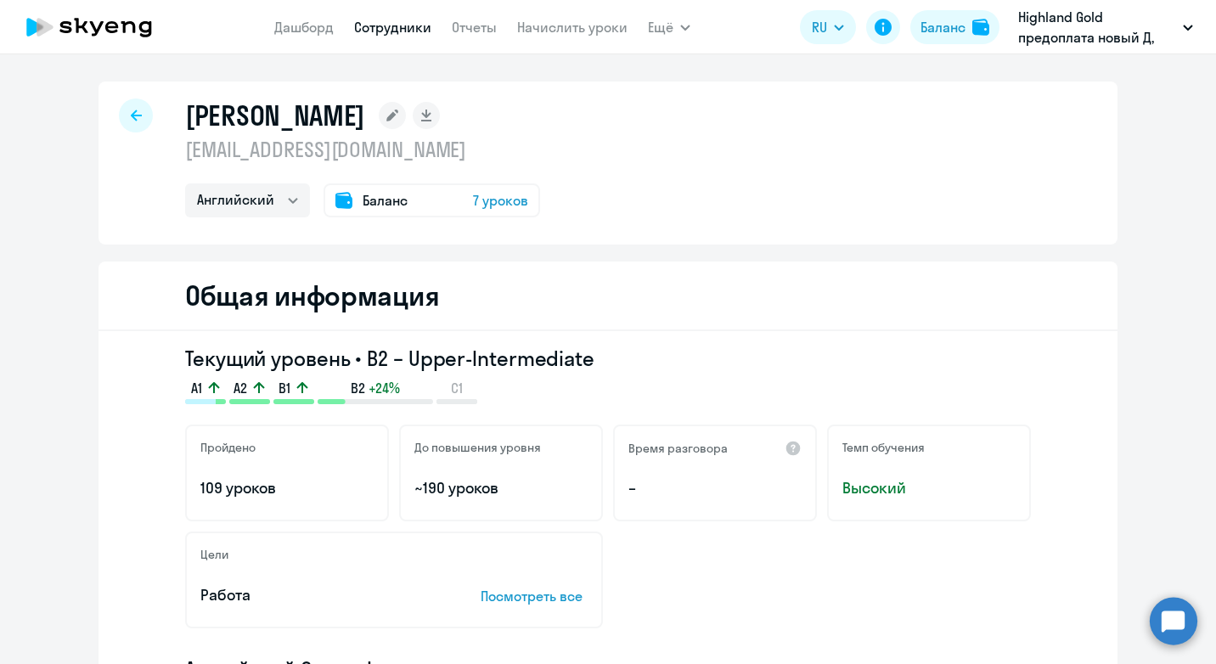
click at [126, 104] on div at bounding box center [136, 115] width 34 height 34
select select "30"
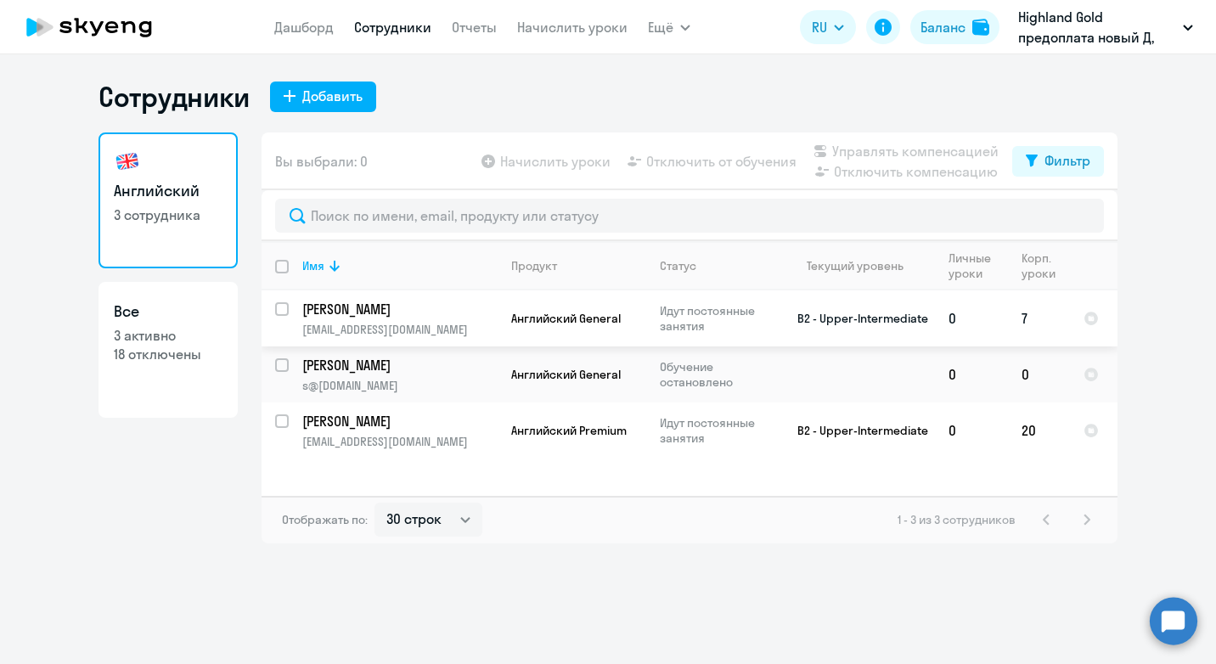
click at [285, 314] on input "select row 20673295" at bounding box center [292, 319] width 34 height 34
checkbox input "true"
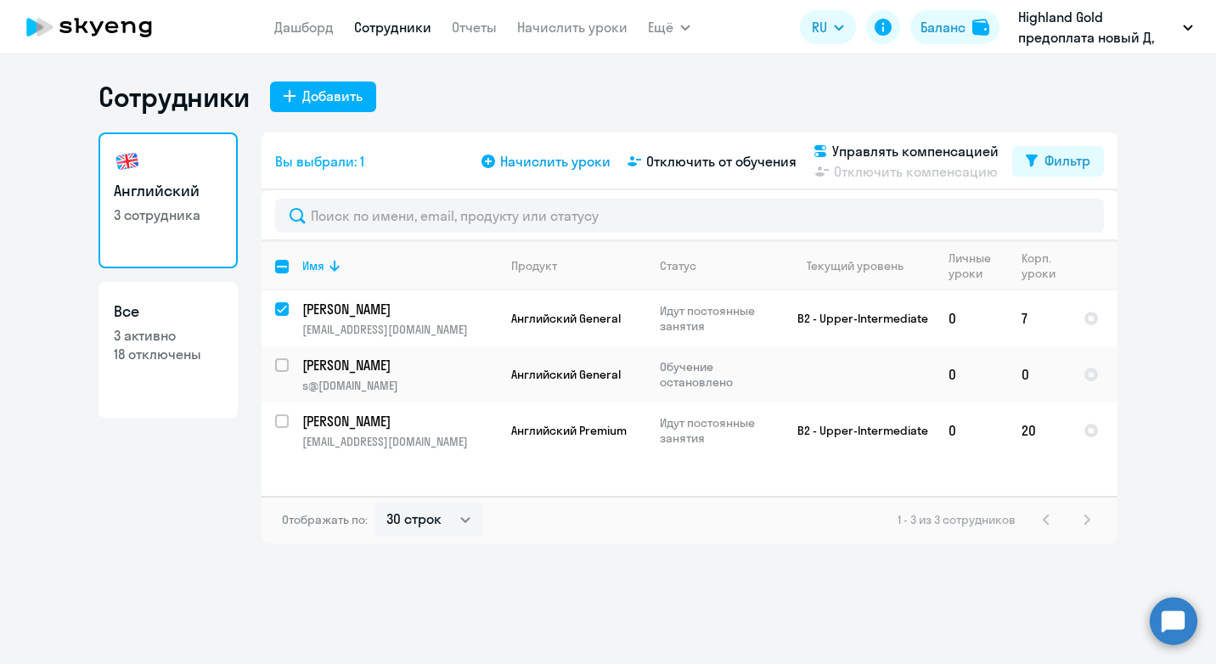
click at [570, 160] on span "Начислить уроки" at bounding box center [555, 161] width 110 height 20
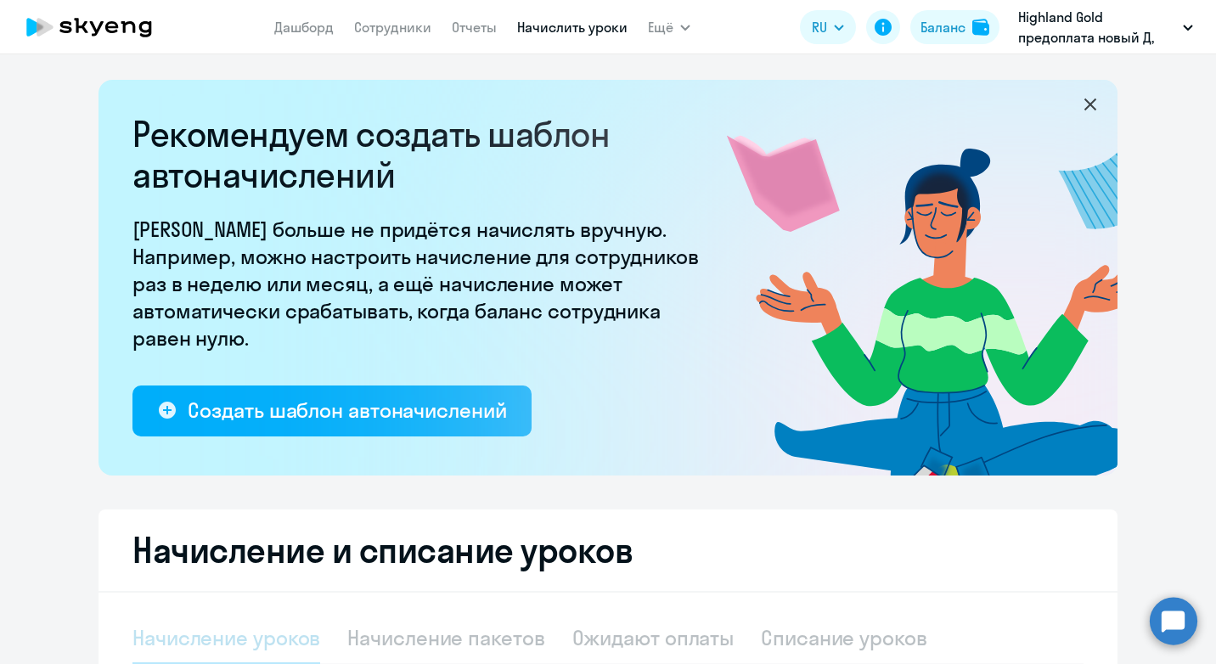
select select "10"
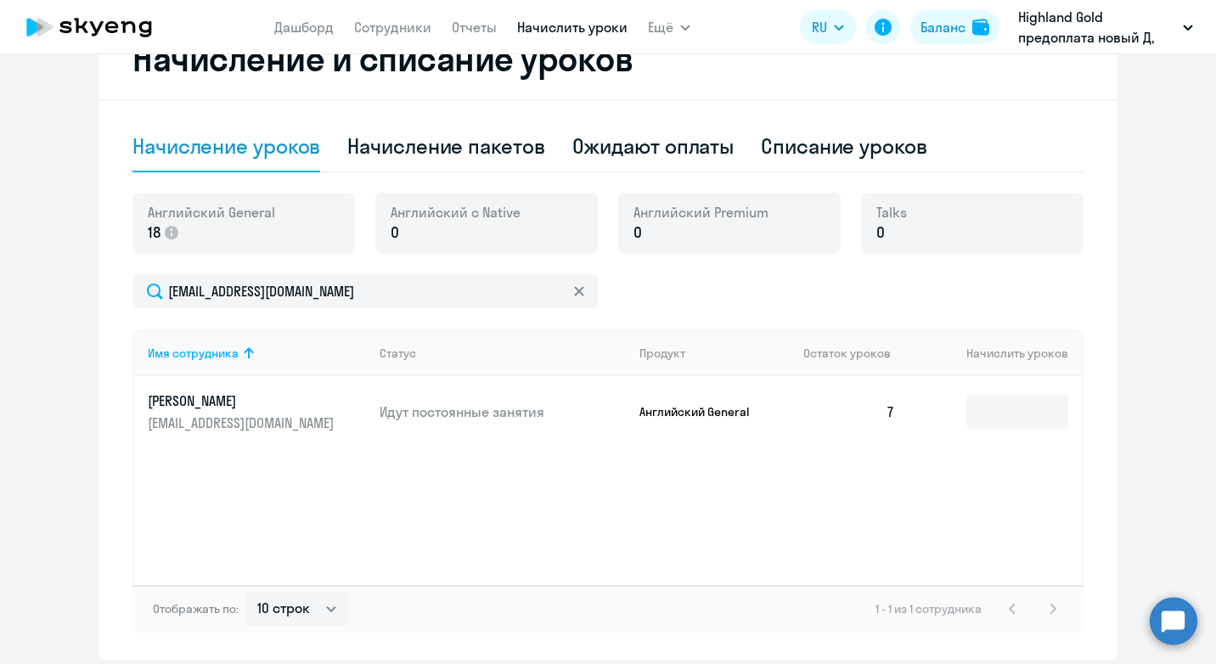
scroll to position [509, 0]
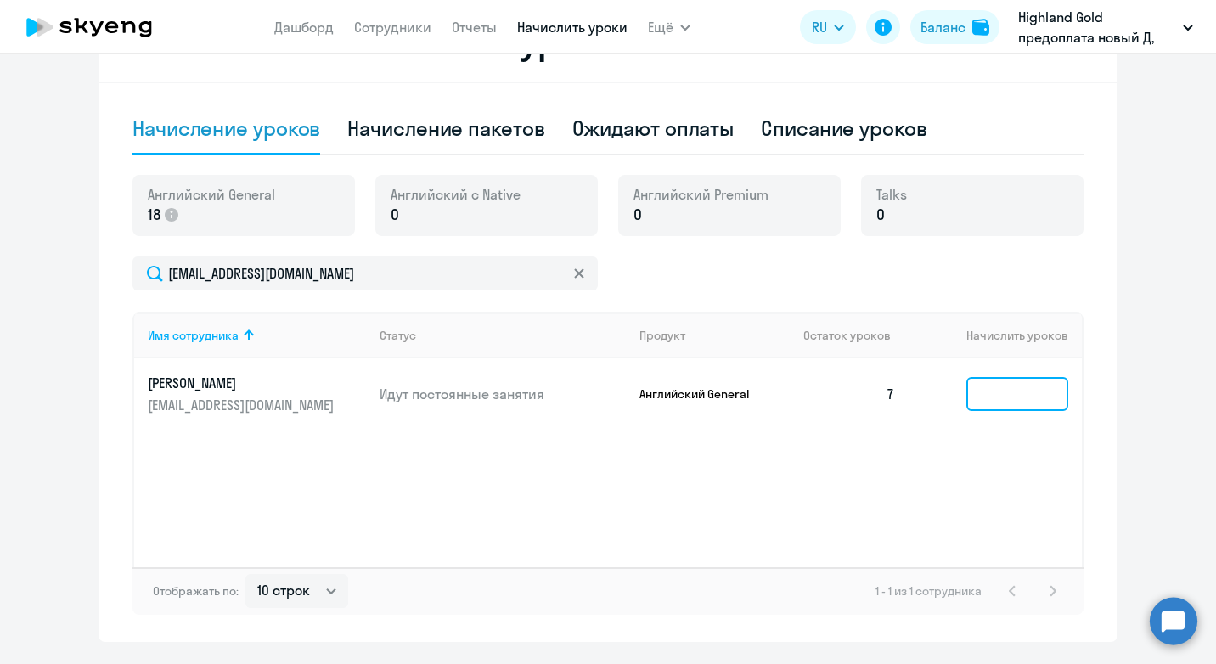
click at [1002, 397] on input at bounding box center [1017, 394] width 102 height 34
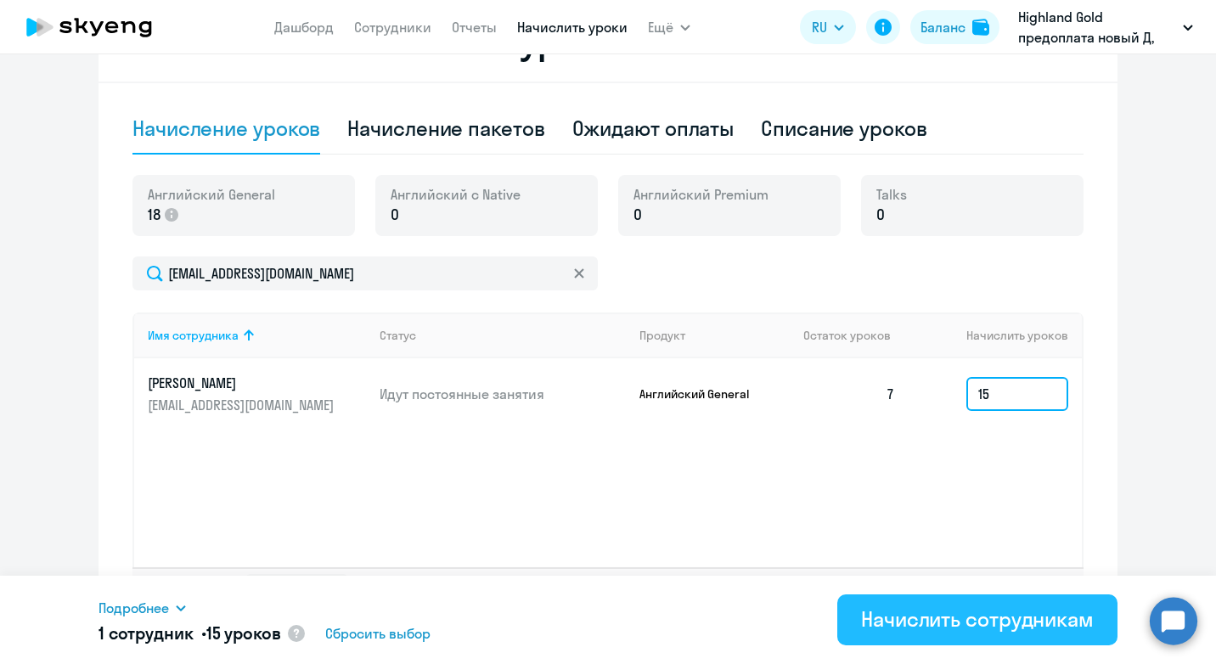
type input "15"
click at [1017, 612] on div "Начислить сотрудникам" at bounding box center [977, 618] width 233 height 27
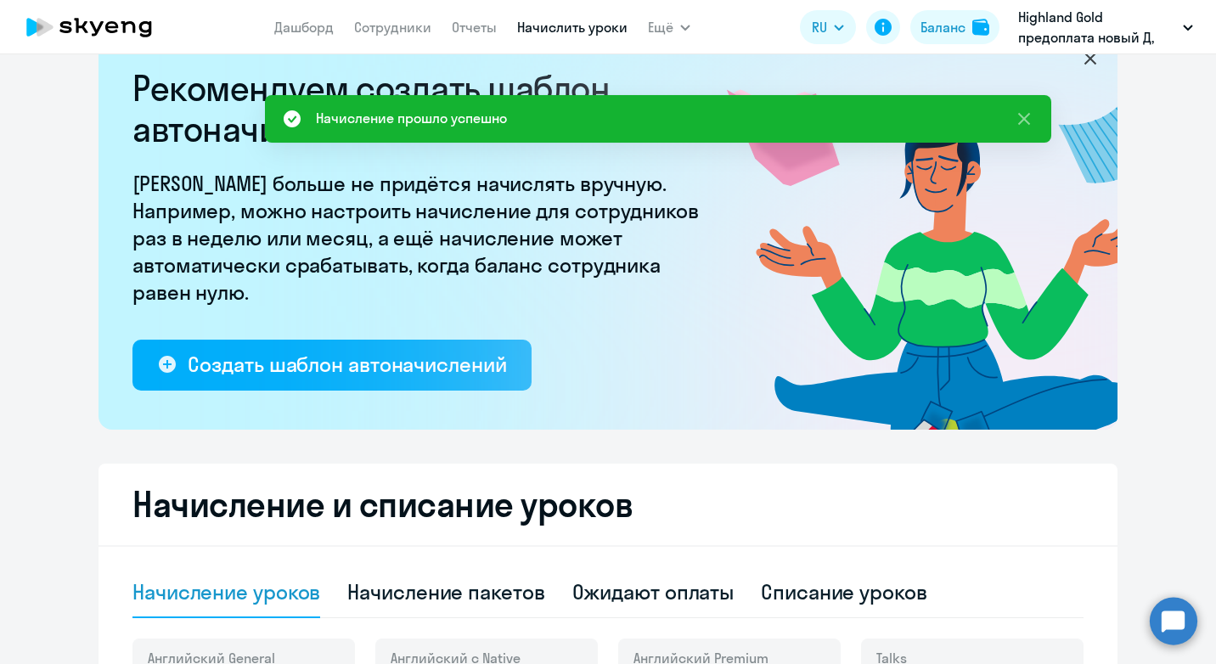
scroll to position [0, 0]
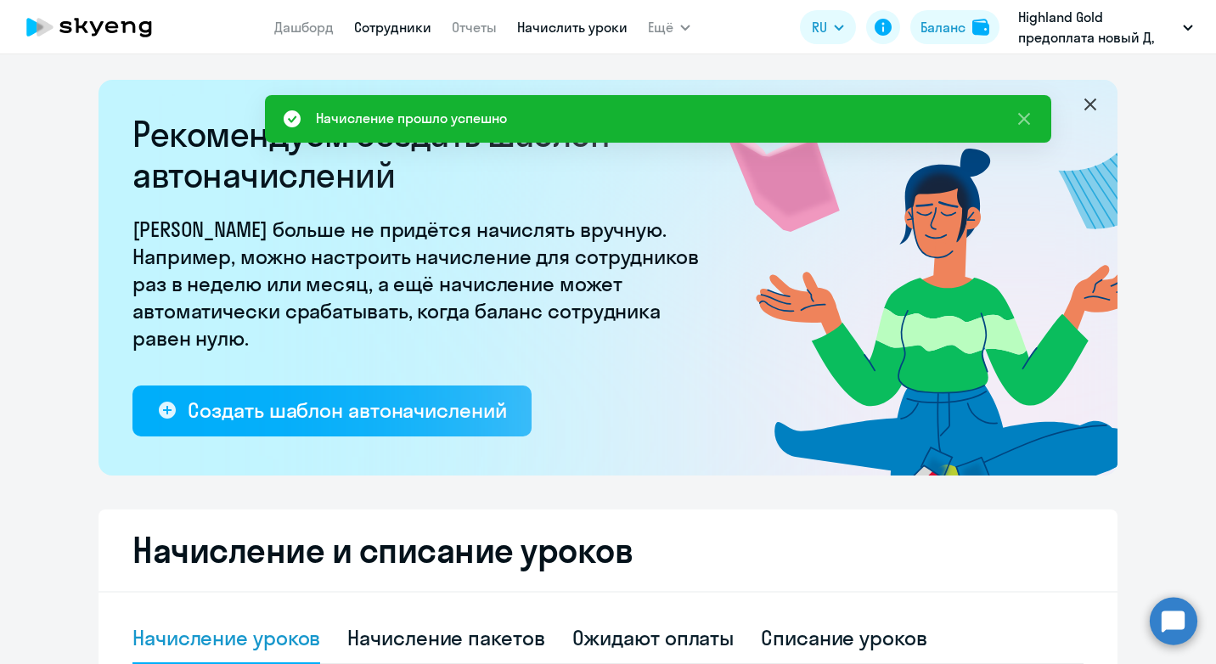
click at [413, 26] on link "Сотрудники" at bounding box center [392, 27] width 77 height 17
select select "30"
